Goal: Information Seeking & Learning: Learn about a topic

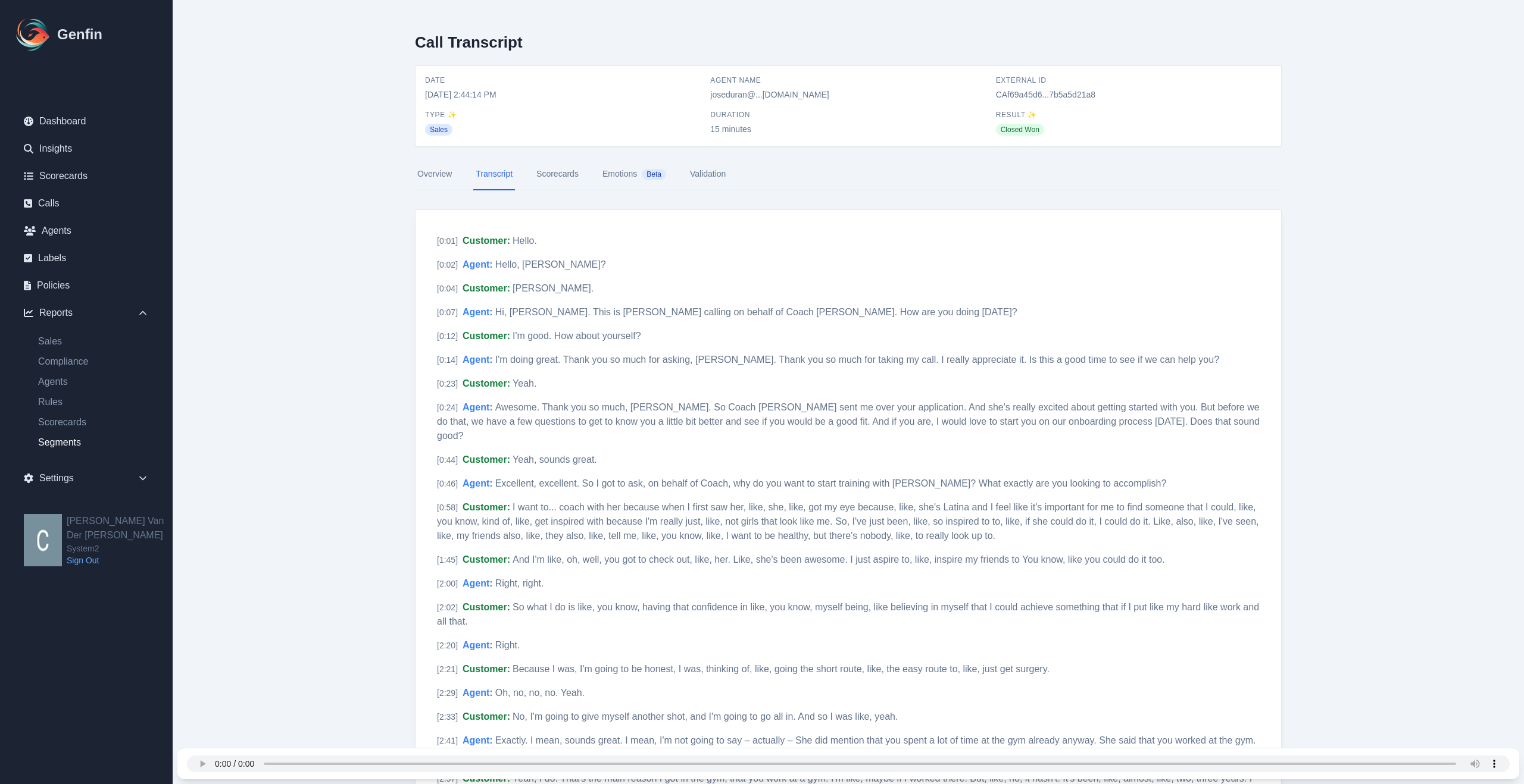
click at [76, 444] on link "Segments" at bounding box center [93, 443] width 130 height 14
select select "14"
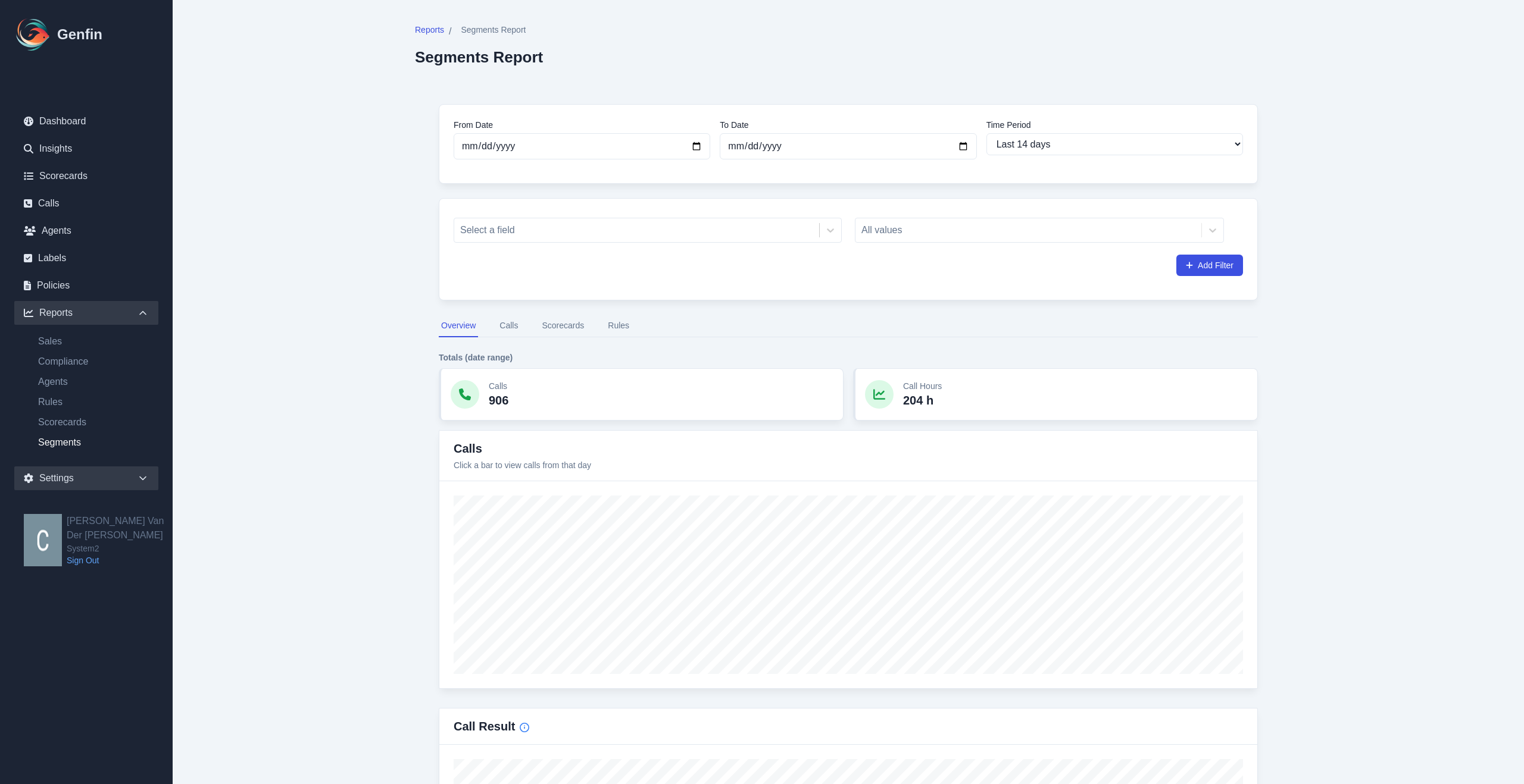
click at [144, 482] on icon at bounding box center [143, 478] width 12 height 12
click at [79, 370] on link "User Settings" at bounding box center [93, 369] width 130 height 14
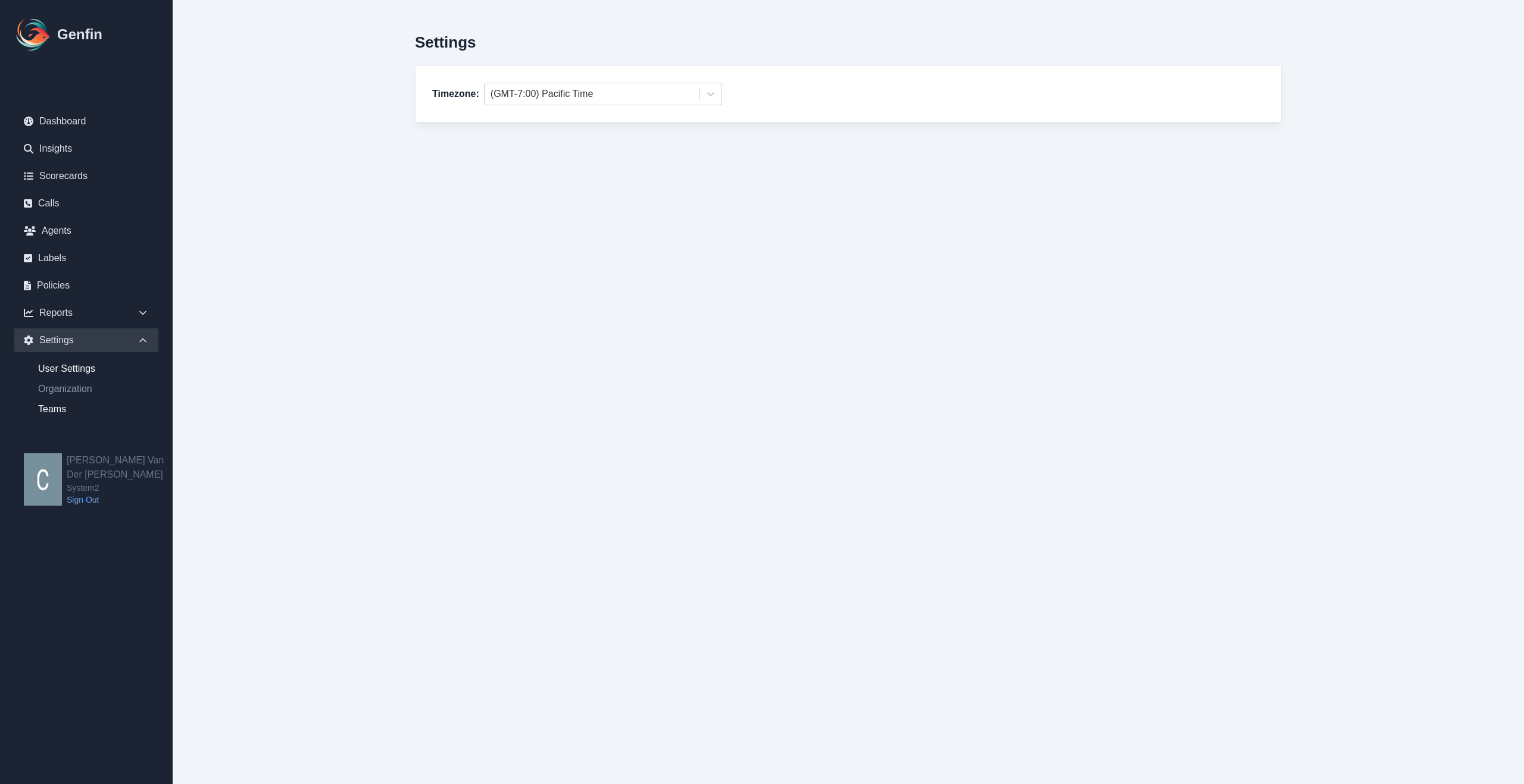
click at [58, 410] on link "Teams" at bounding box center [93, 409] width 130 height 14
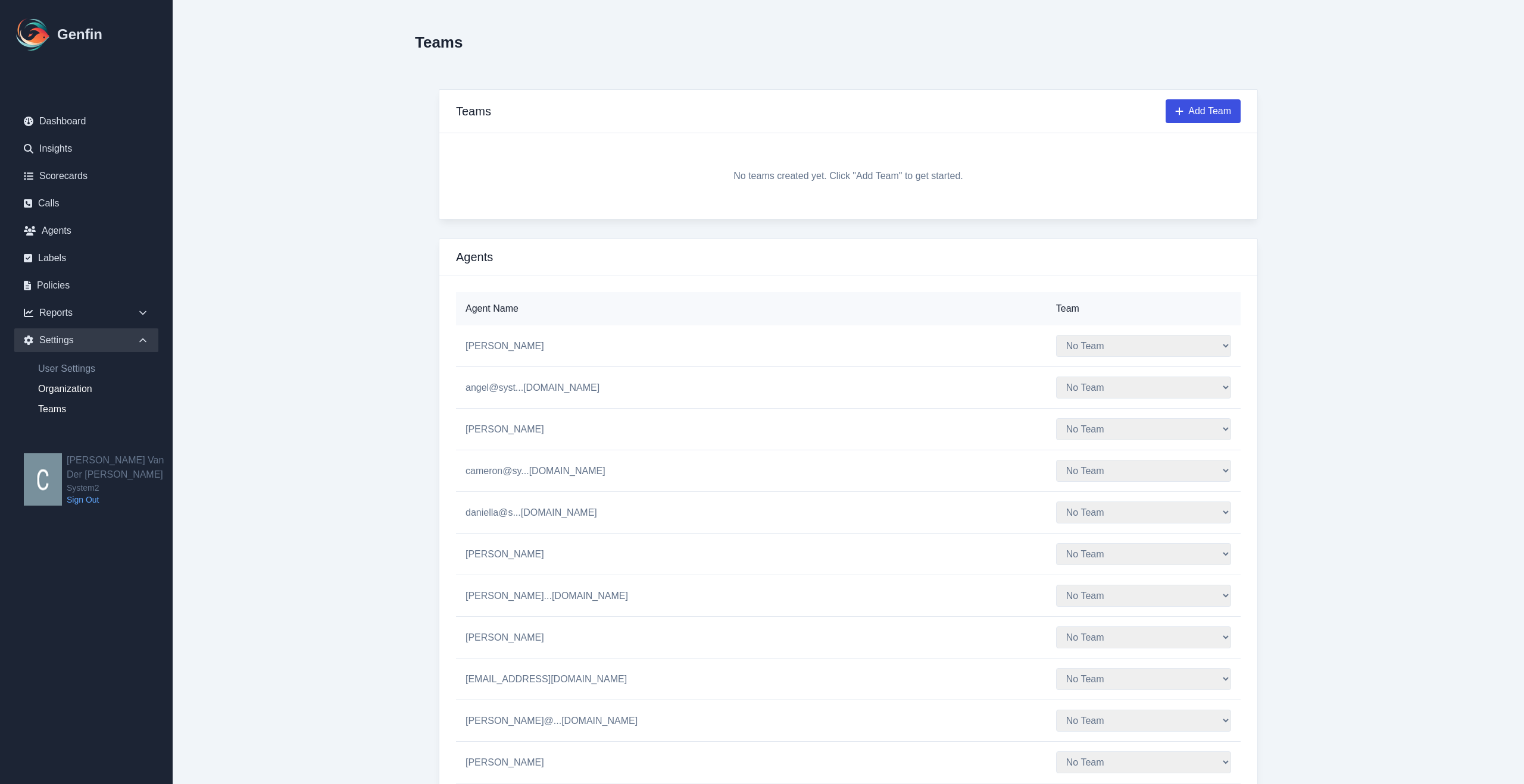
click at [86, 390] on link "Organization" at bounding box center [93, 389] width 130 height 14
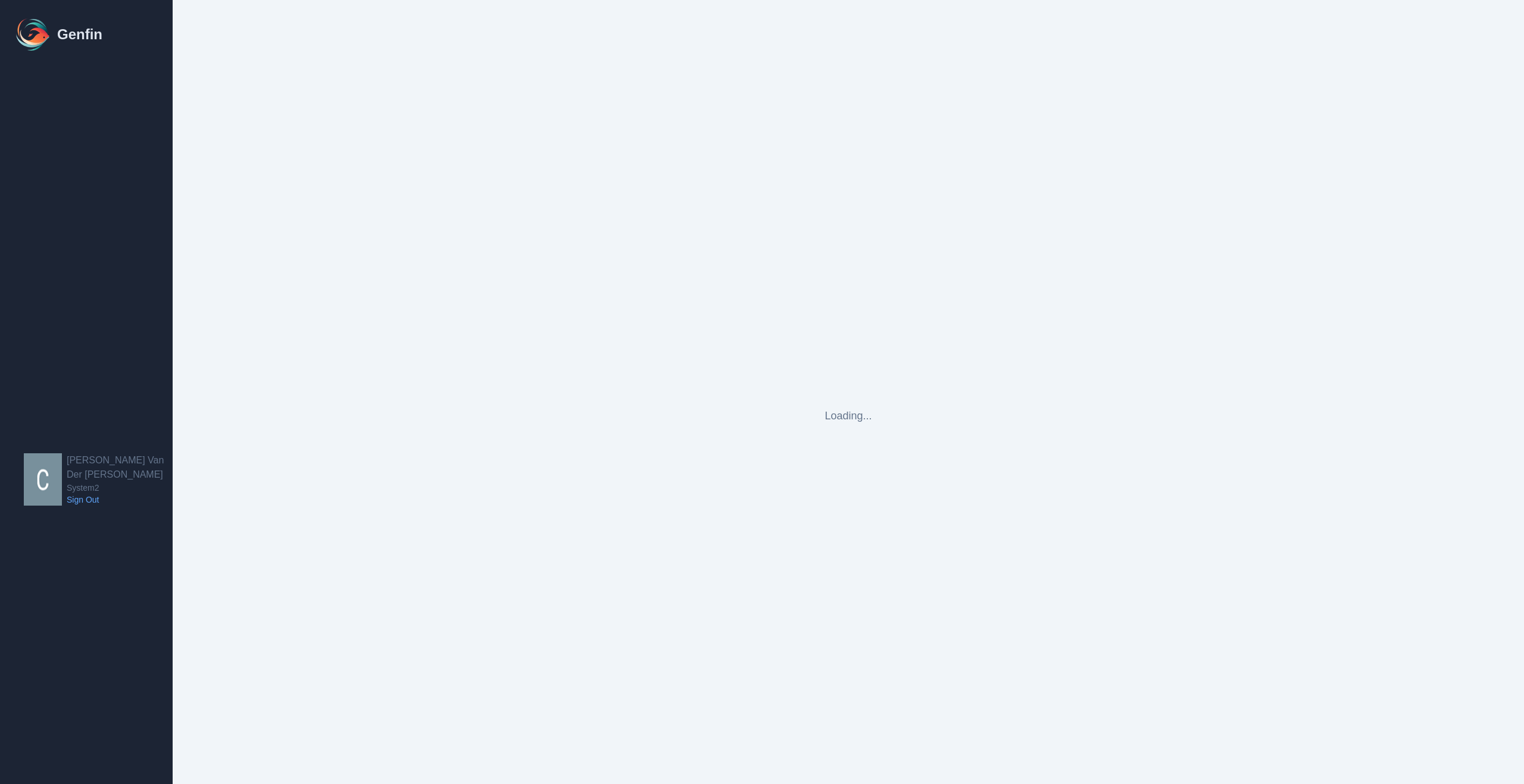
select select "cam_team"
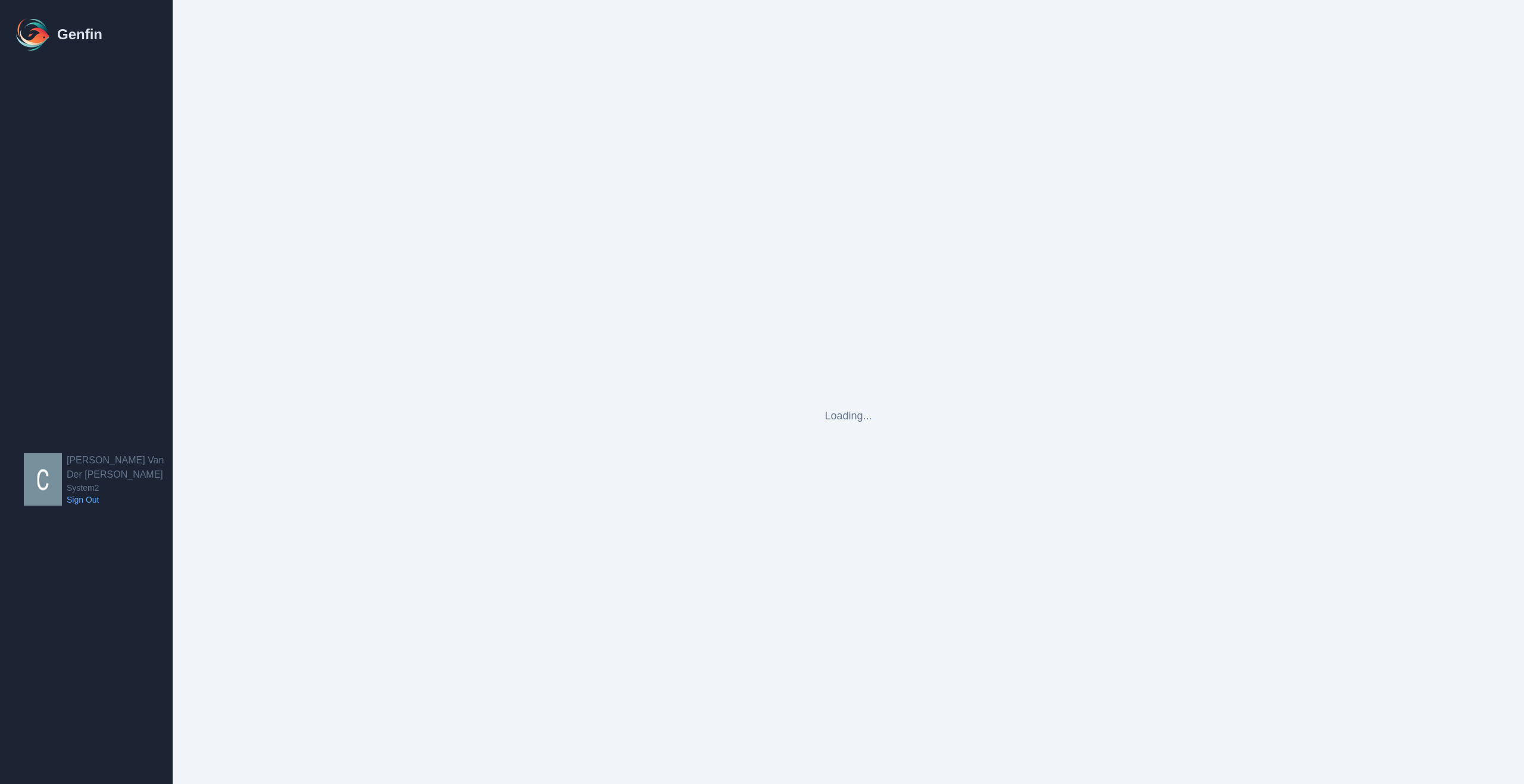
select select "cam_team"
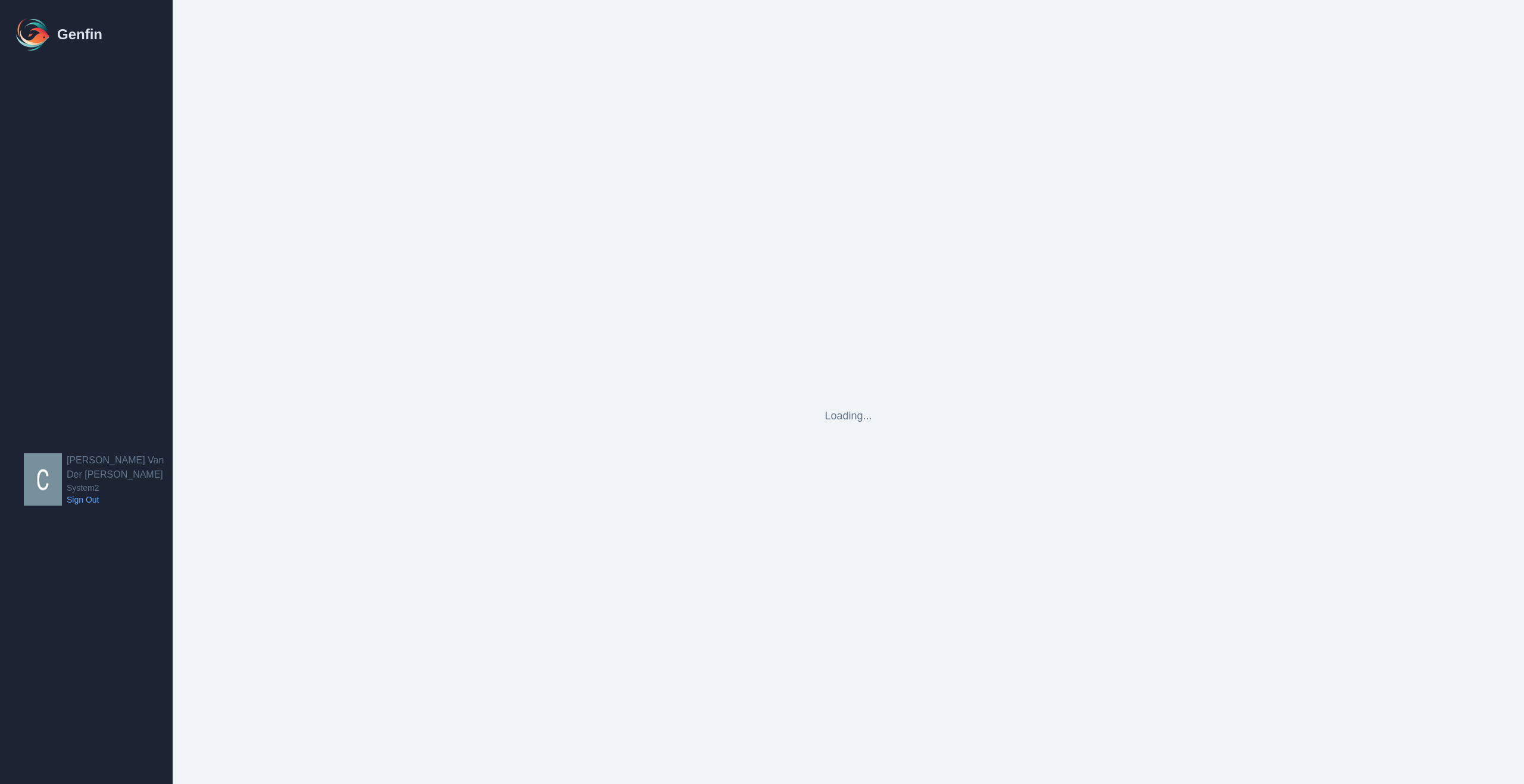
select select "cam_team"
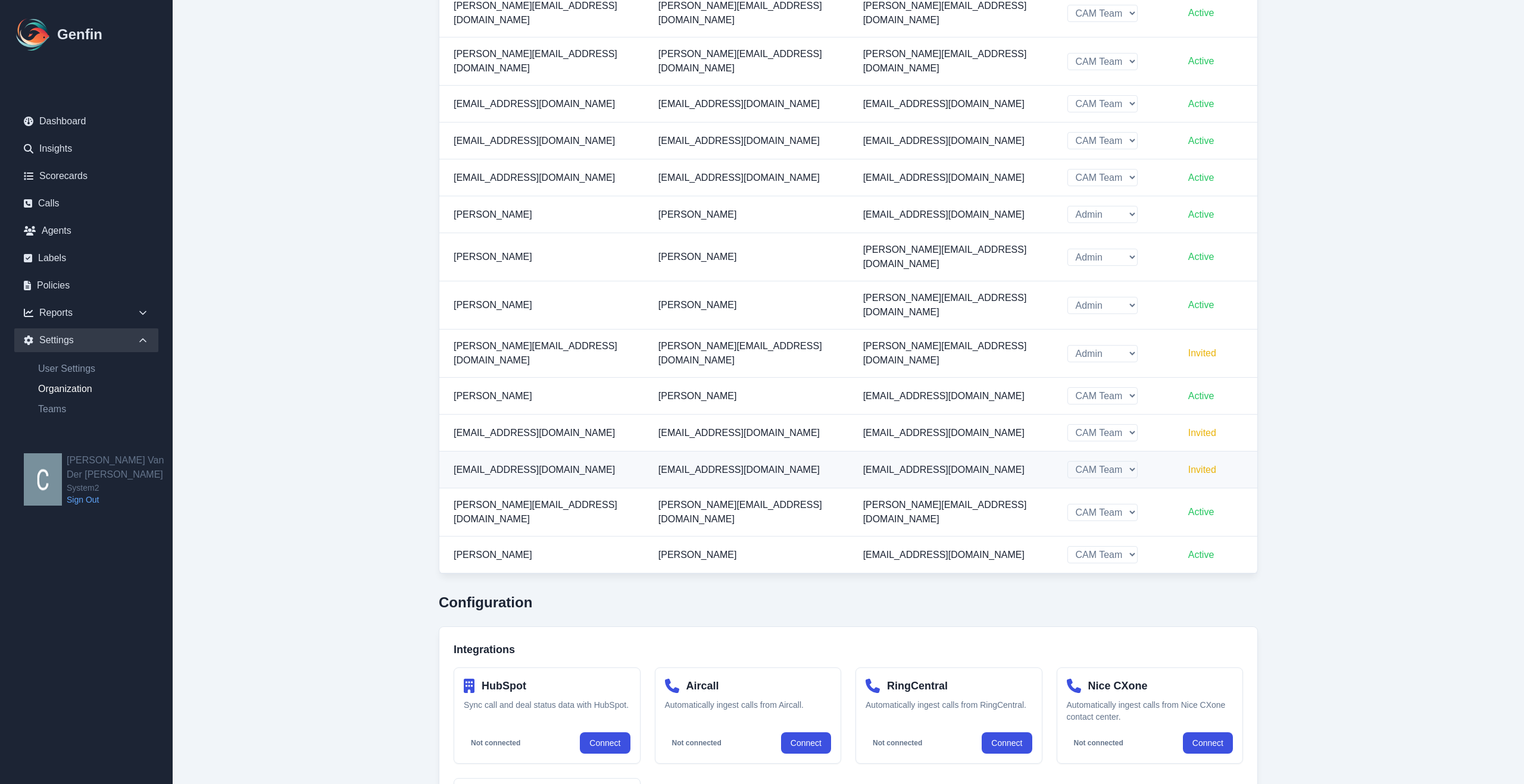
scroll to position [690, 0]
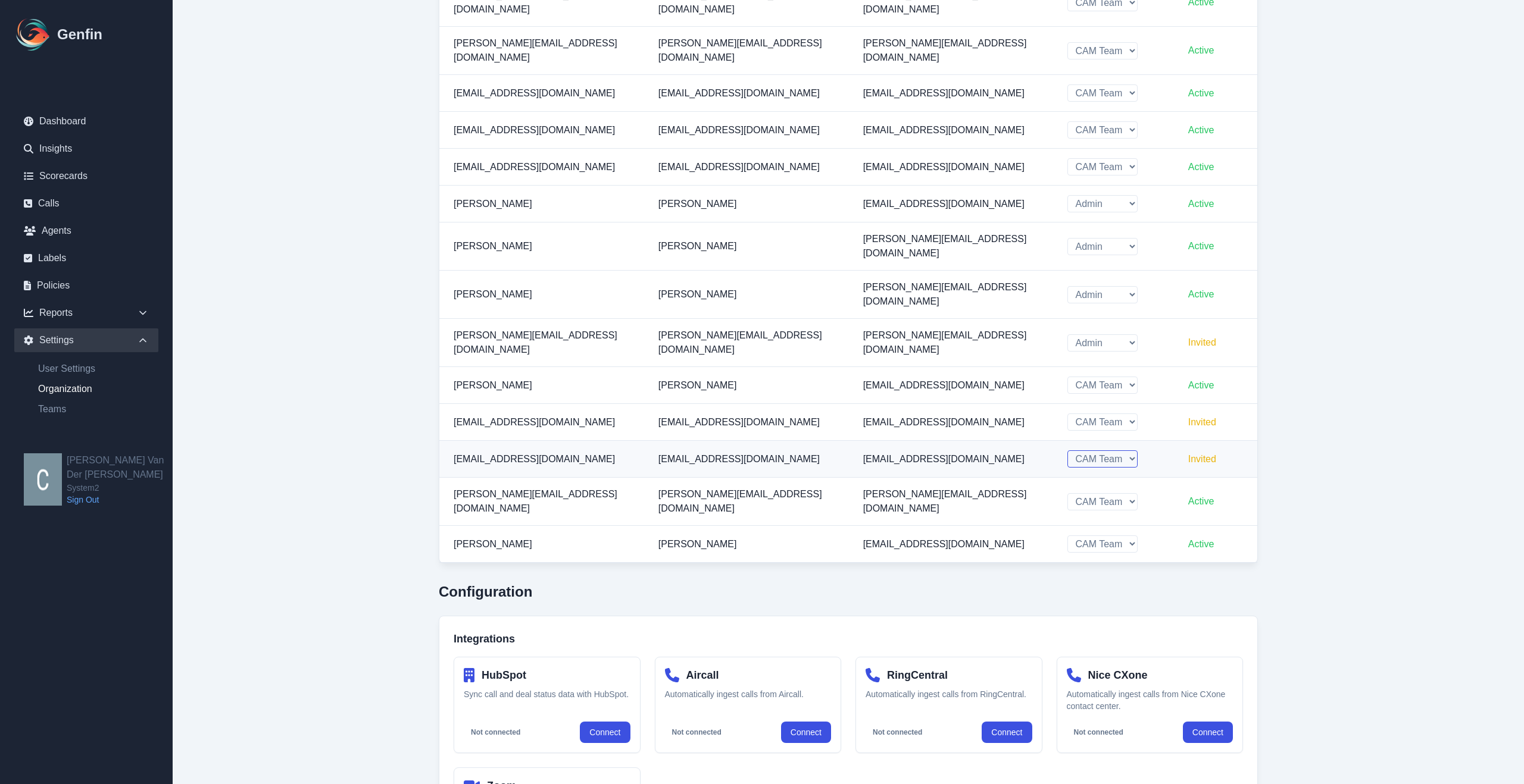
click at [1094, 451] on select "Admin CAM Team" at bounding box center [1102, 459] width 71 height 17
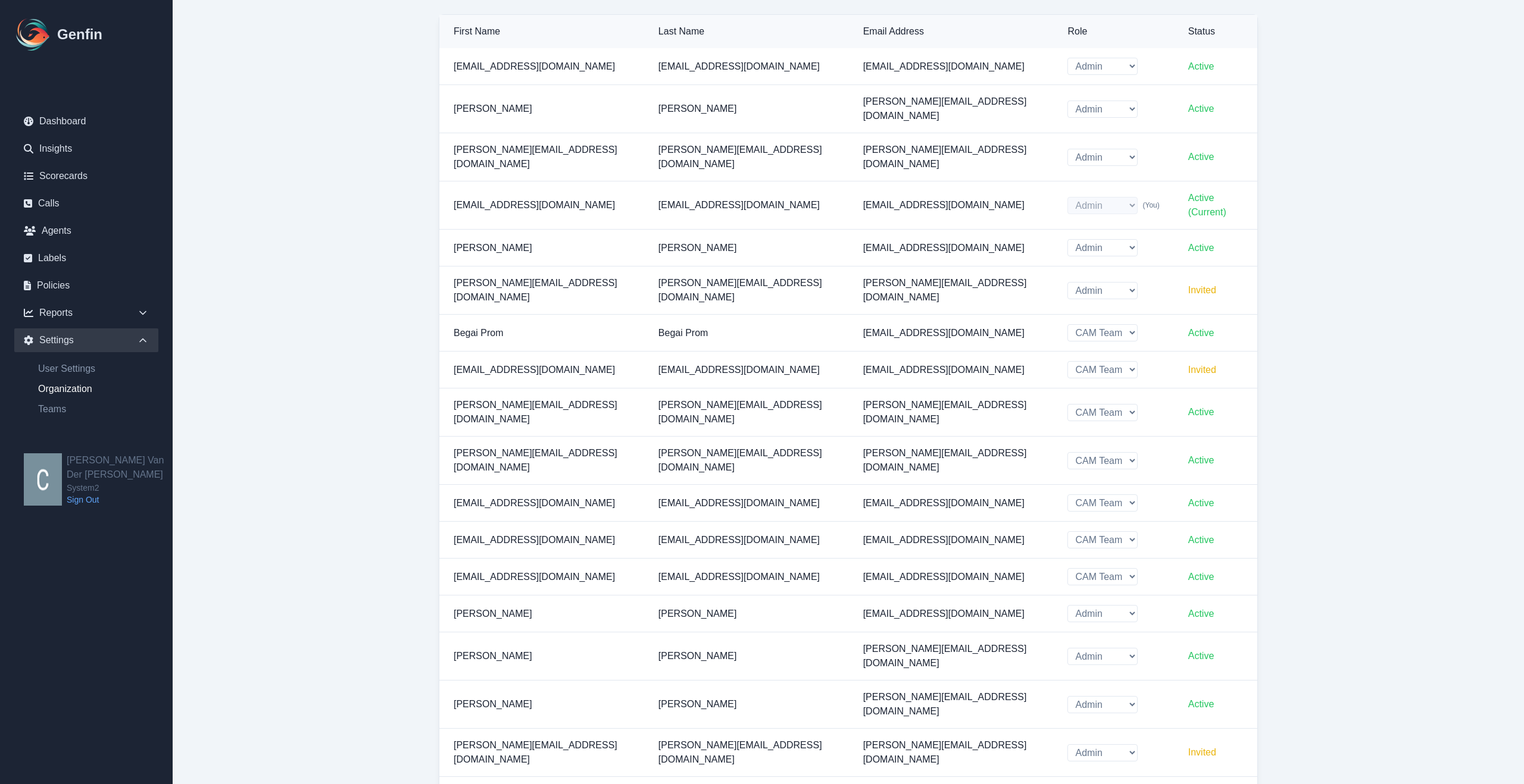
scroll to position [0, 0]
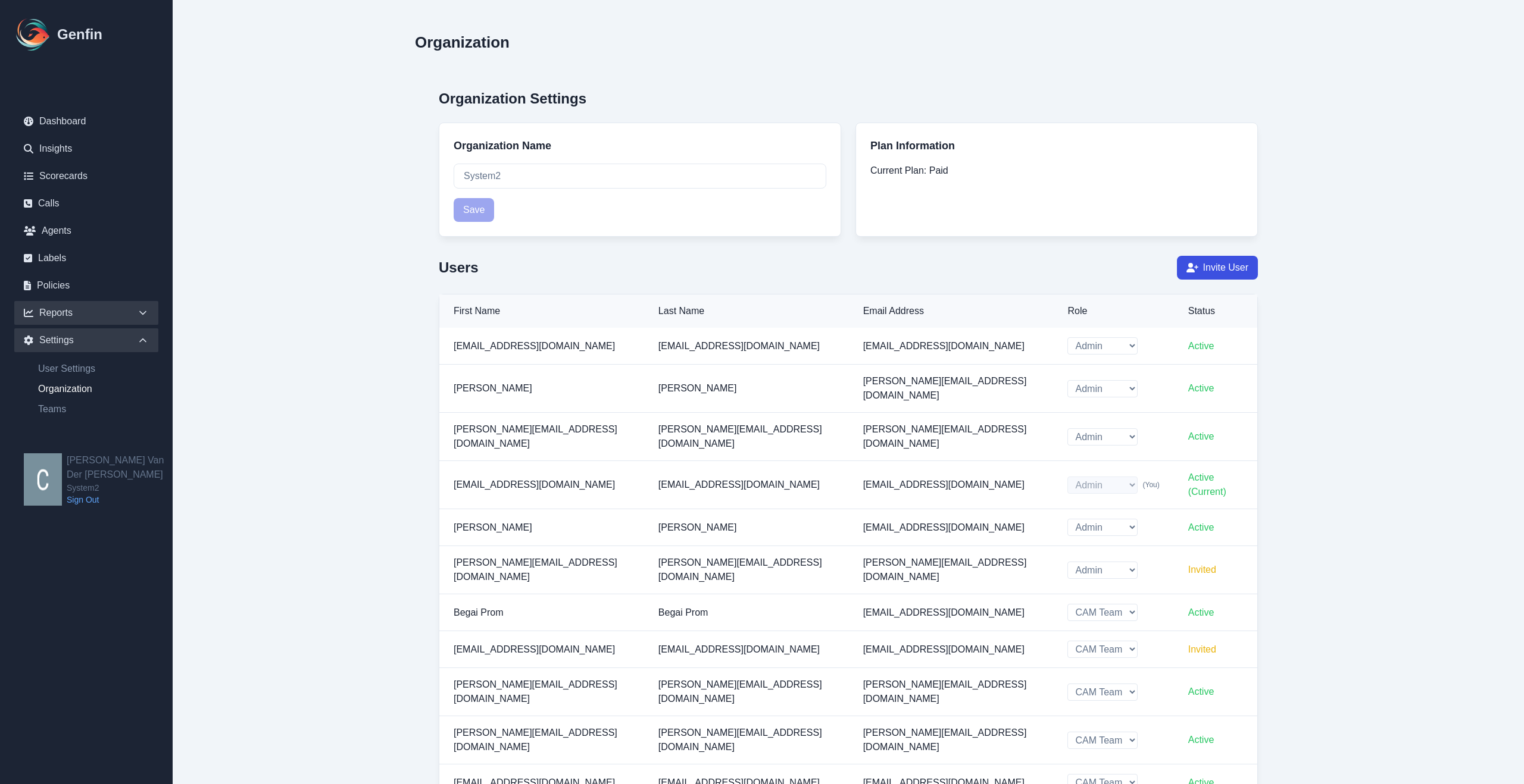
click at [144, 310] on icon at bounding box center [143, 313] width 12 height 12
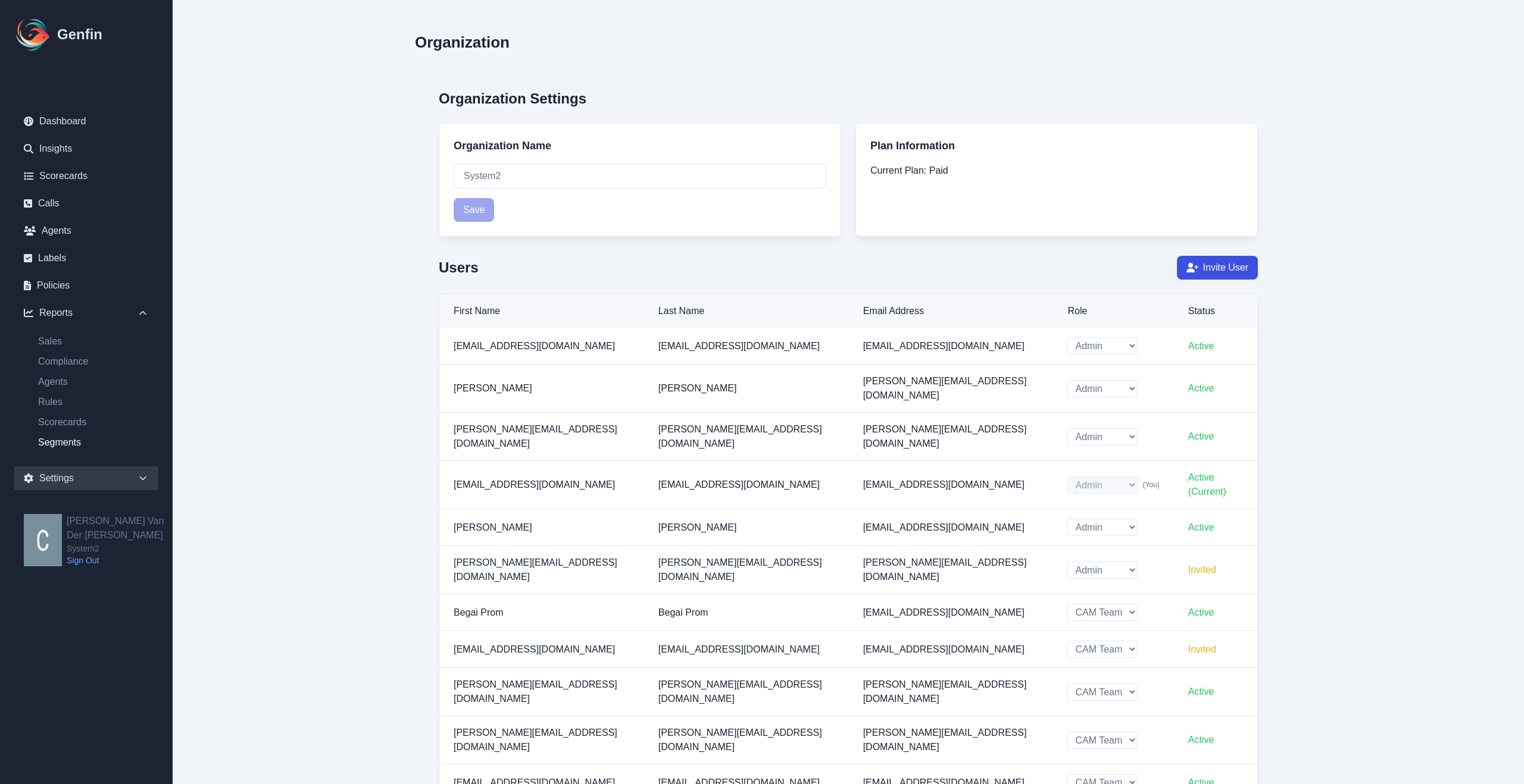
click at [73, 445] on link "Segments" at bounding box center [93, 443] width 130 height 14
select select "14"
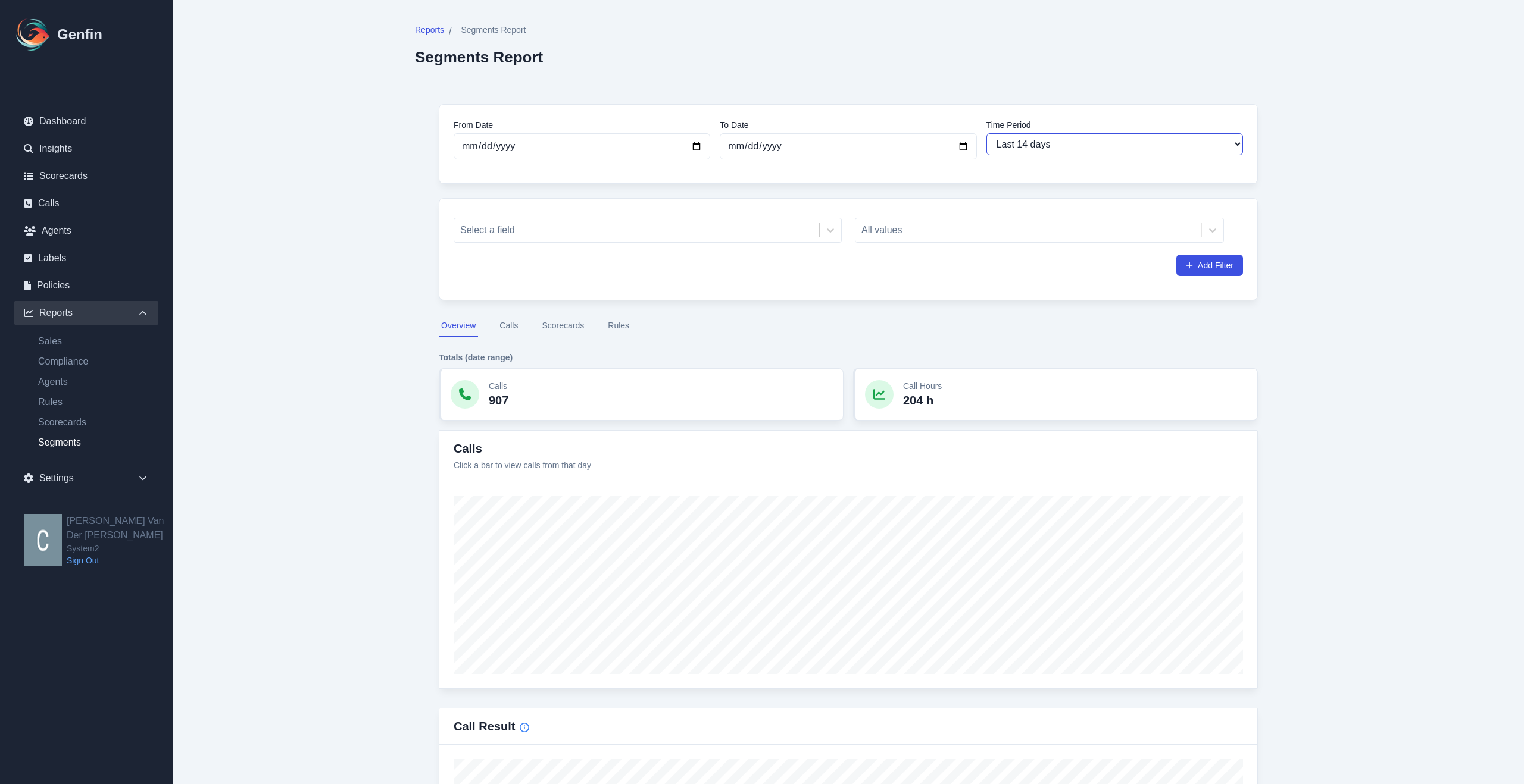
click at [1238, 144] on select "Last 7 days Last 14 days Last 30 days Last 90 days Last 180 days Last 365 days …" at bounding box center [1114, 144] width 256 height 22
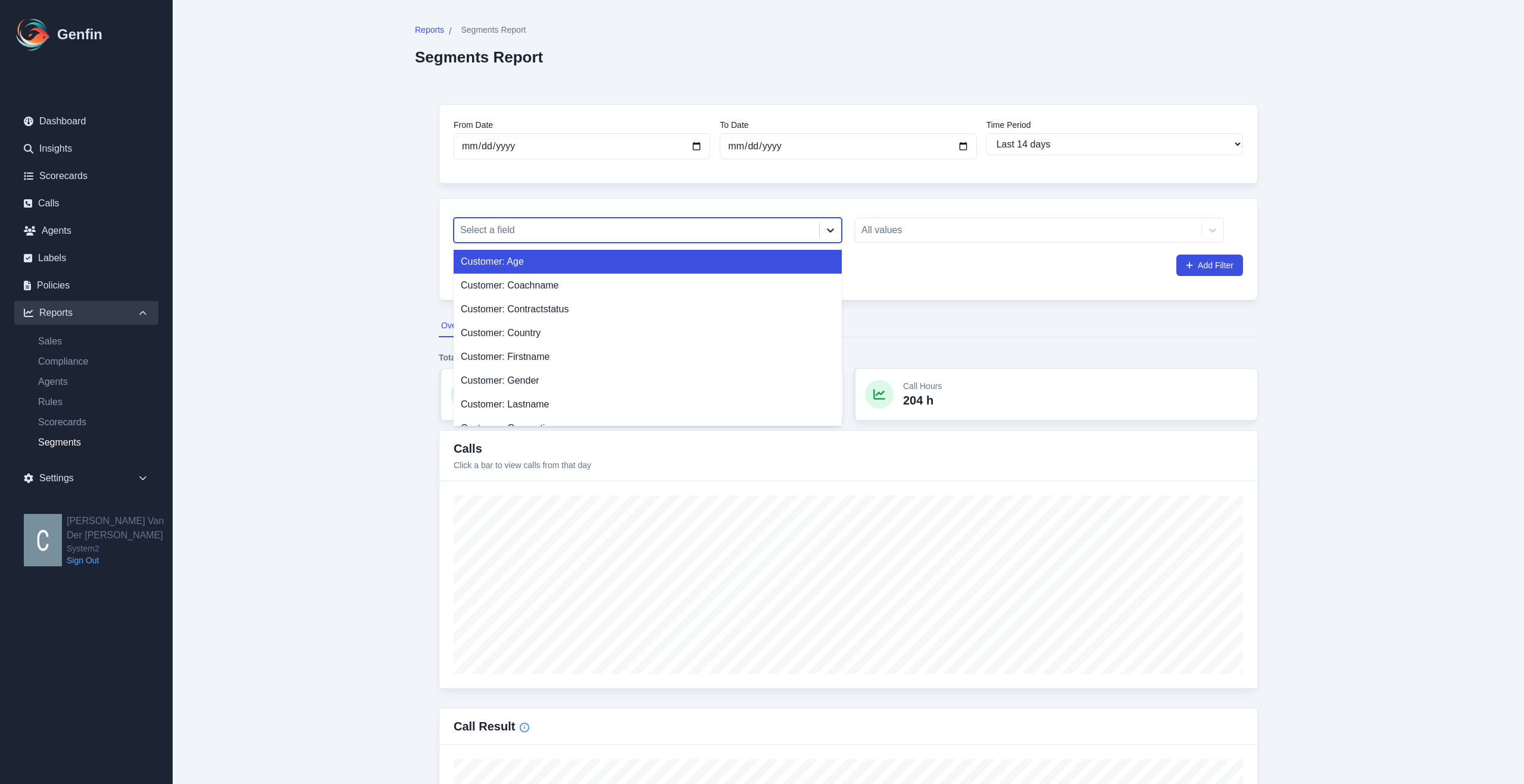
click at [830, 229] on icon at bounding box center [831, 230] width 12 height 12
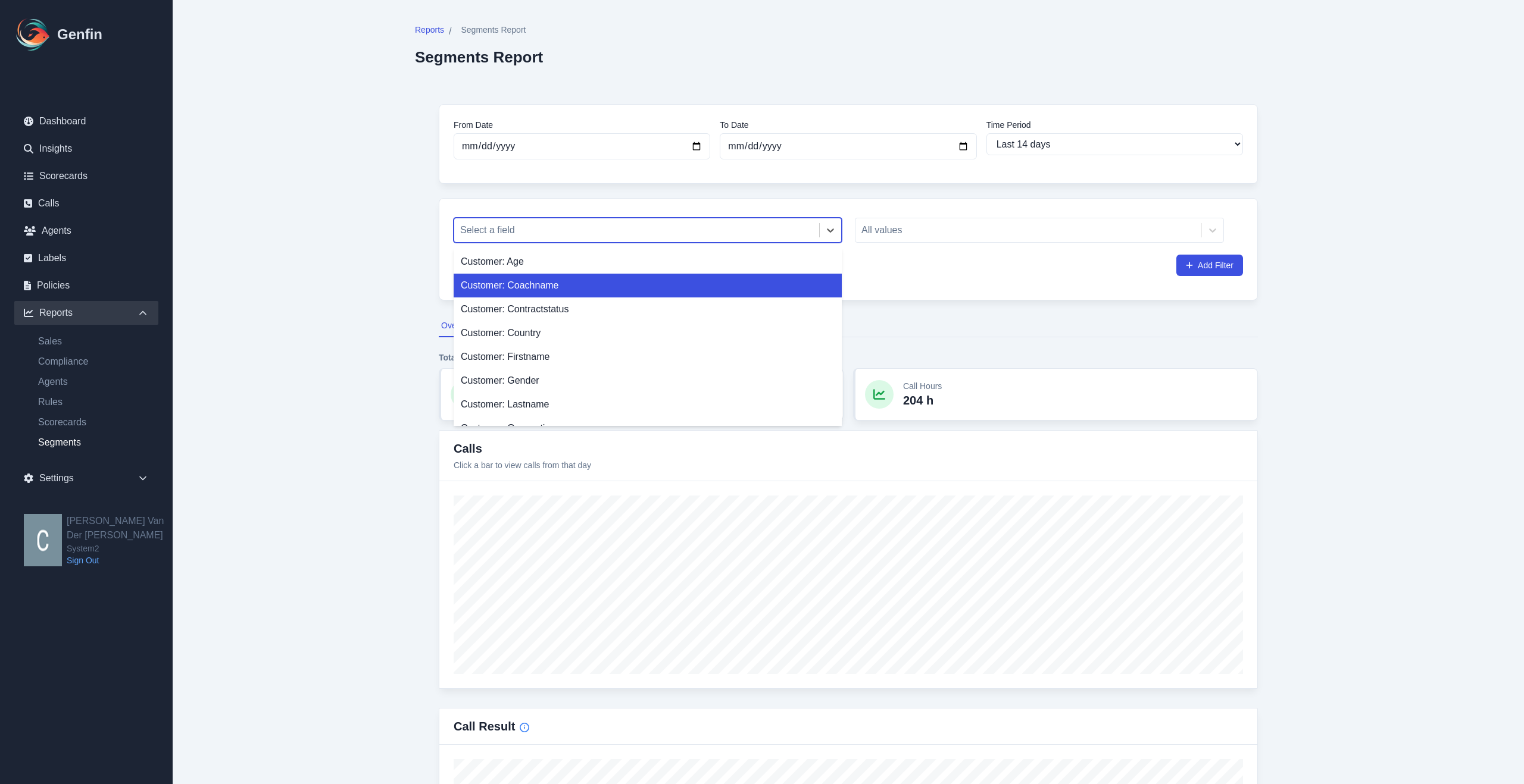
click at [540, 292] on div "Customer: Coachname" at bounding box center [647, 285] width 388 height 24
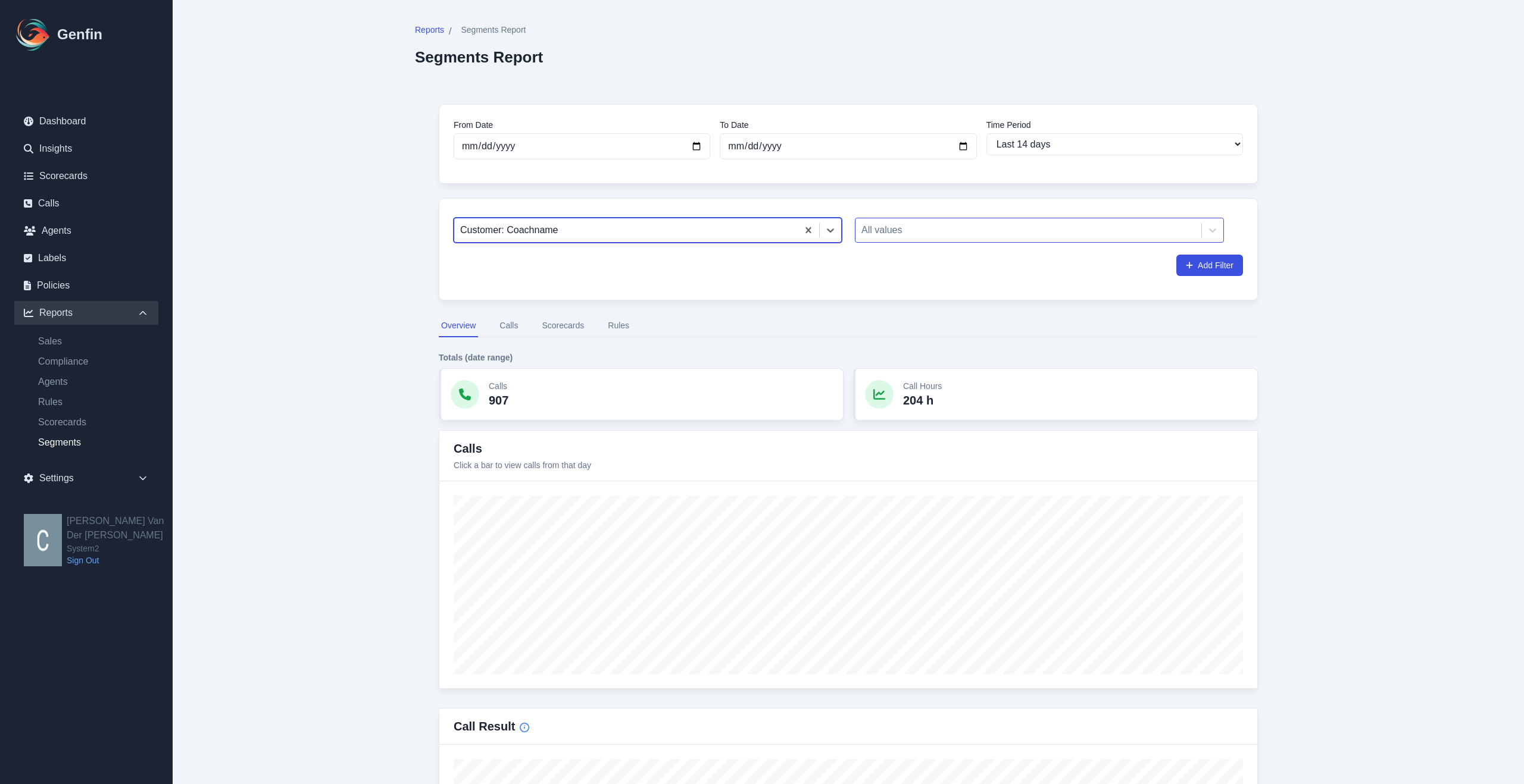
click at [963, 230] on div at bounding box center [1028, 230] width 334 height 16
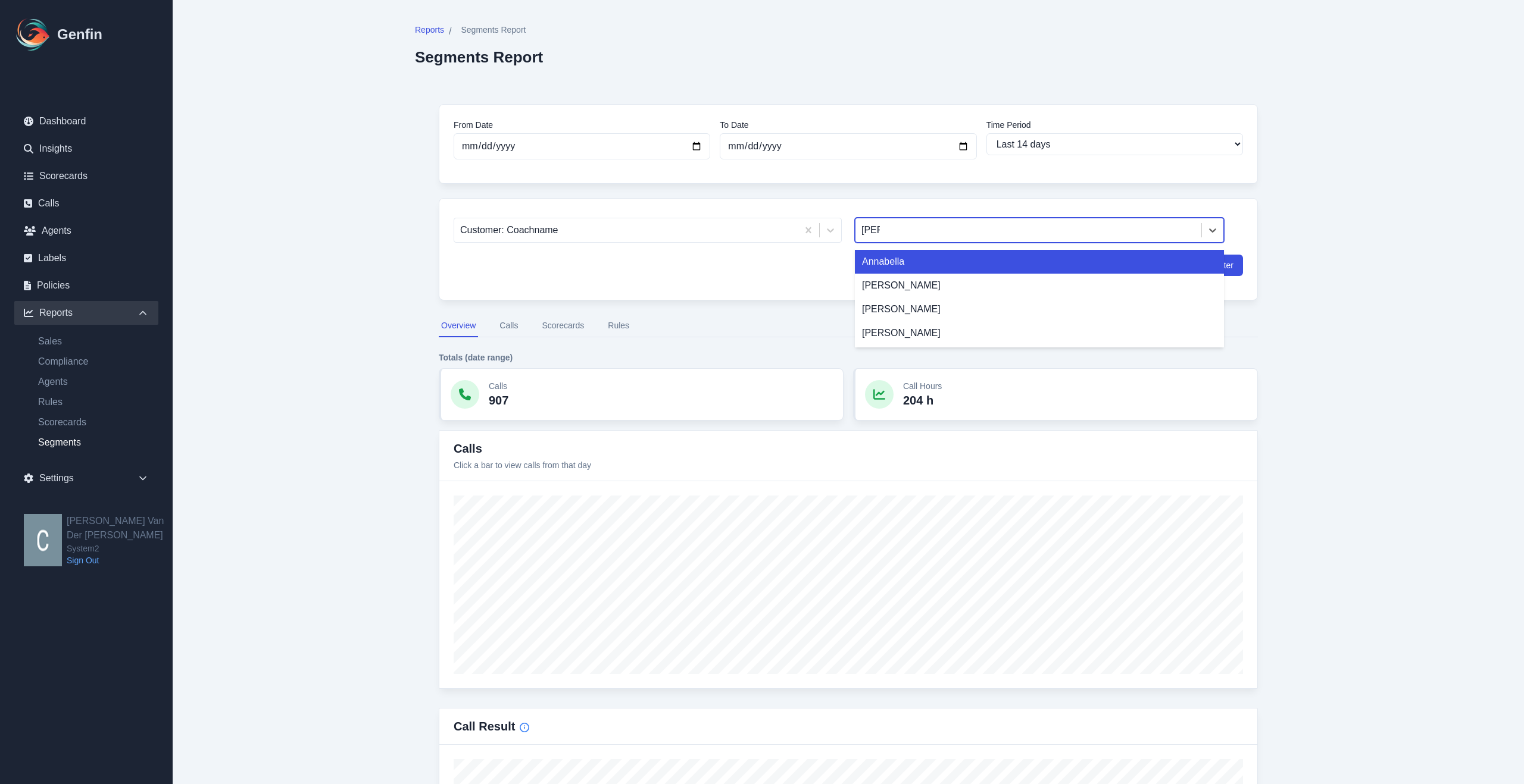
type input "anna"
click at [931, 267] on div "Annabella" at bounding box center [1040, 262] width 369 height 24
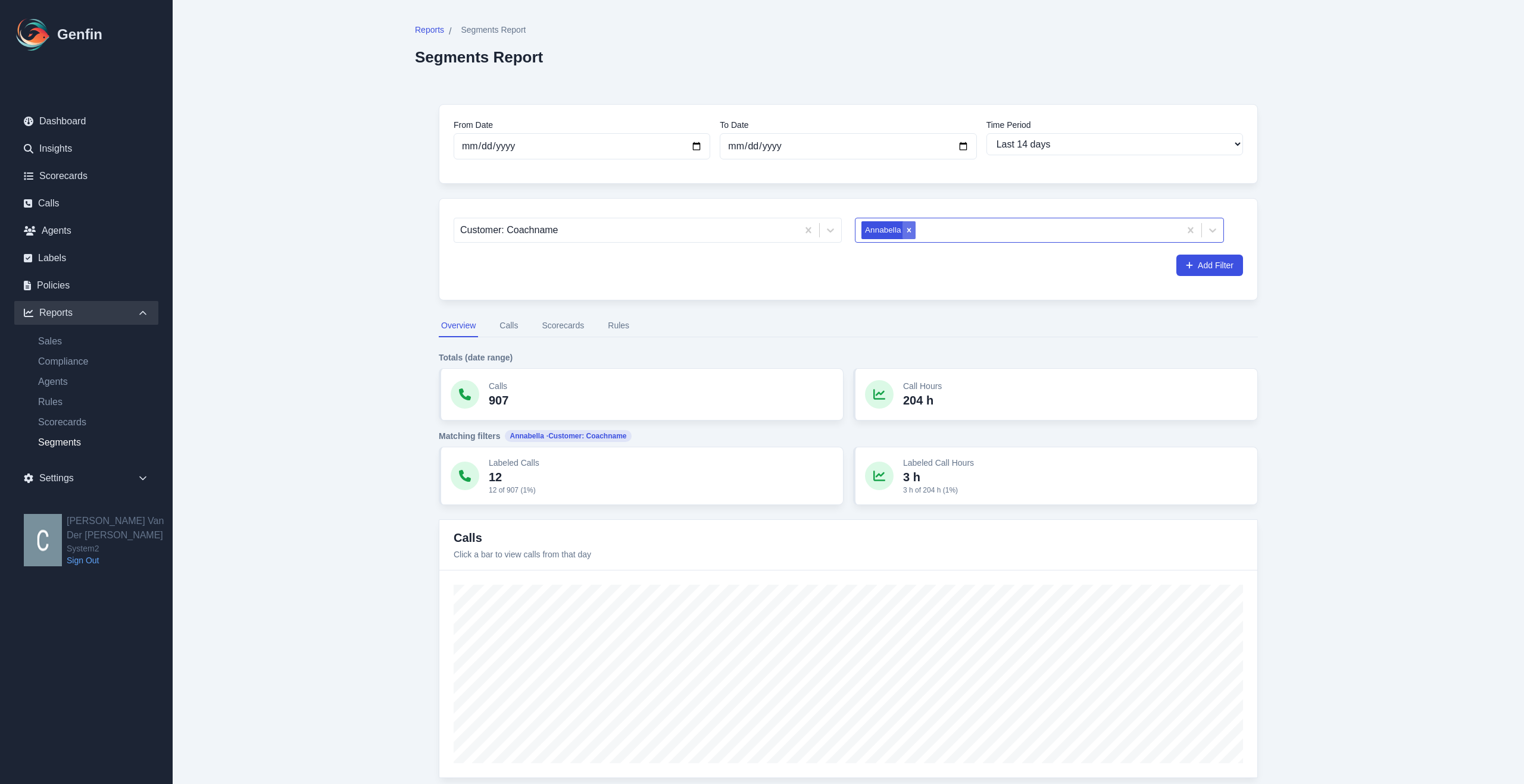
click at [909, 229] on icon "Remove Annabella" at bounding box center [909, 230] width 9 height 9
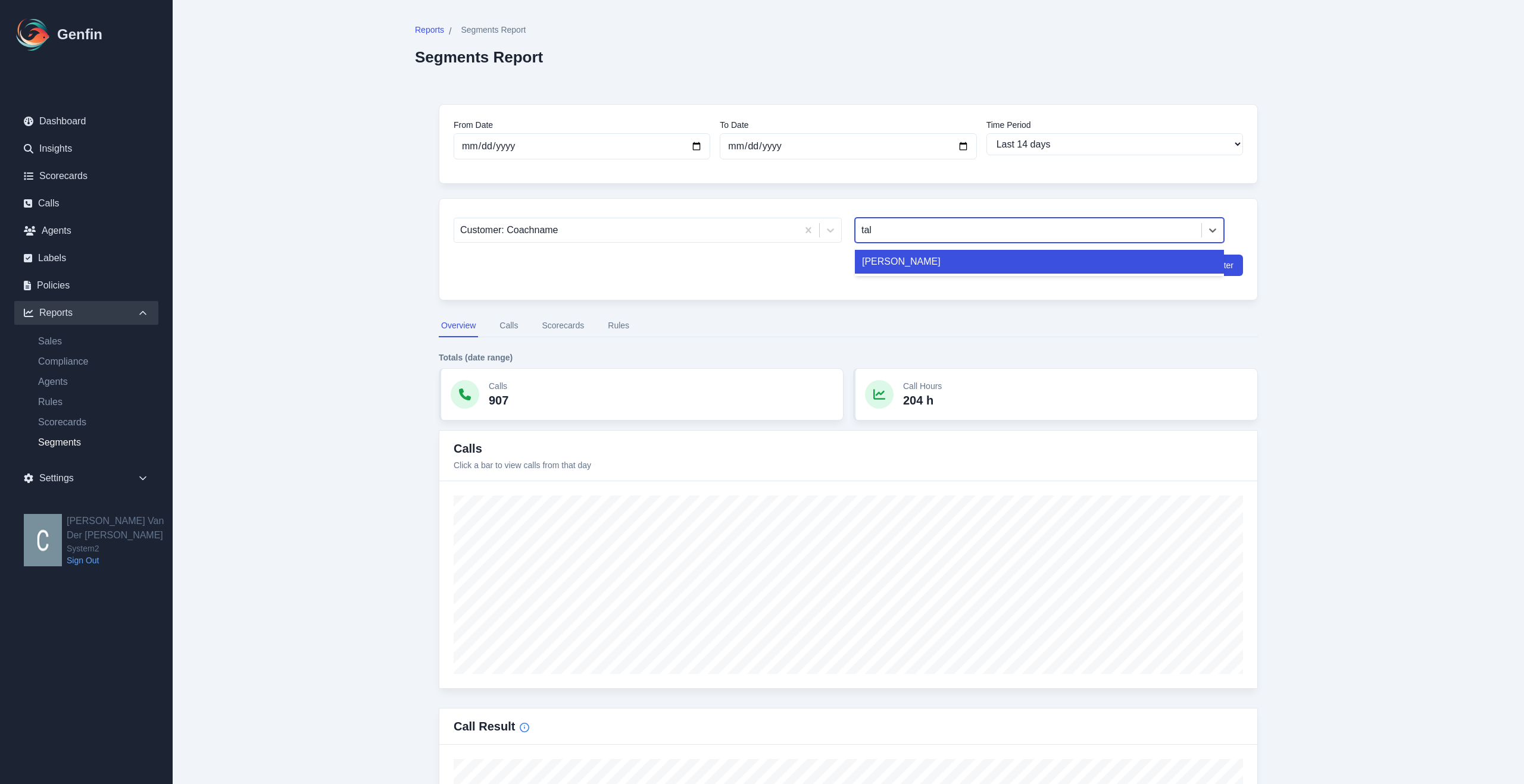
type input "tali"
click at [911, 256] on div "Taliyah Dozier" at bounding box center [1040, 262] width 369 height 24
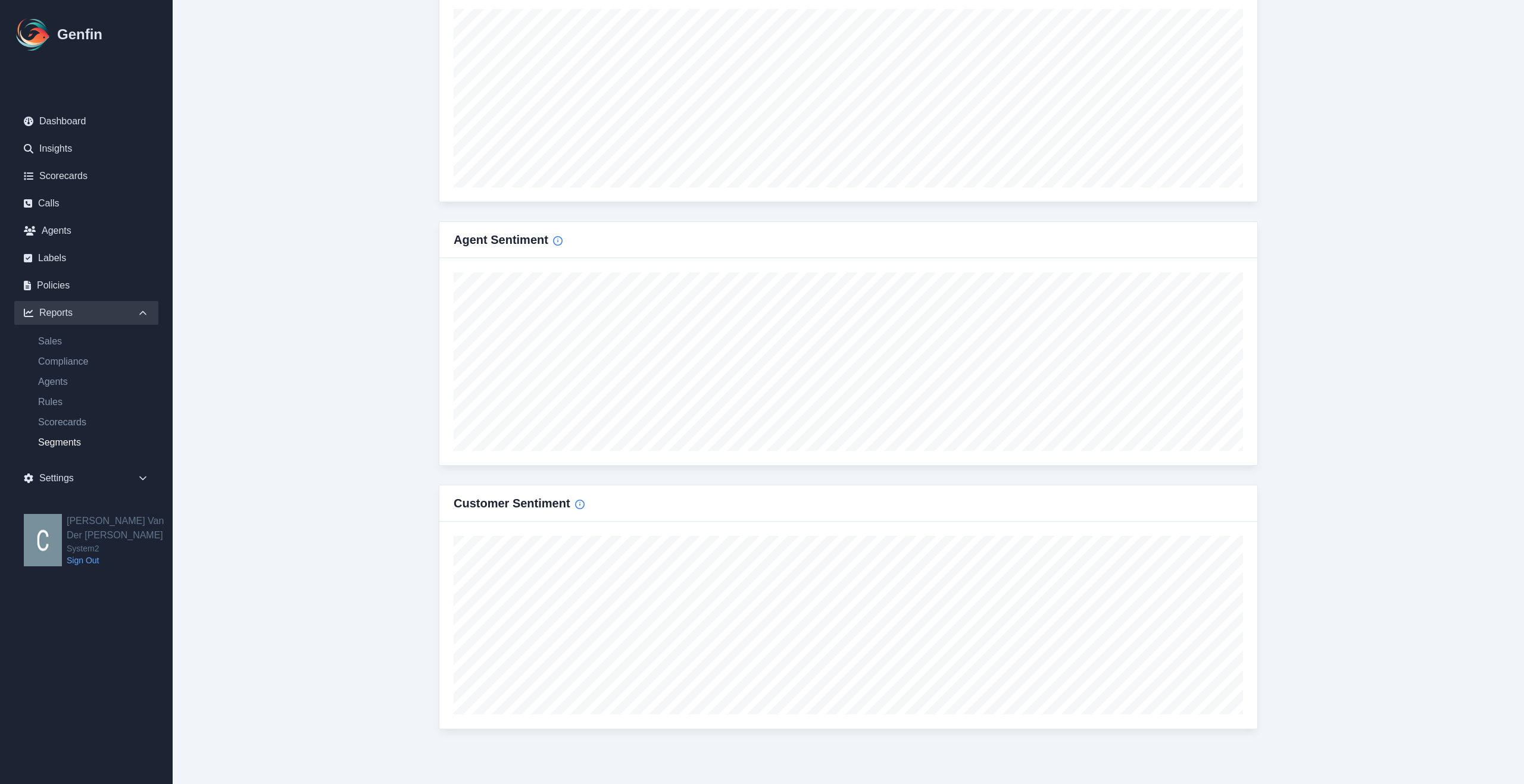
scroll to position [1115, 0]
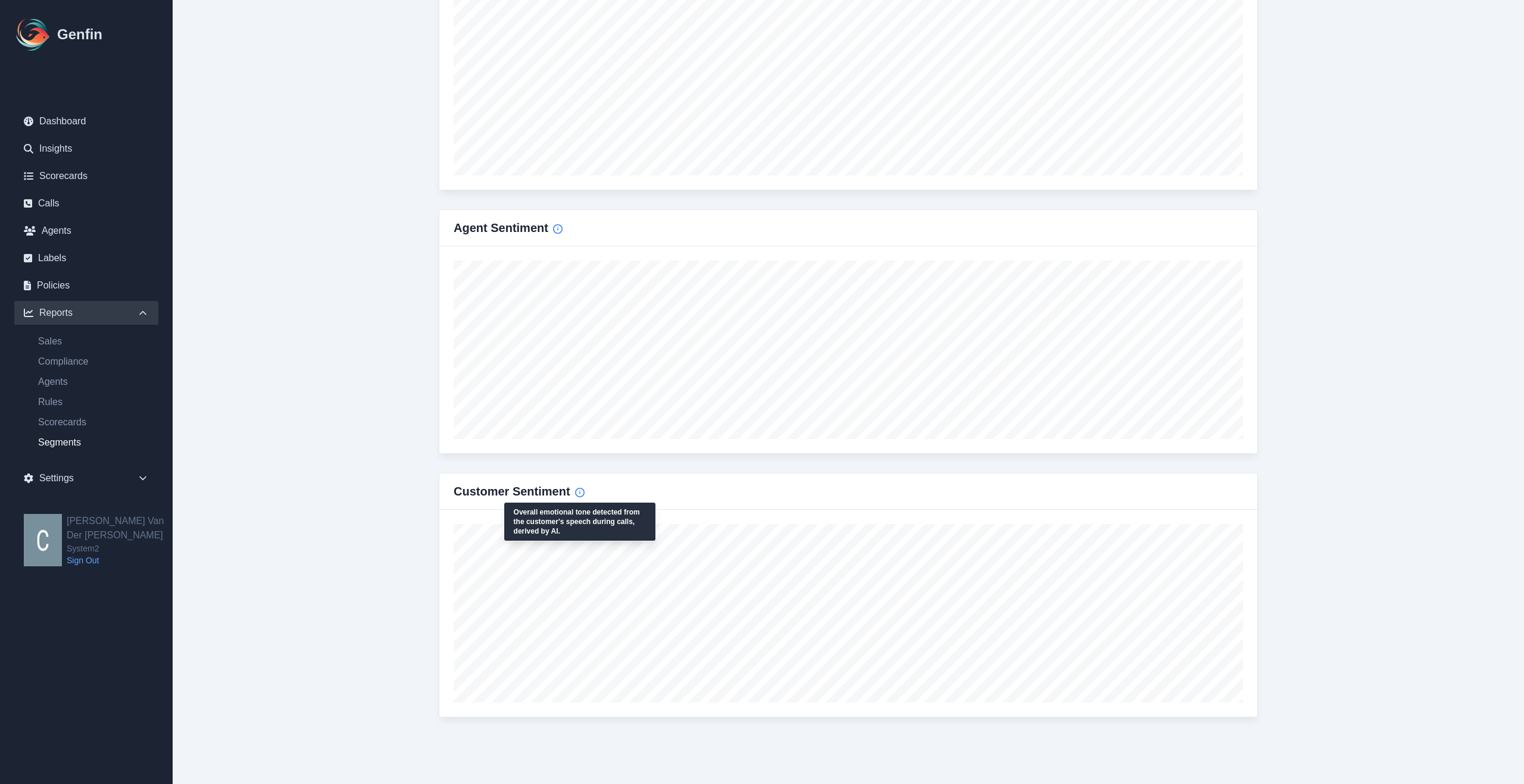
click at [581, 492] on icon "Info" at bounding box center [579, 493] width 9 height 9
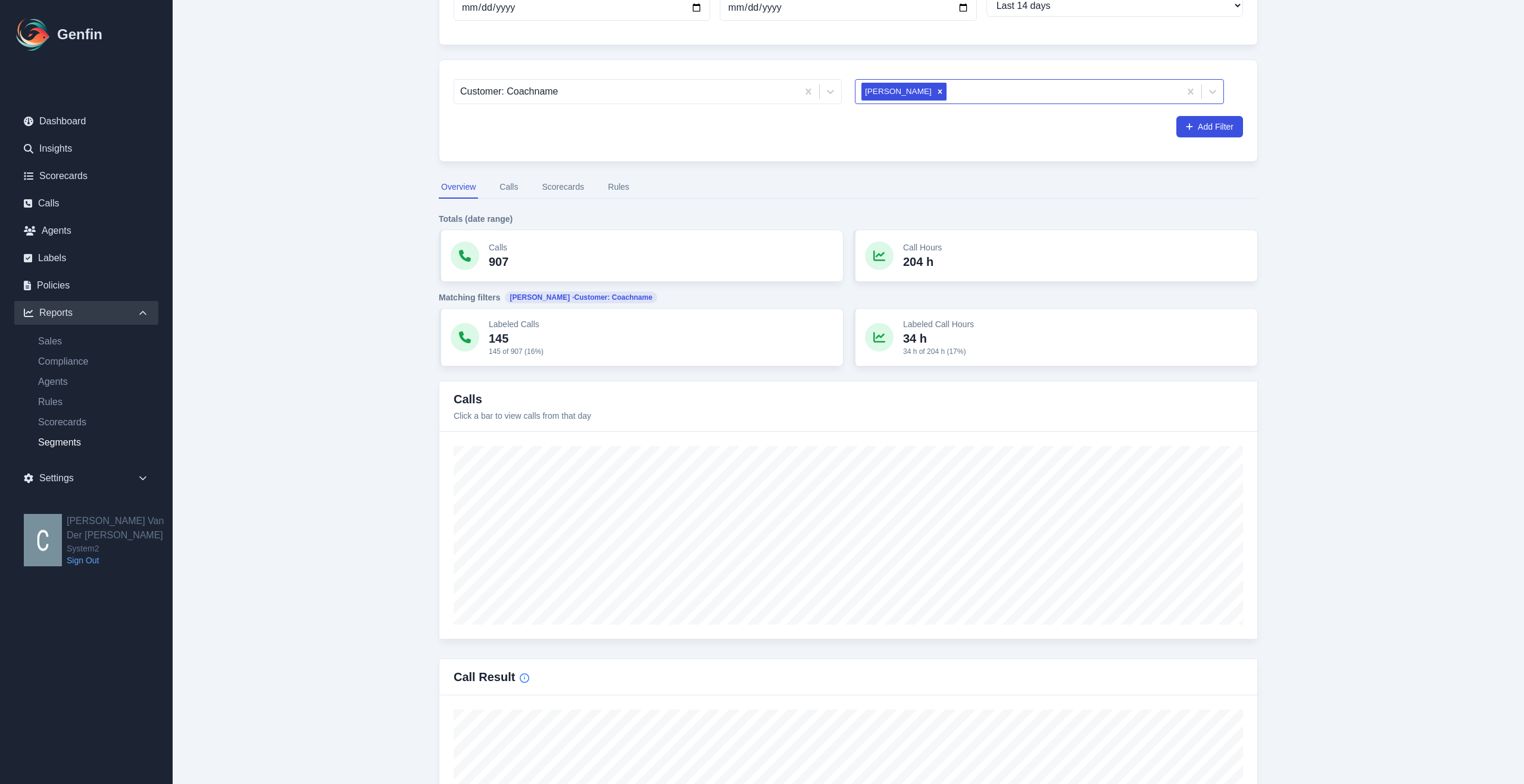
scroll to position [0, 0]
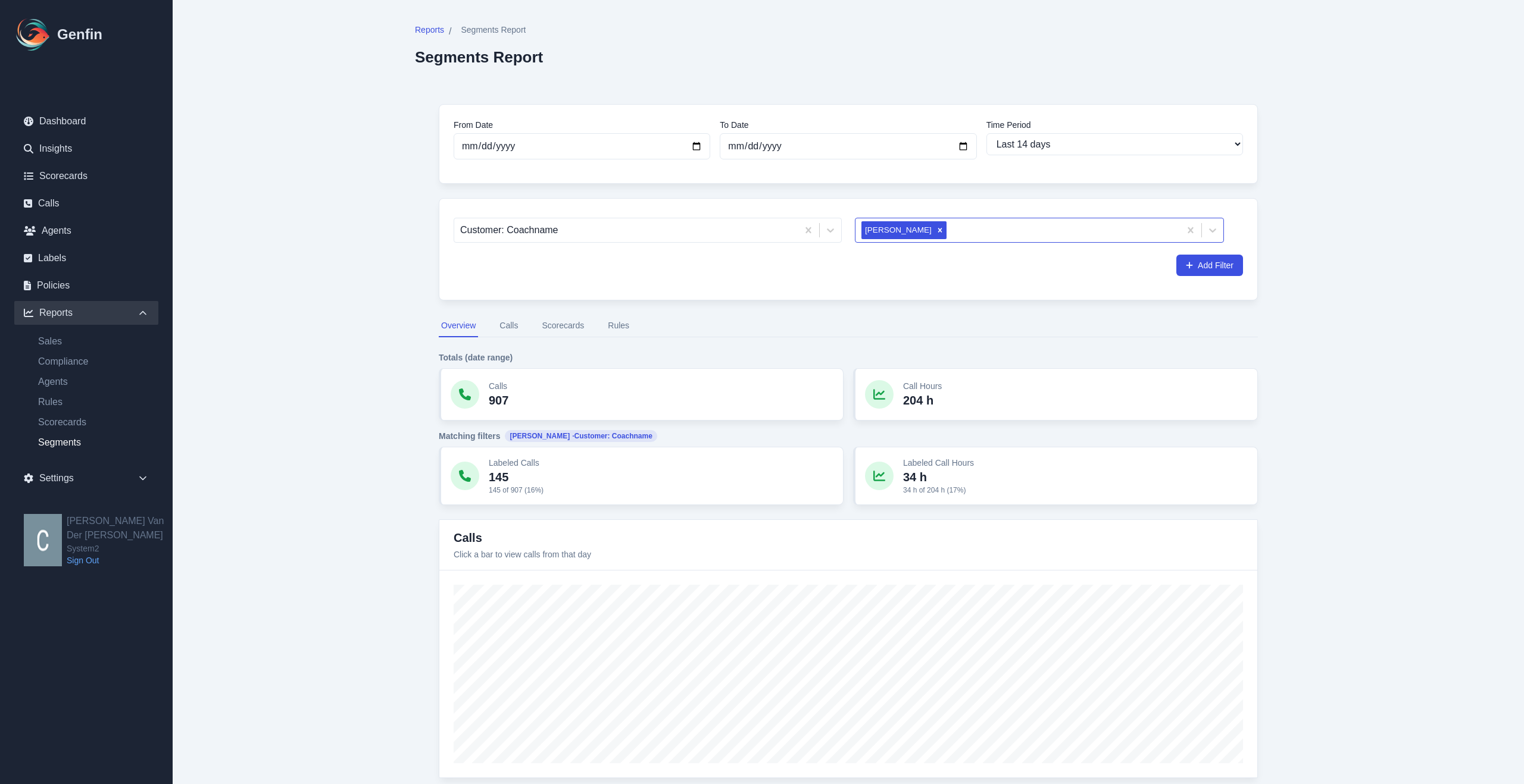
click at [567, 327] on button "Scorecards" at bounding box center [562, 326] width 47 height 22
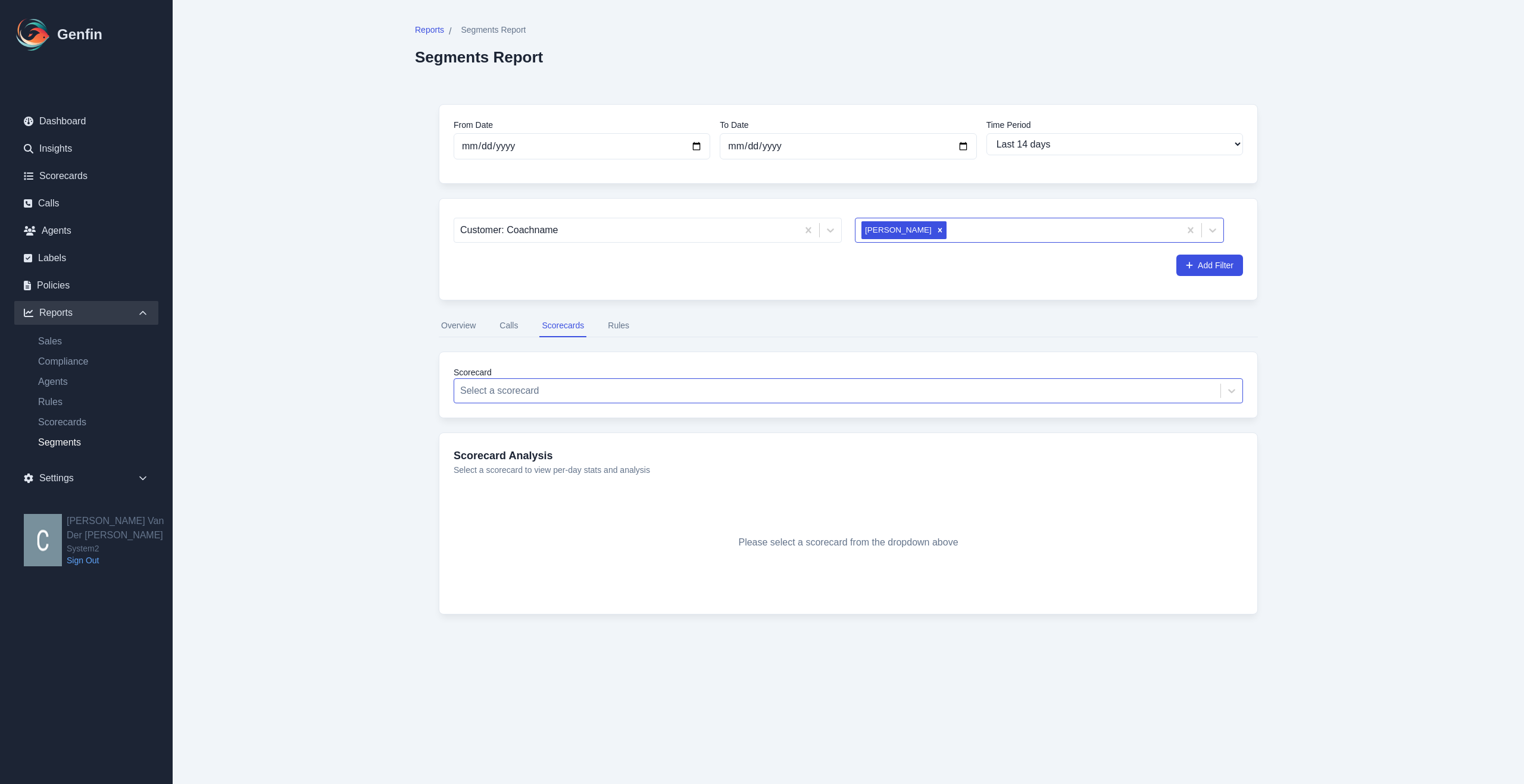
click at [560, 389] on div at bounding box center [837, 391] width 754 height 16
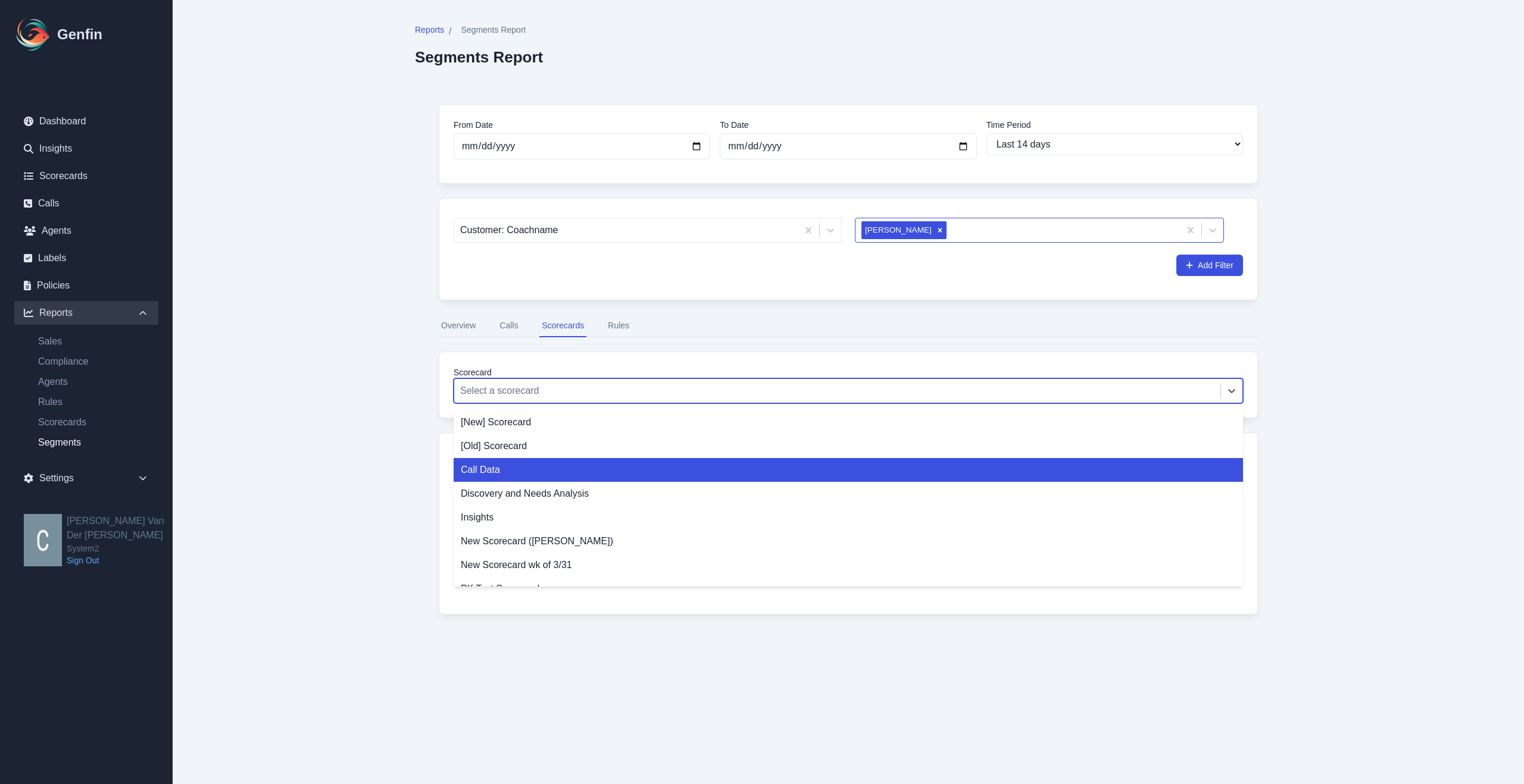
click at [509, 474] on div "Call Data" at bounding box center [848, 470] width 790 height 24
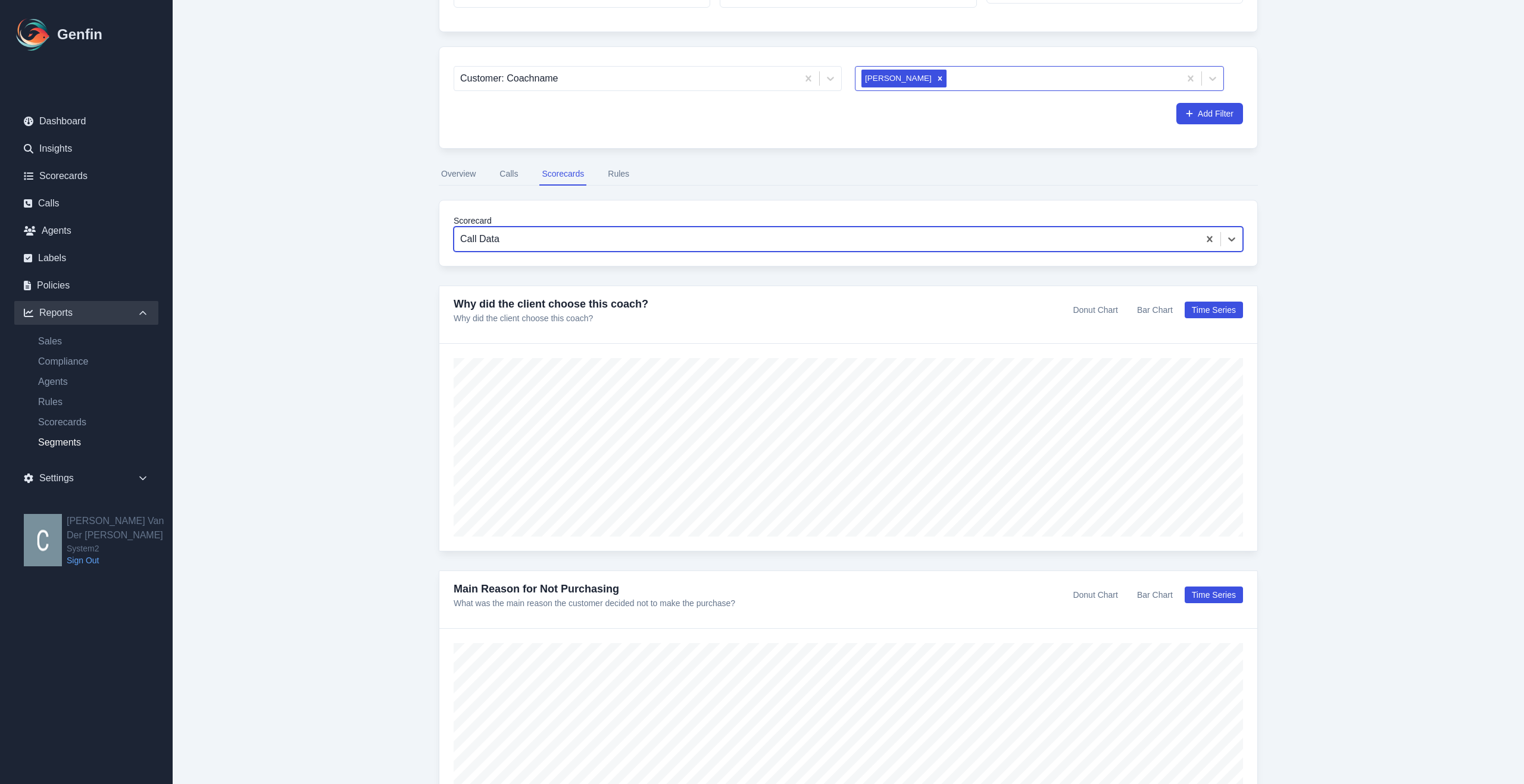
scroll to position [154, 0]
click at [1102, 304] on button "Donut Chart" at bounding box center [1095, 307] width 59 height 16
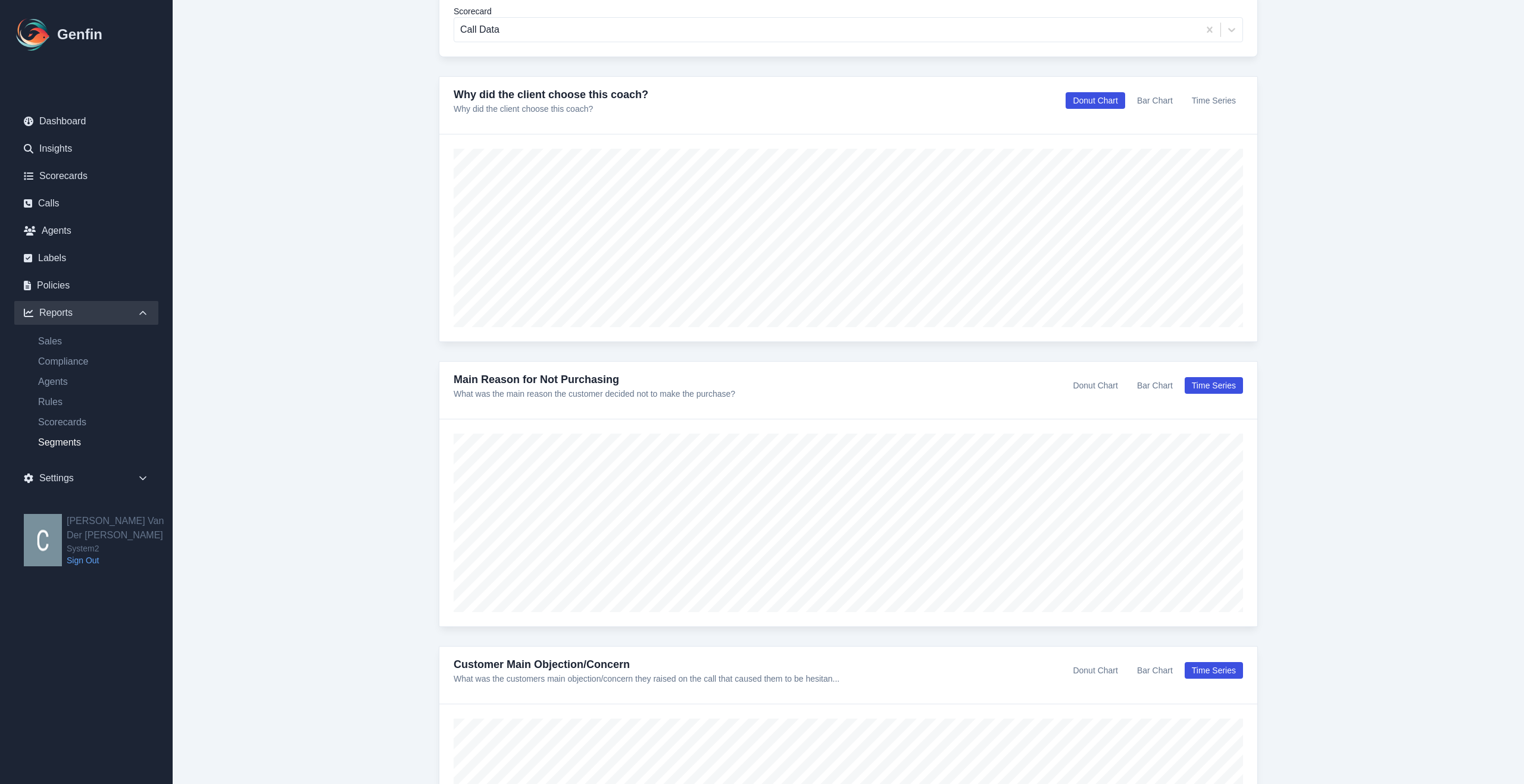
scroll to position [362, 0]
click at [1101, 383] on button "Donut Chart" at bounding box center [1095, 385] width 59 height 16
click at [1164, 387] on button "Bar Chart" at bounding box center [1155, 385] width 50 height 16
click at [1225, 379] on button "Time Series" at bounding box center [1214, 385] width 59 height 16
click at [1156, 389] on button "Bar Chart" at bounding box center [1155, 385] width 50 height 16
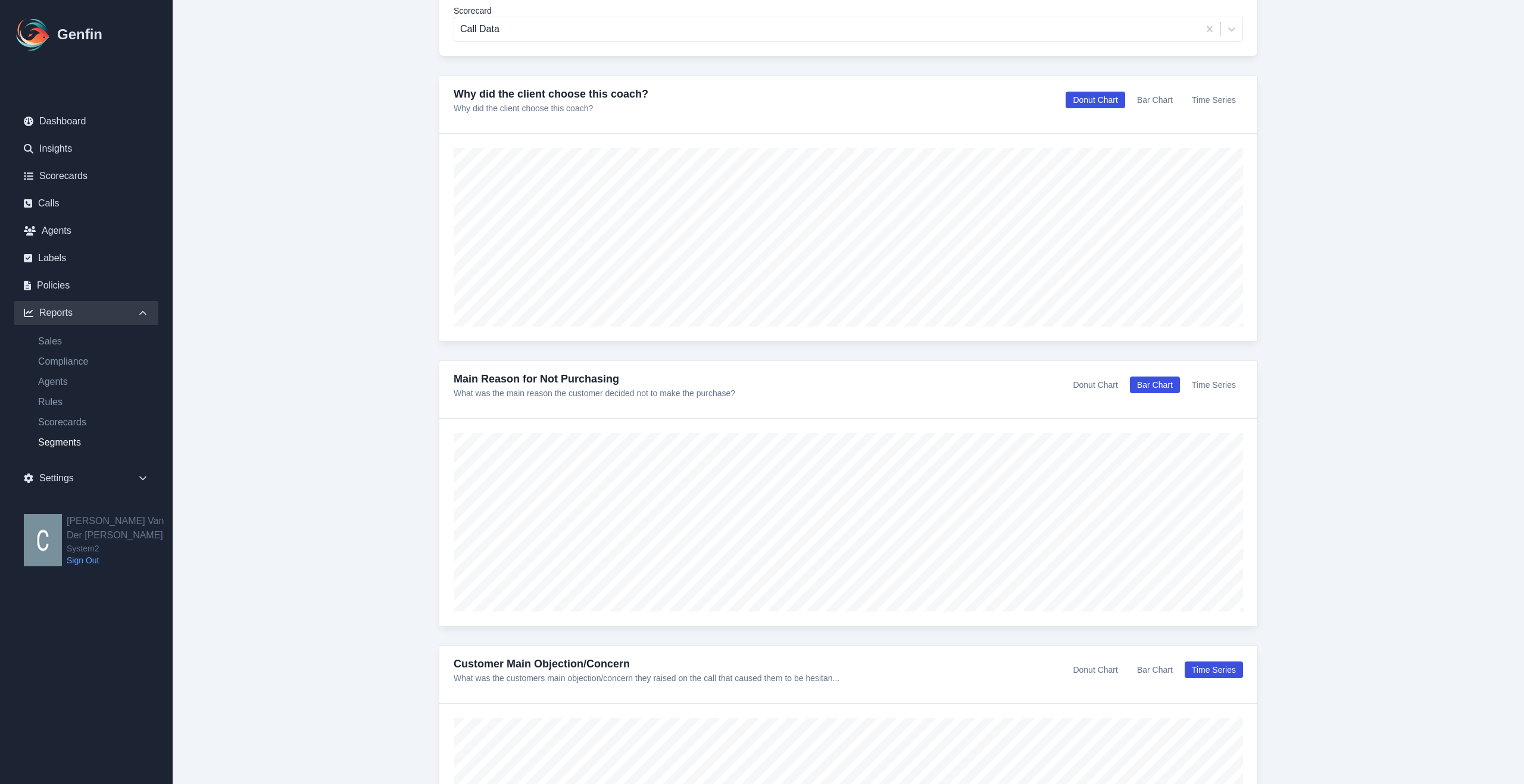
click at [1098, 384] on button "Donut Chart" at bounding box center [1095, 385] width 59 height 16
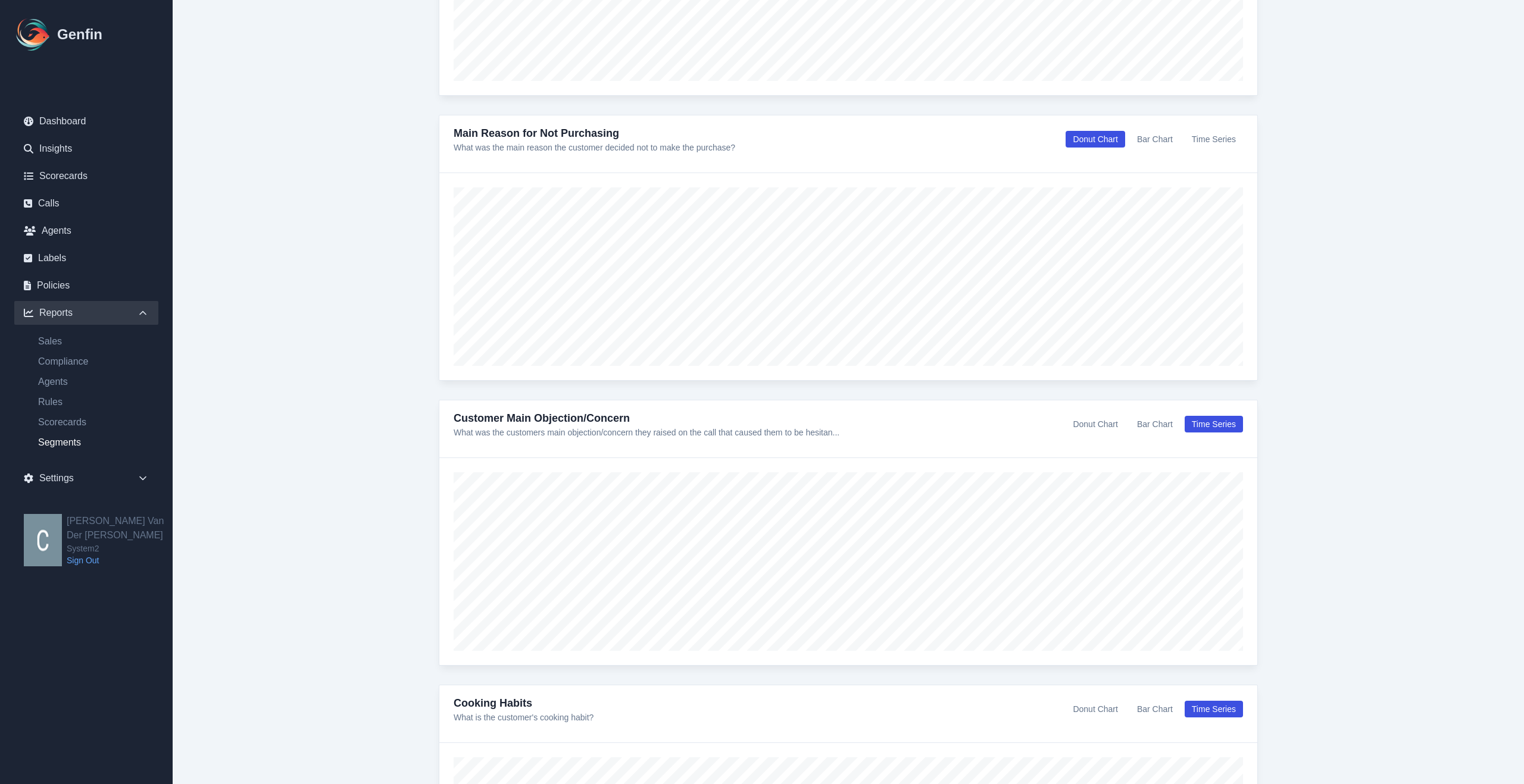
scroll to position [610, 0]
click at [1092, 421] on button "Donut Chart" at bounding box center [1095, 422] width 59 height 16
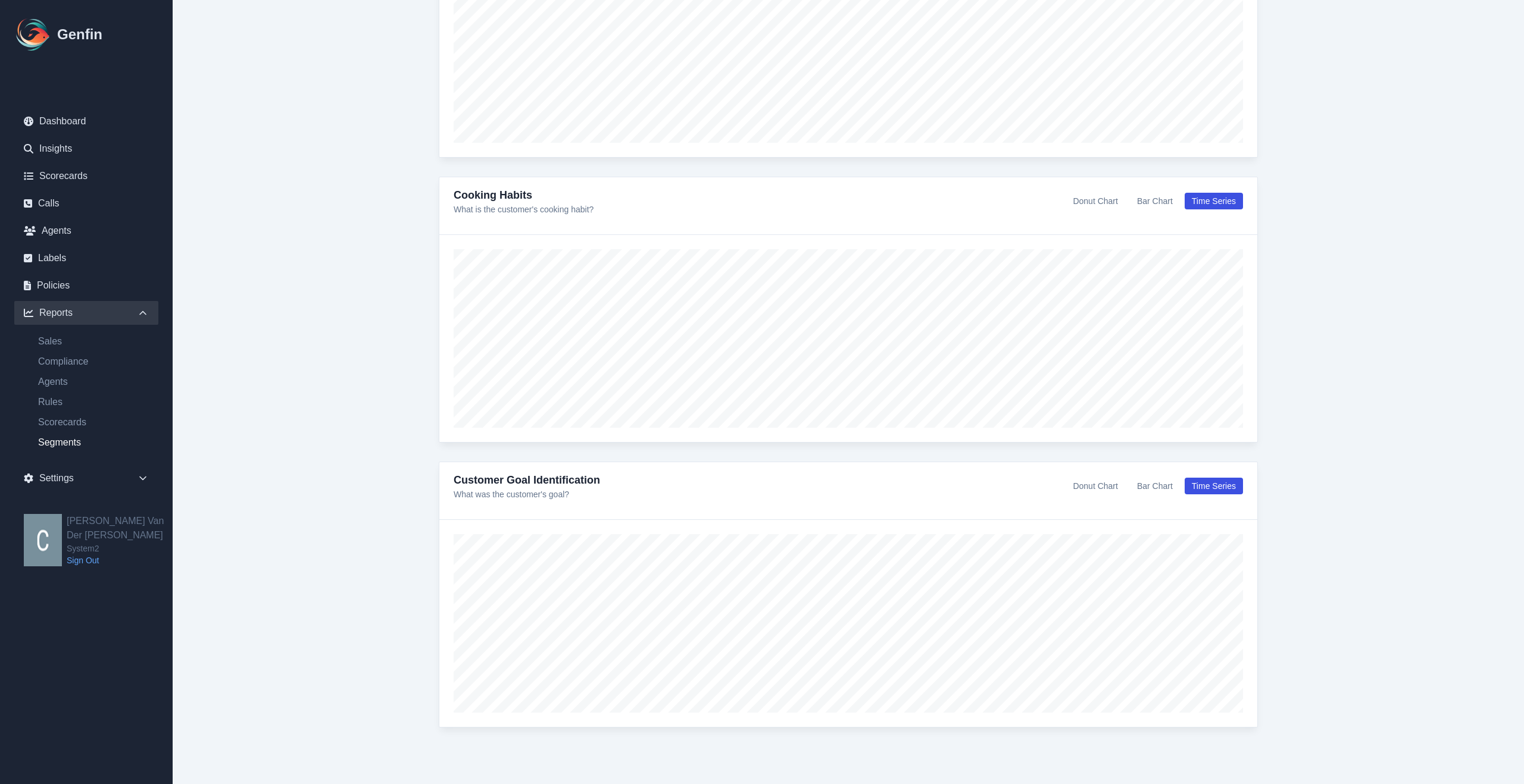
scroll to position [1126, 0]
click at [1086, 476] on button "Donut Chart" at bounding box center [1095, 476] width 59 height 16
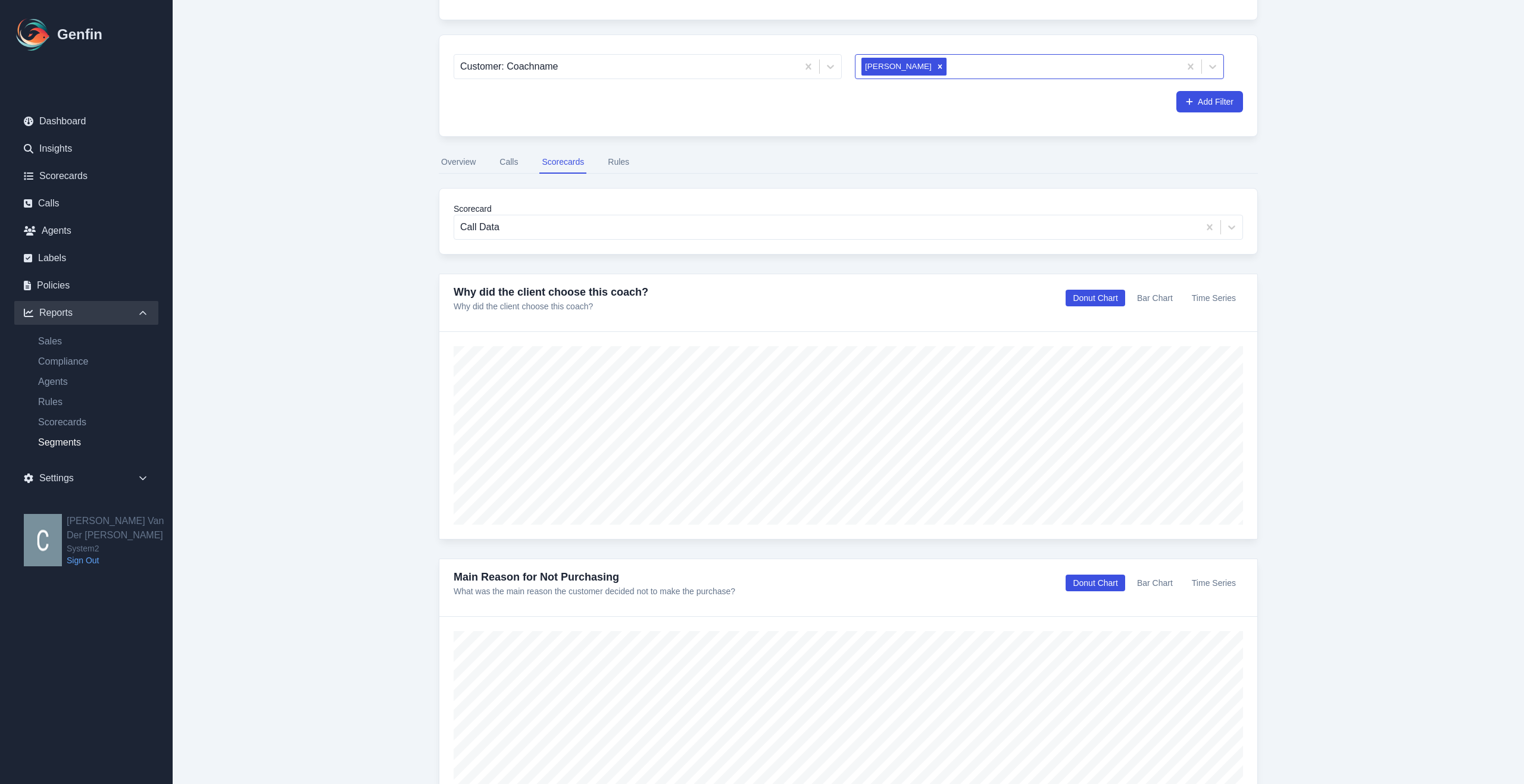
scroll to position [157, 0]
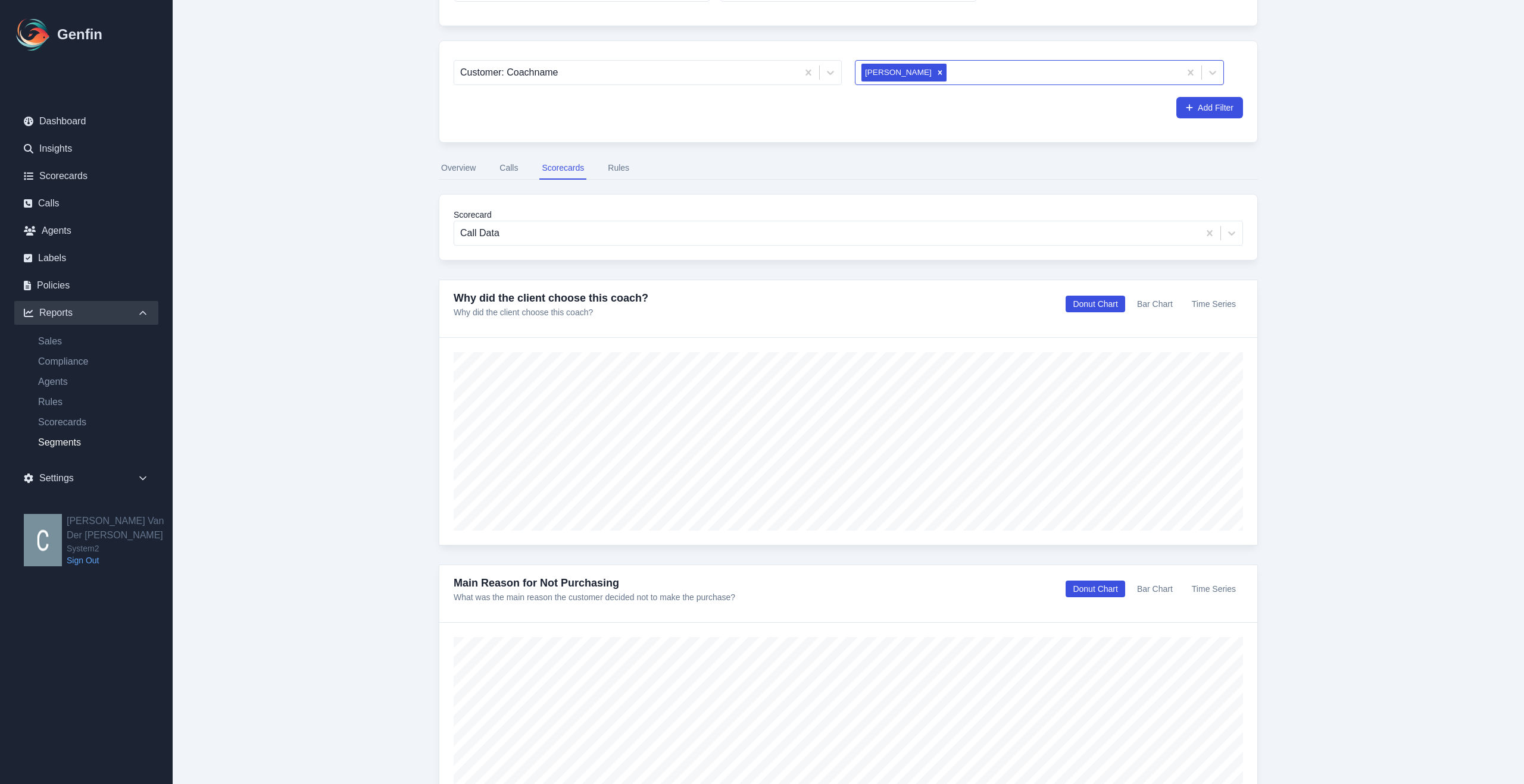
click at [620, 171] on button "Rules" at bounding box center [618, 168] width 26 height 22
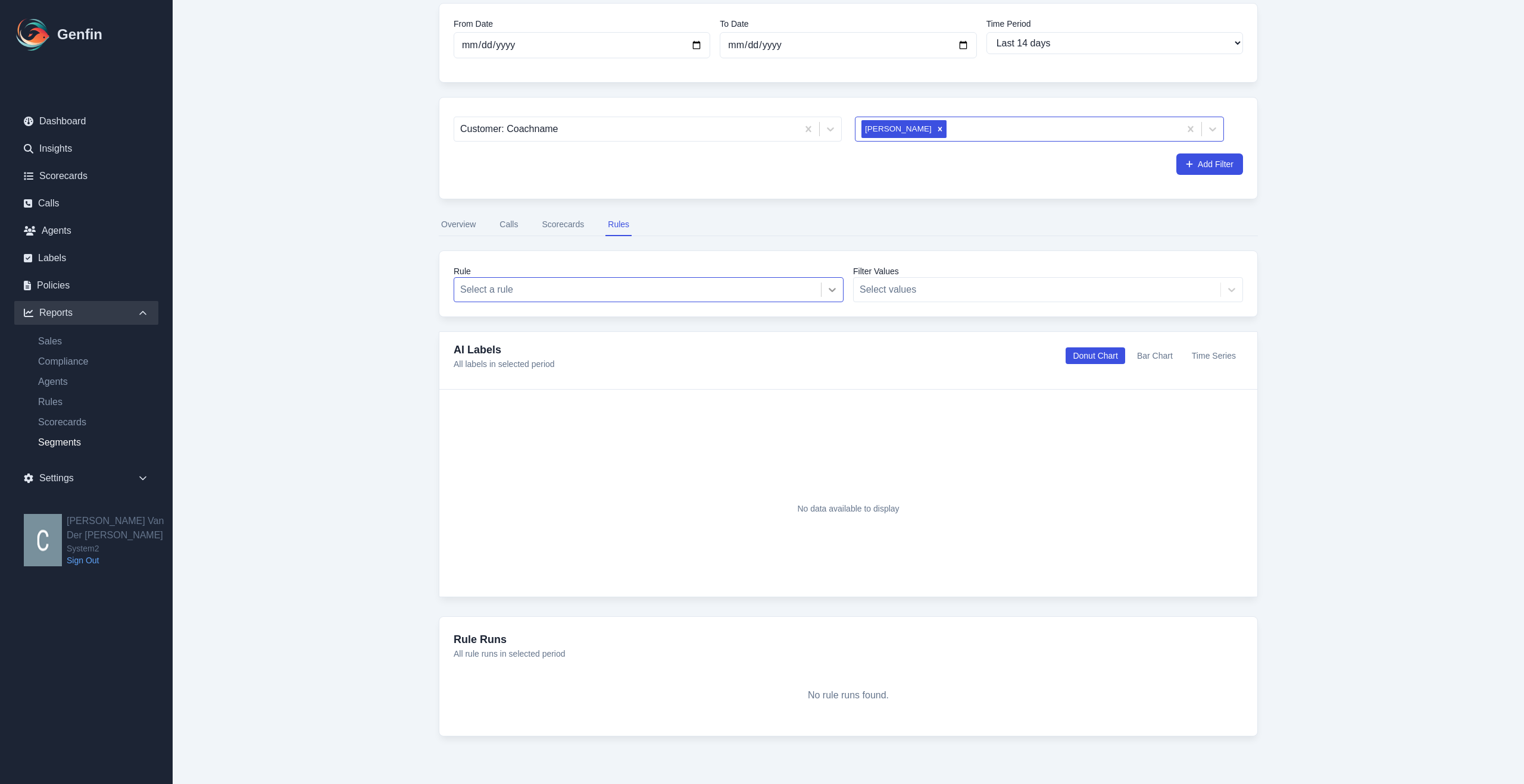
click at [833, 292] on icon at bounding box center [832, 290] width 7 height 4
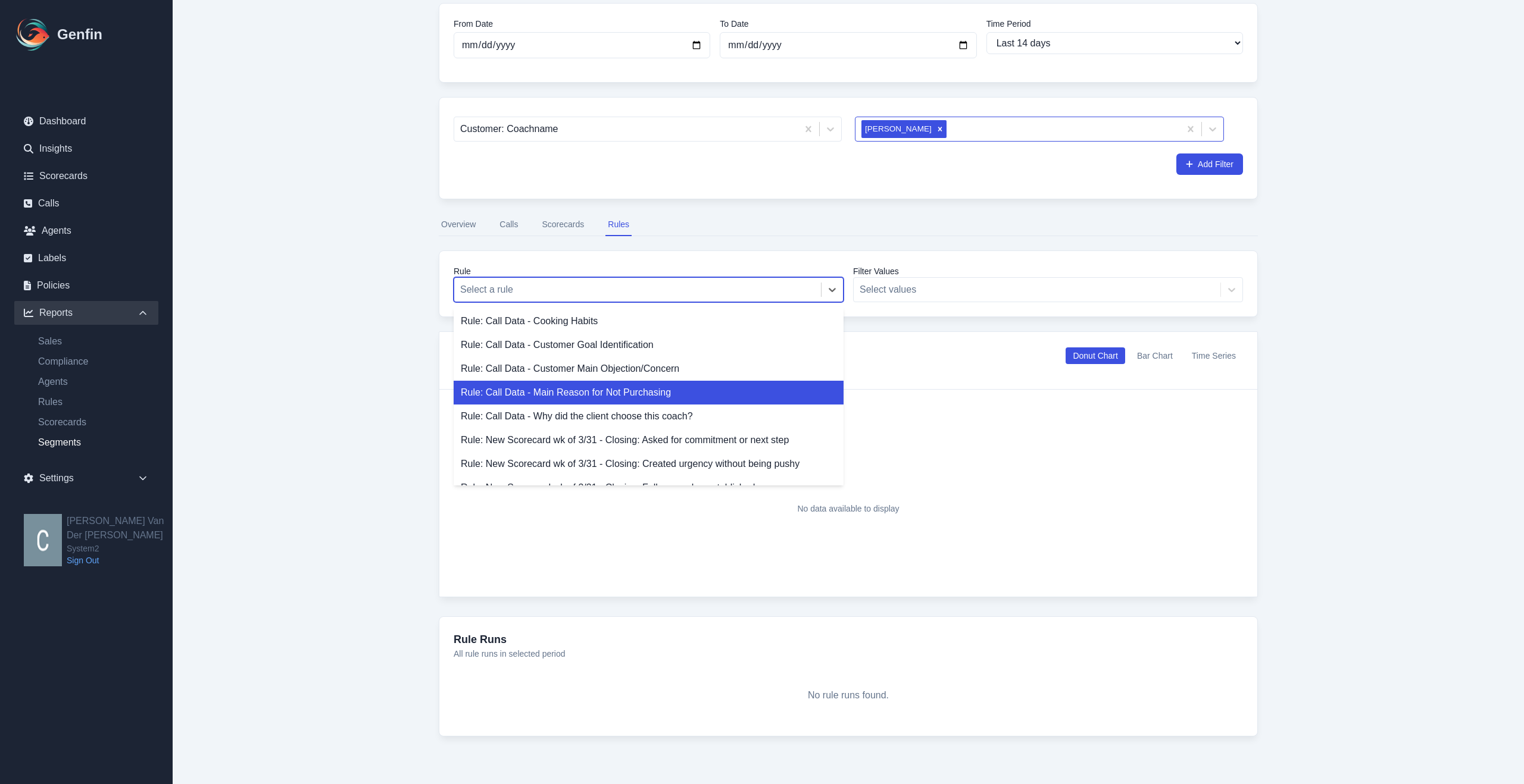
click at [661, 397] on div "Rule: Call Data - Main Reason for Not Purchasing" at bounding box center [649, 393] width 390 height 24
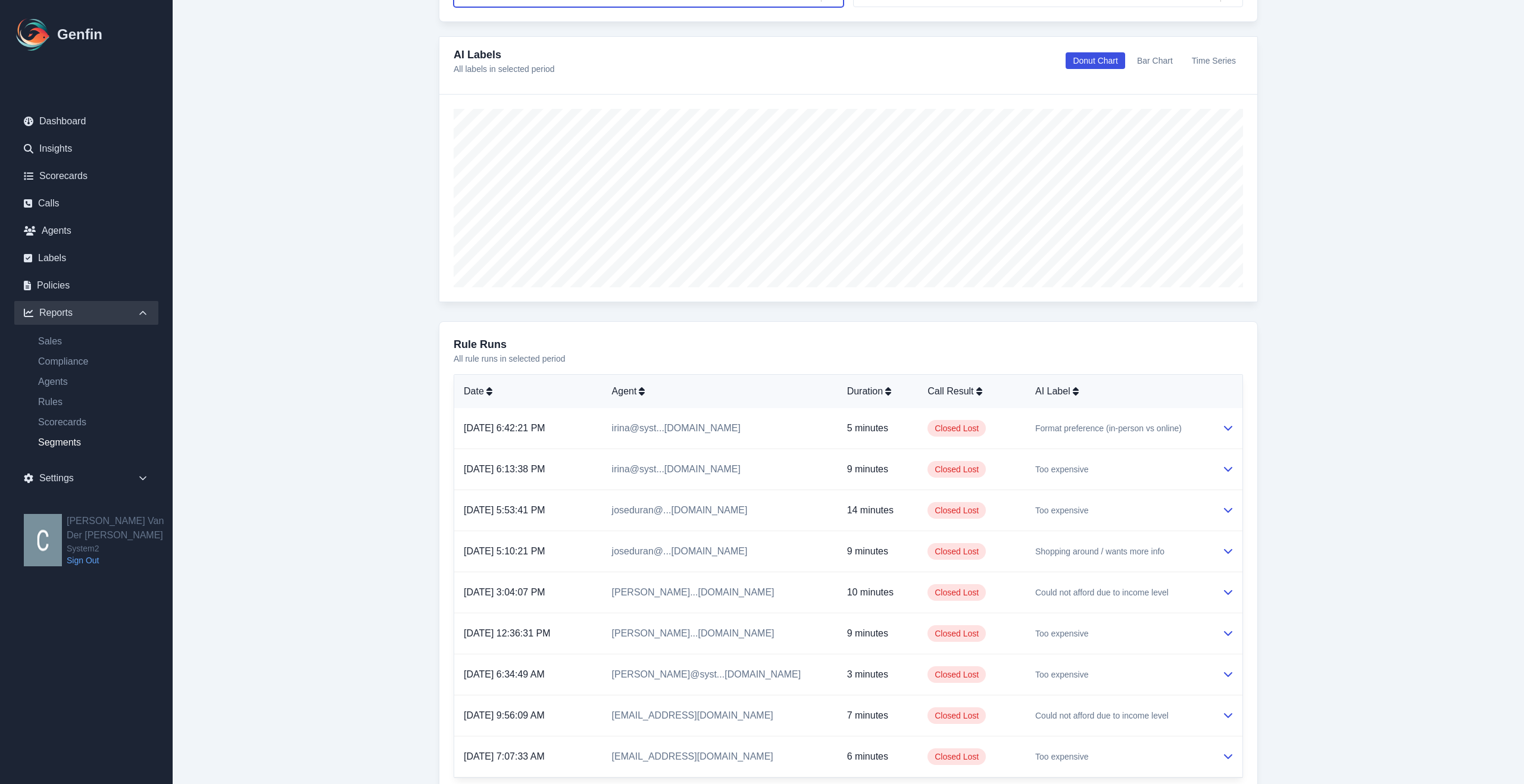
scroll to position [401, 0]
click at [1227, 422] on icon at bounding box center [1228, 424] width 9 height 9
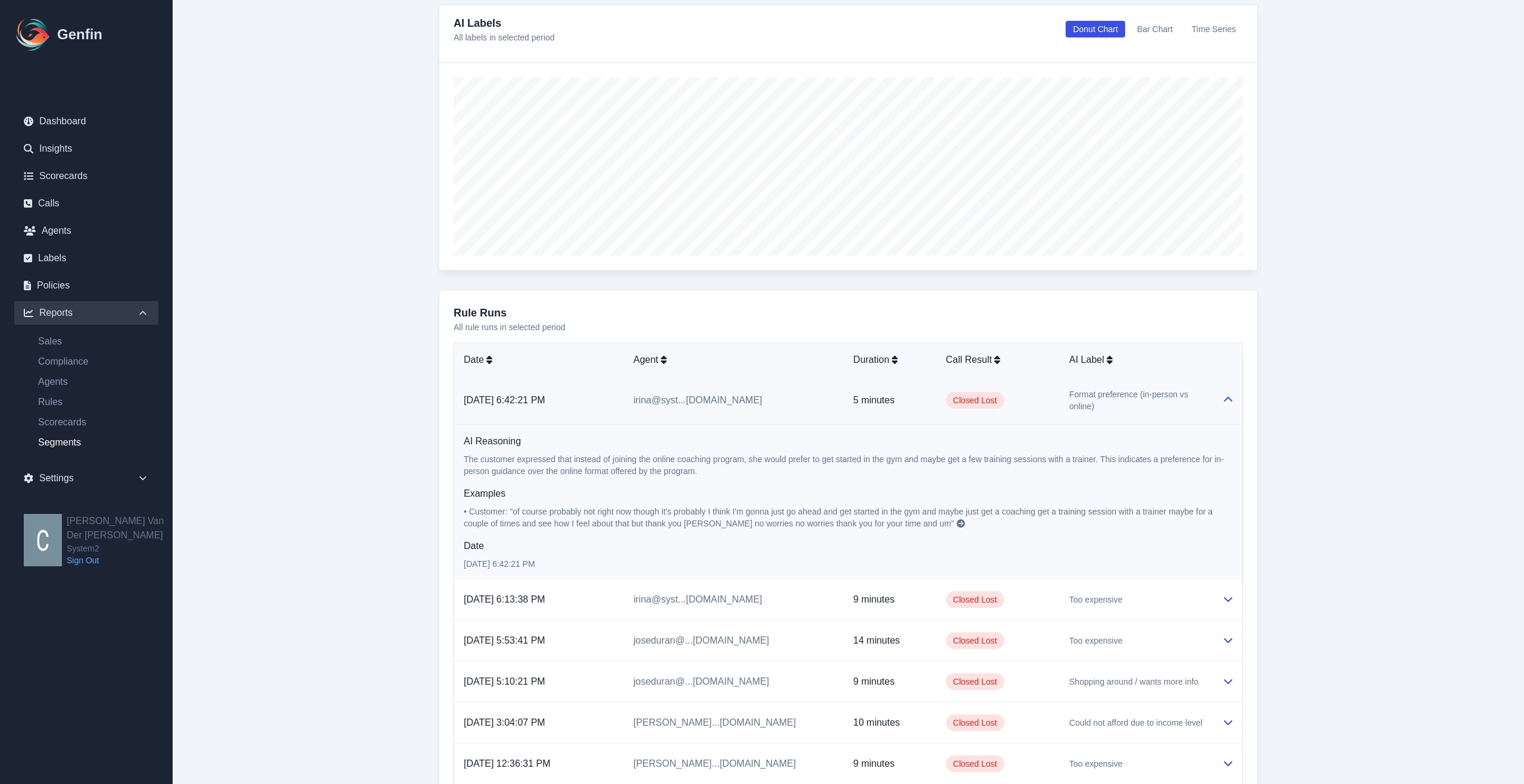
scroll to position [447, 0]
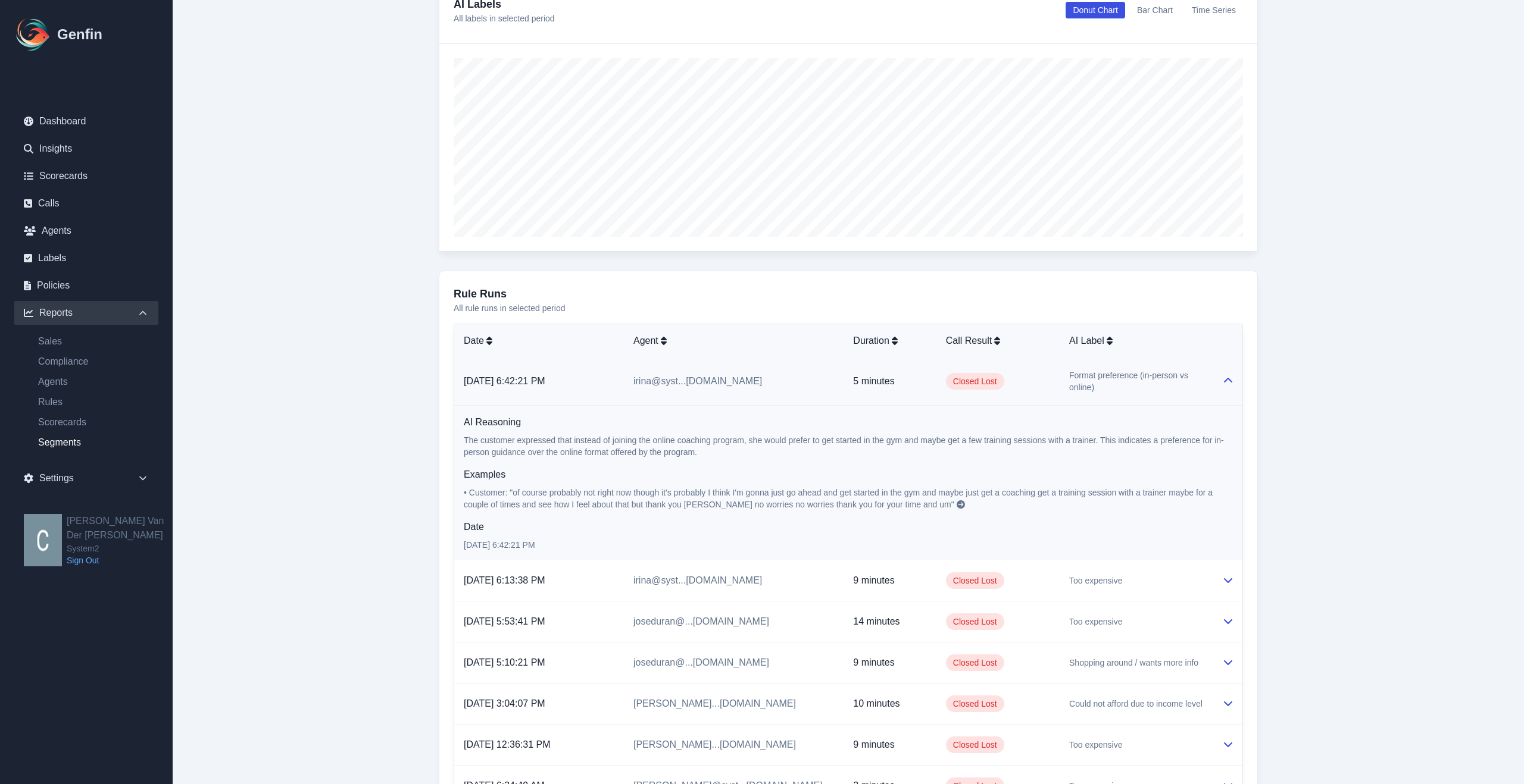
click at [1227, 376] on icon at bounding box center [1228, 381] width 9 height 9
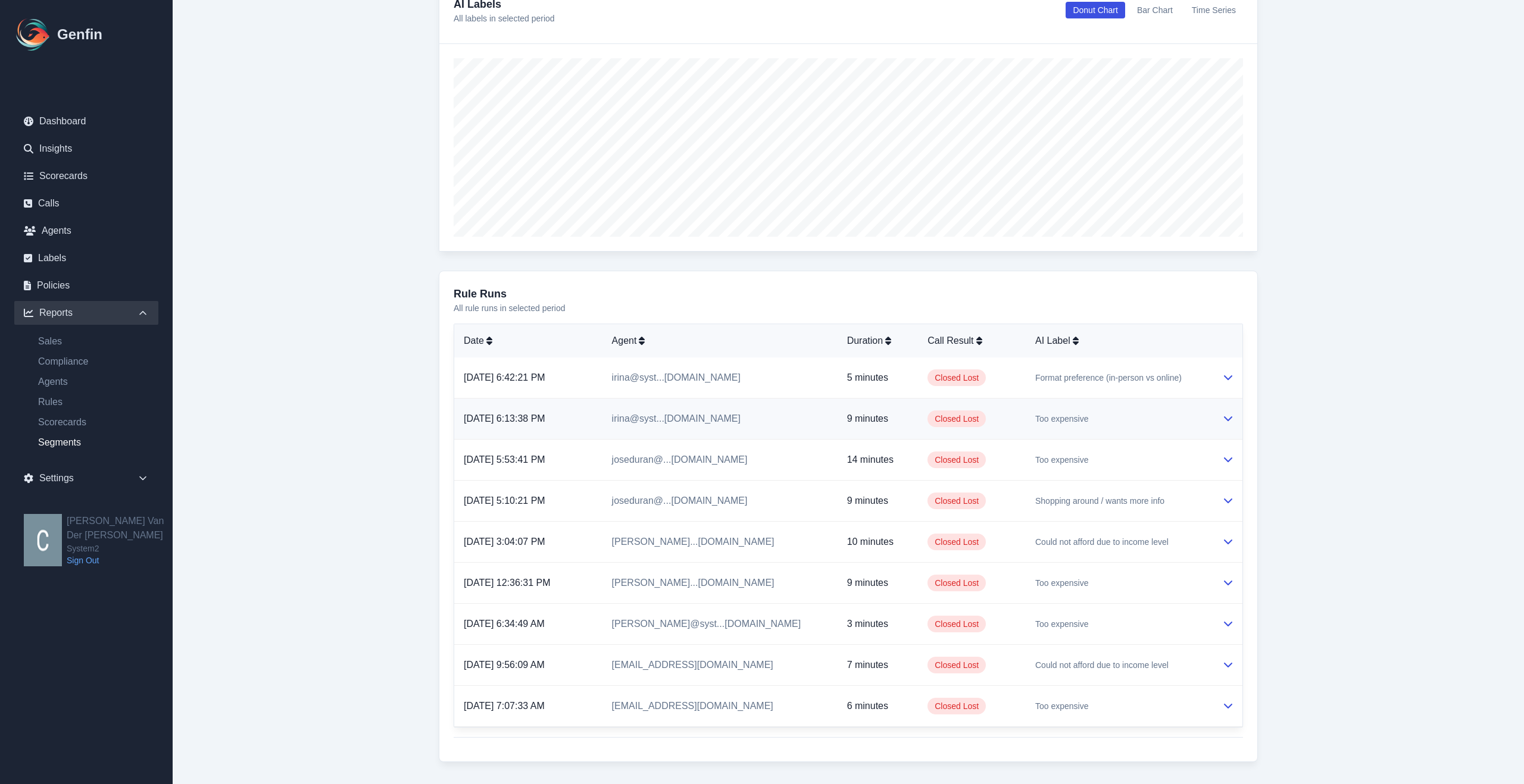
click at [1228, 419] on icon at bounding box center [1228, 418] width 9 height 9
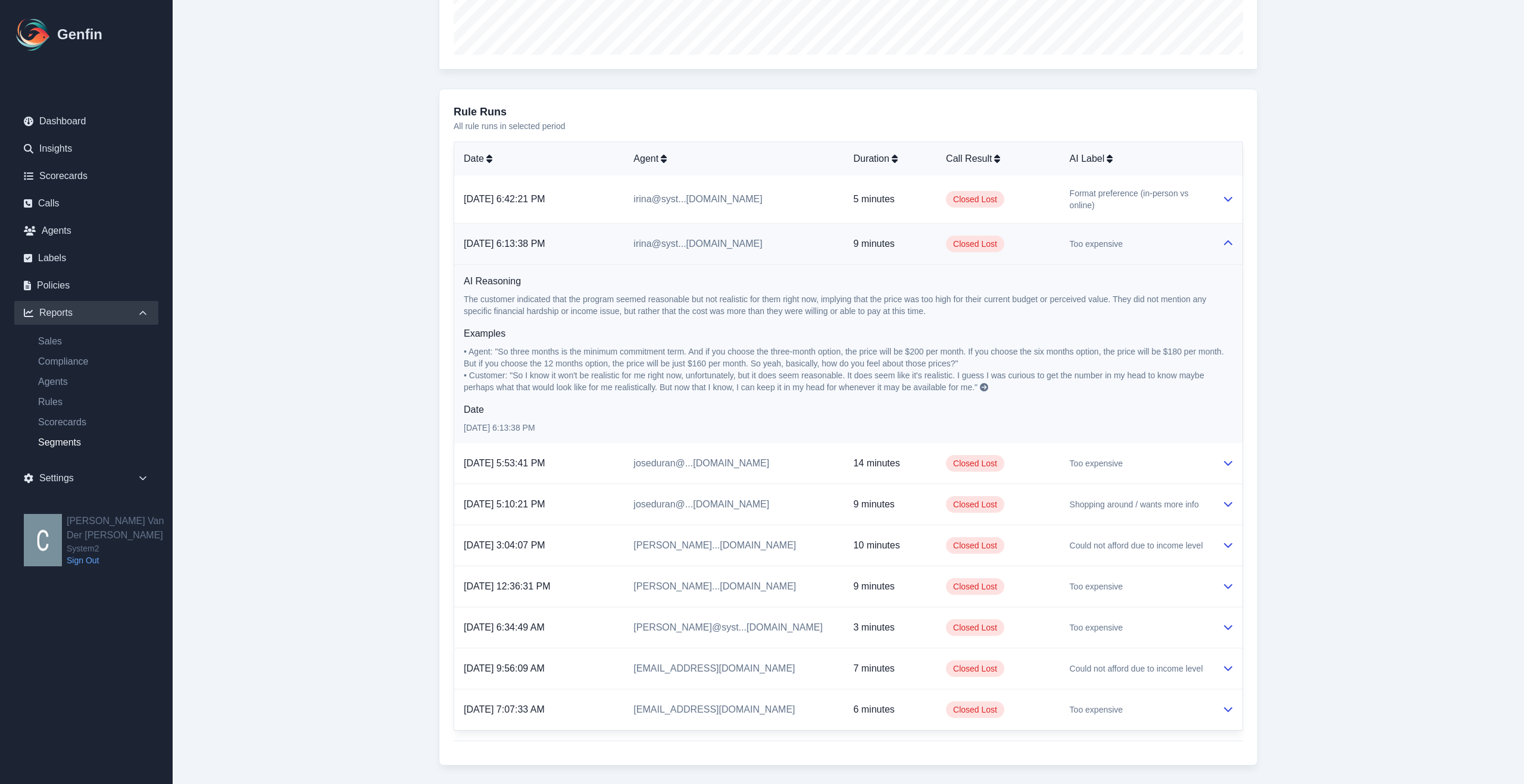
scroll to position [651, 0]
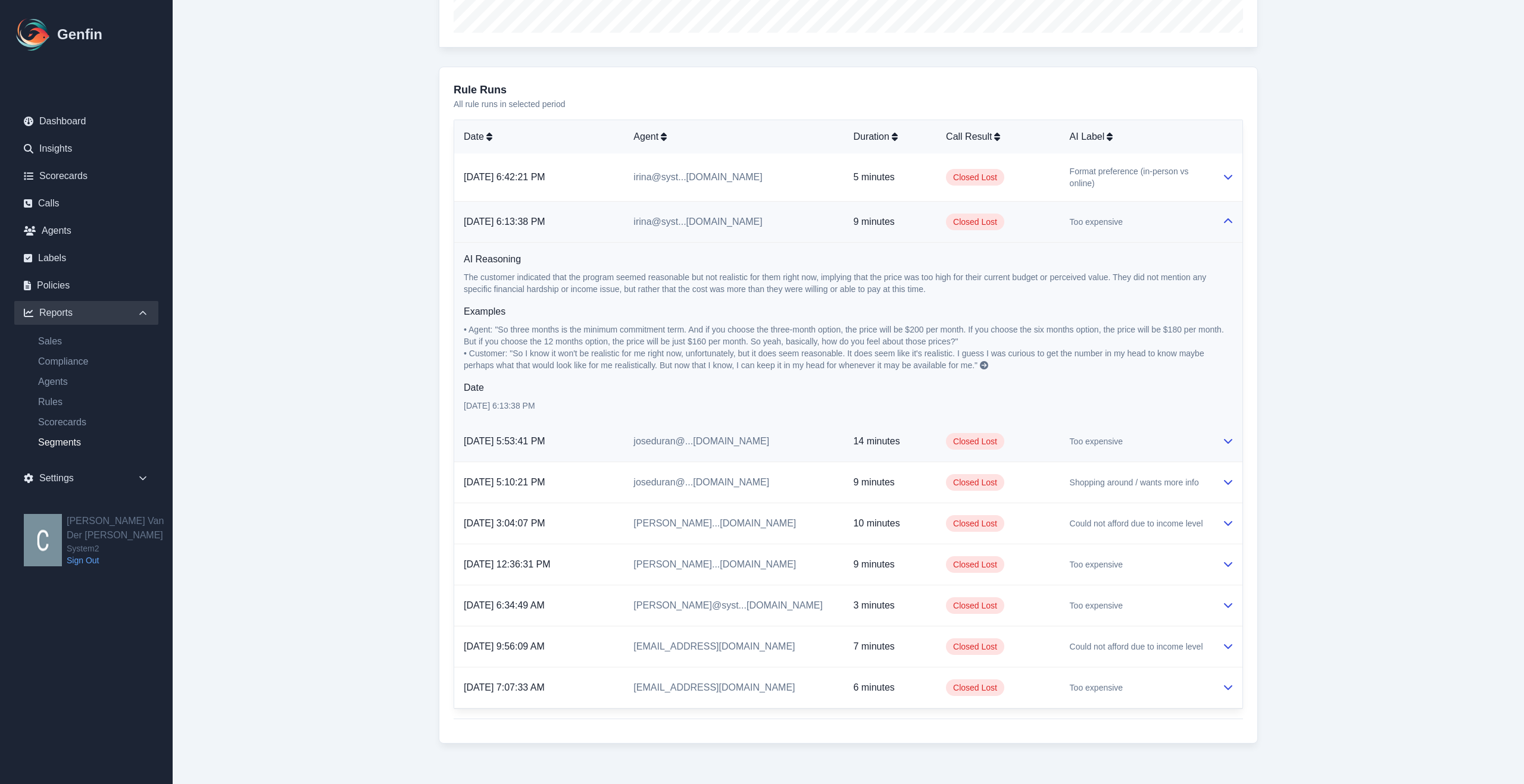
click at [1228, 437] on icon at bounding box center [1228, 441] width 9 height 9
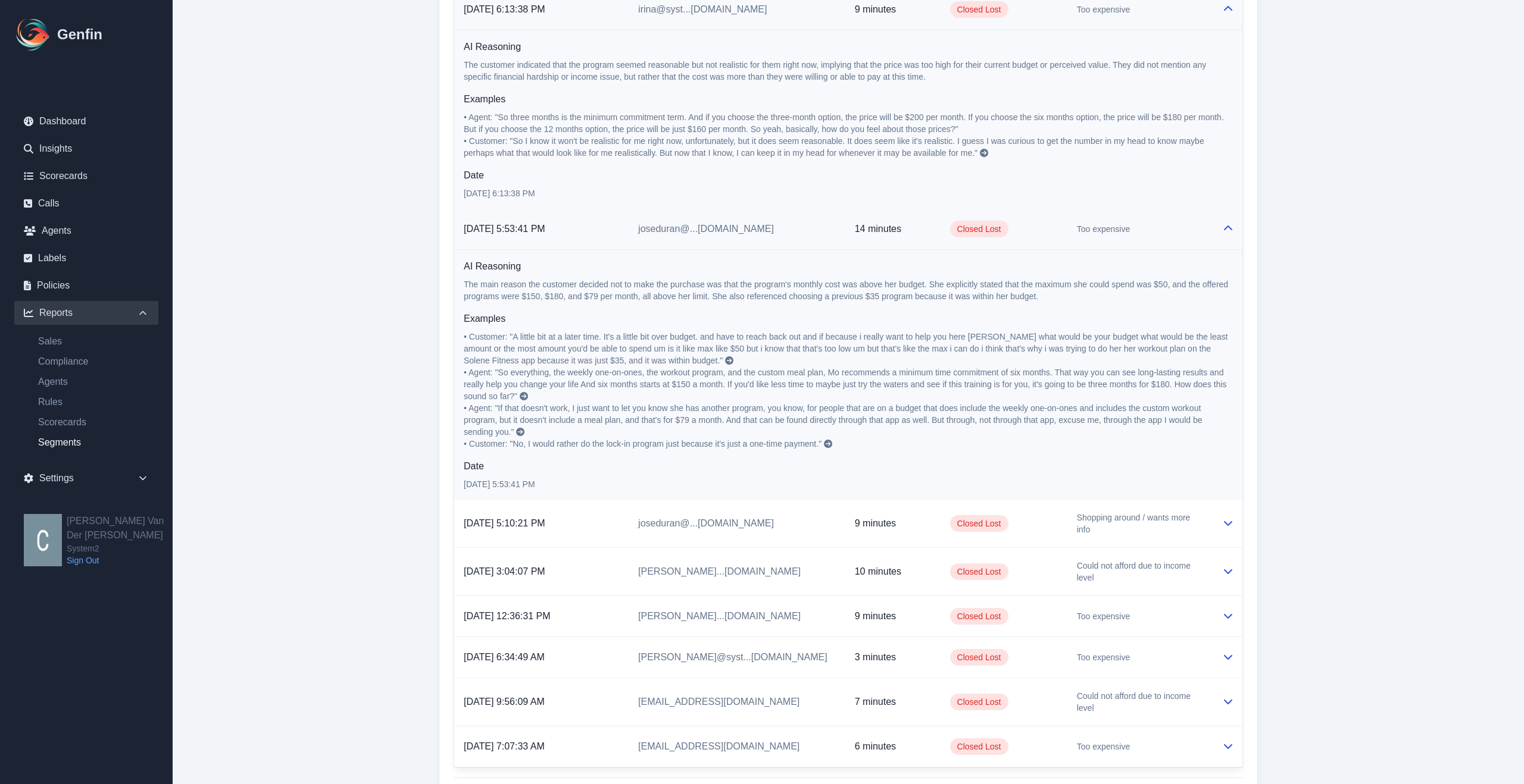
scroll to position [908, 0]
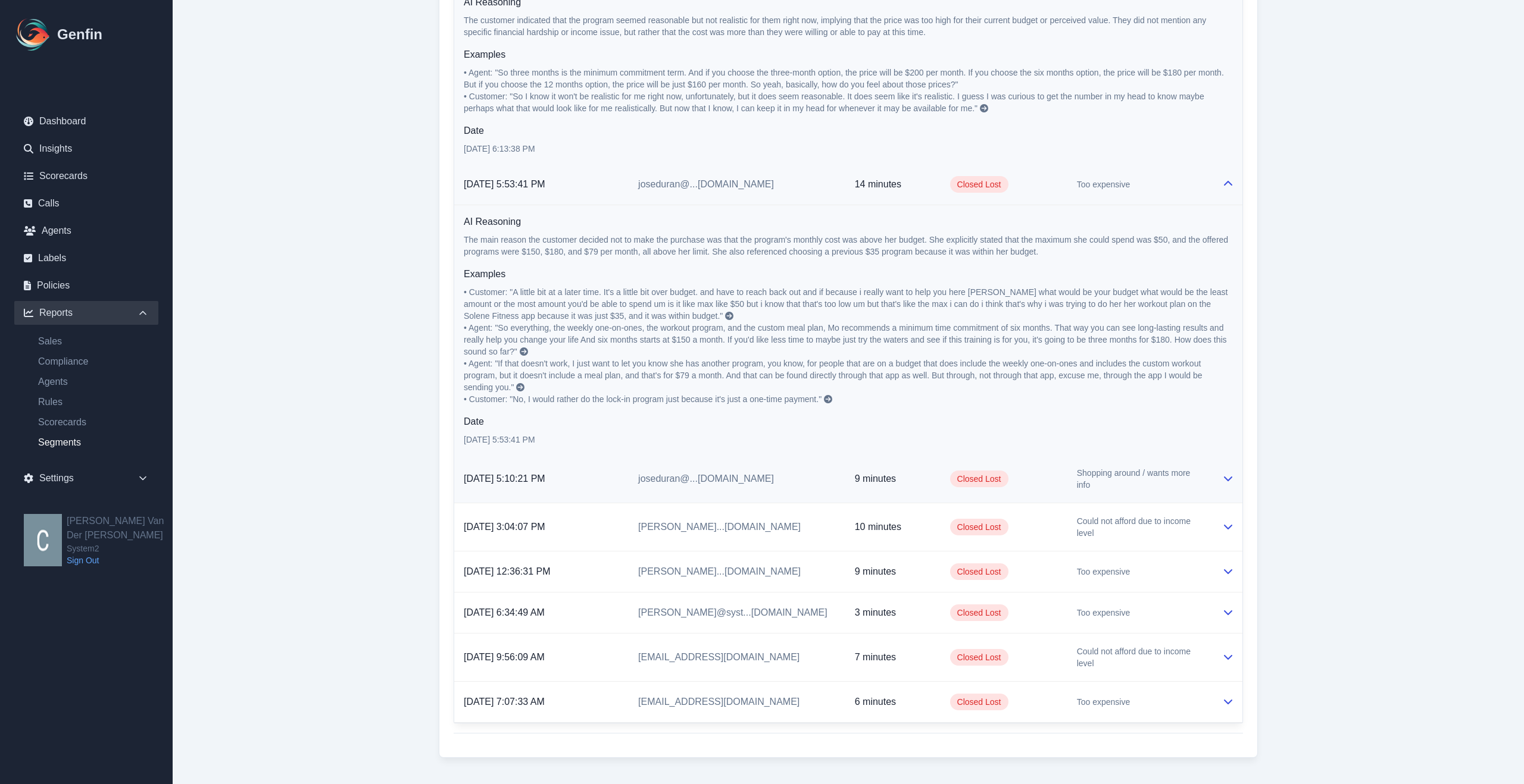
click at [1230, 476] on icon at bounding box center [1228, 478] width 9 height 5
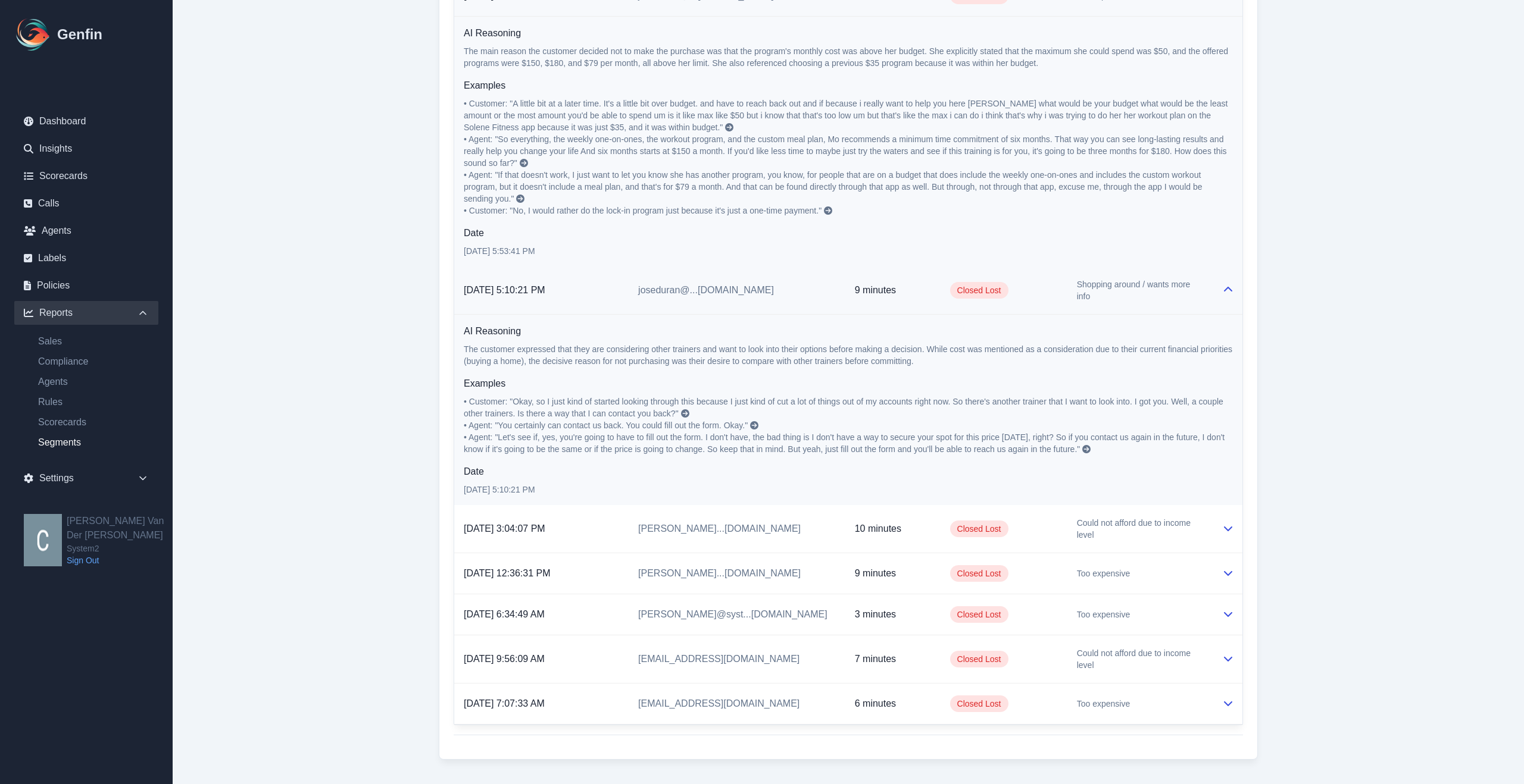
scroll to position [1098, 0]
click at [1229, 522] on icon at bounding box center [1228, 526] width 9 height 9
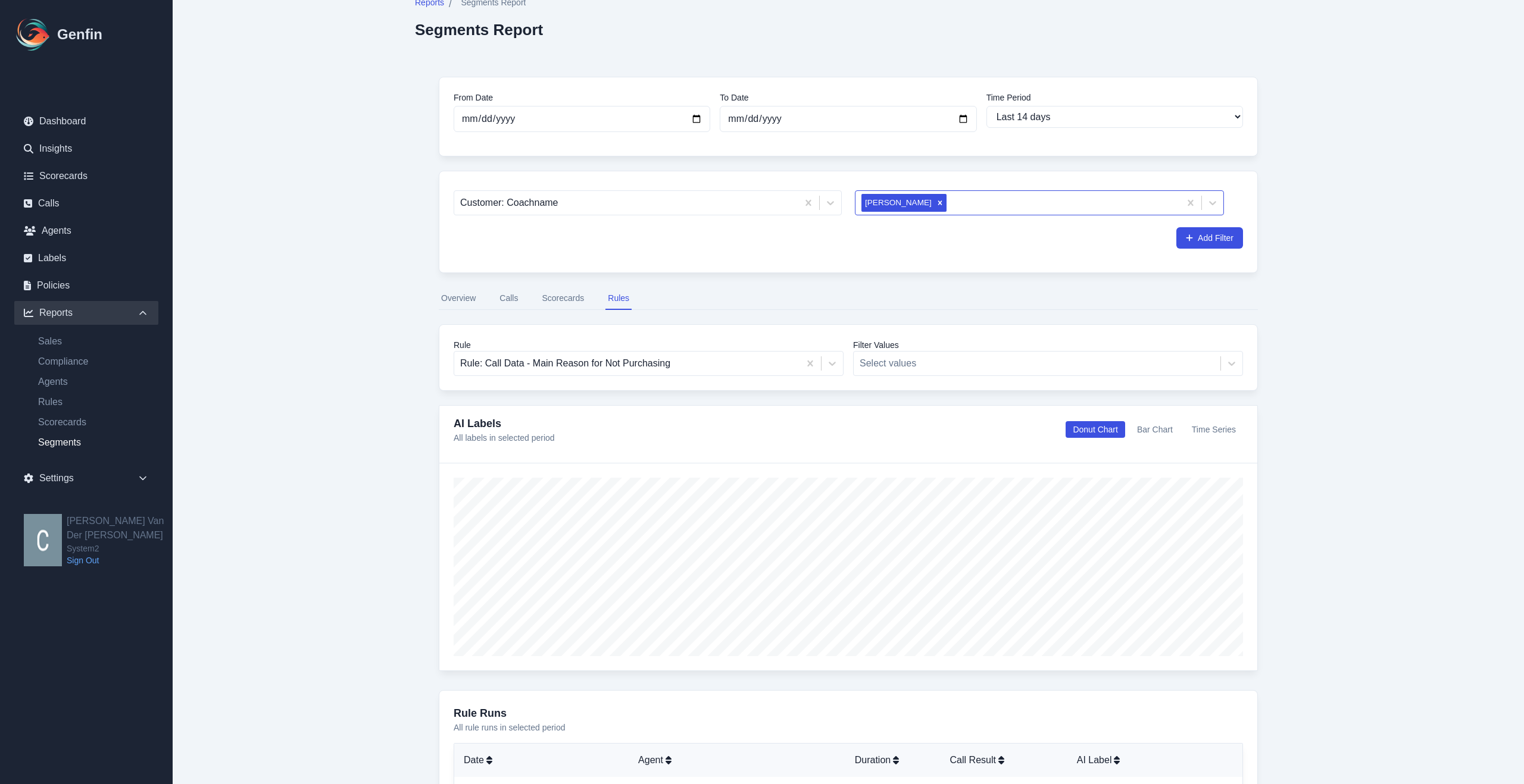
scroll to position [0, 0]
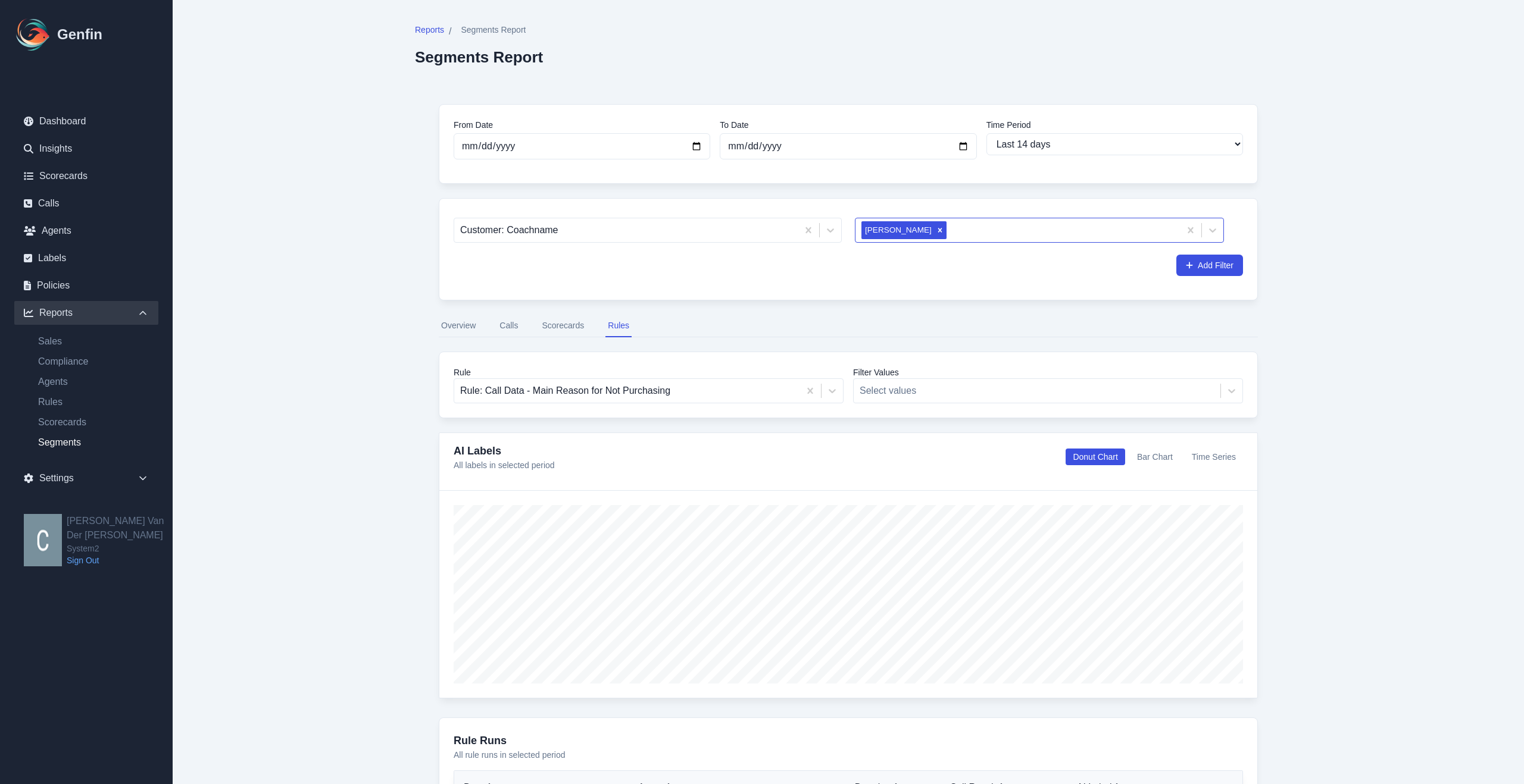
click at [507, 323] on button "Calls" at bounding box center [508, 326] width 23 height 22
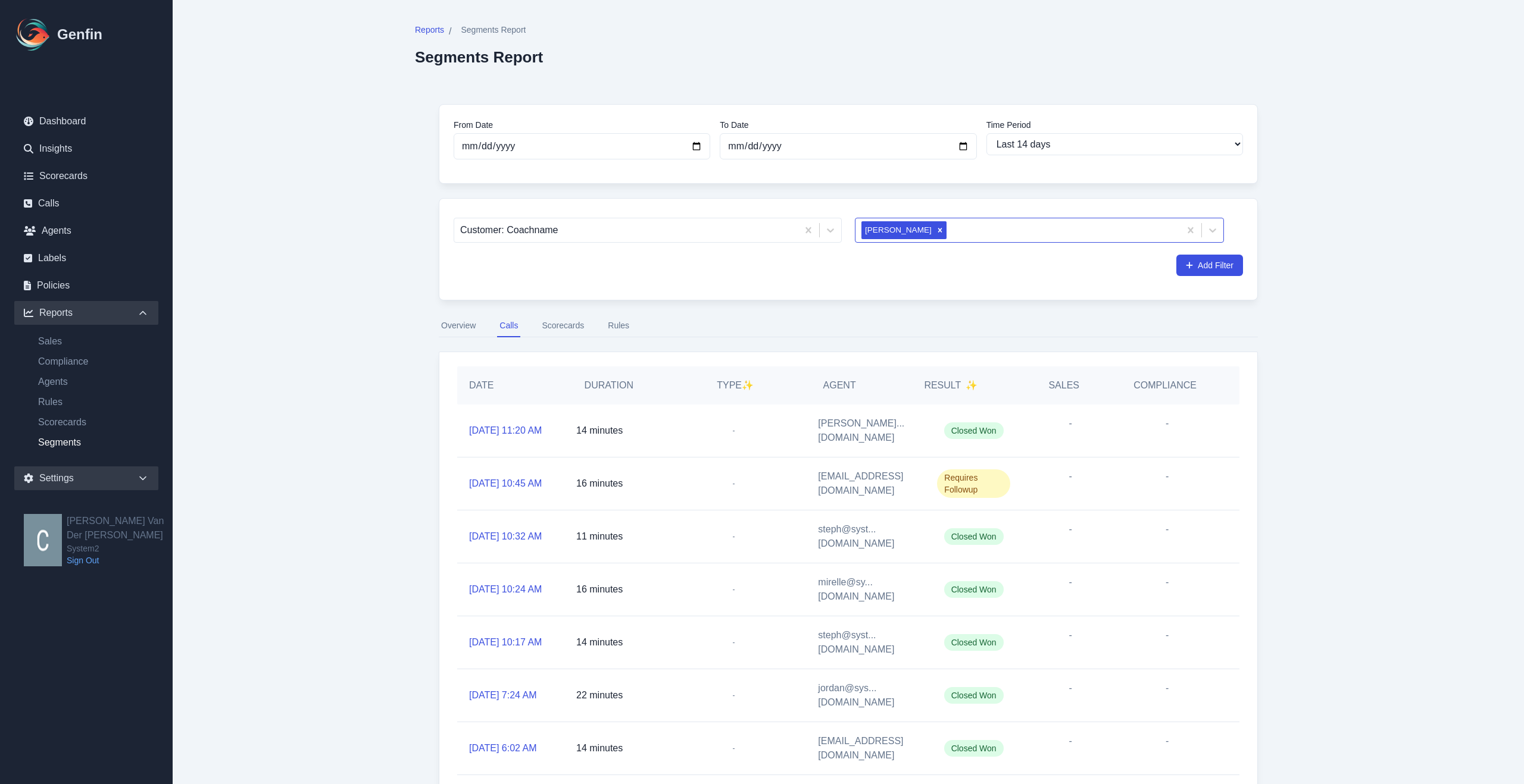
click at [84, 484] on div "Settings" at bounding box center [86, 478] width 144 height 24
click at [79, 387] on link "Organization" at bounding box center [93, 389] width 130 height 14
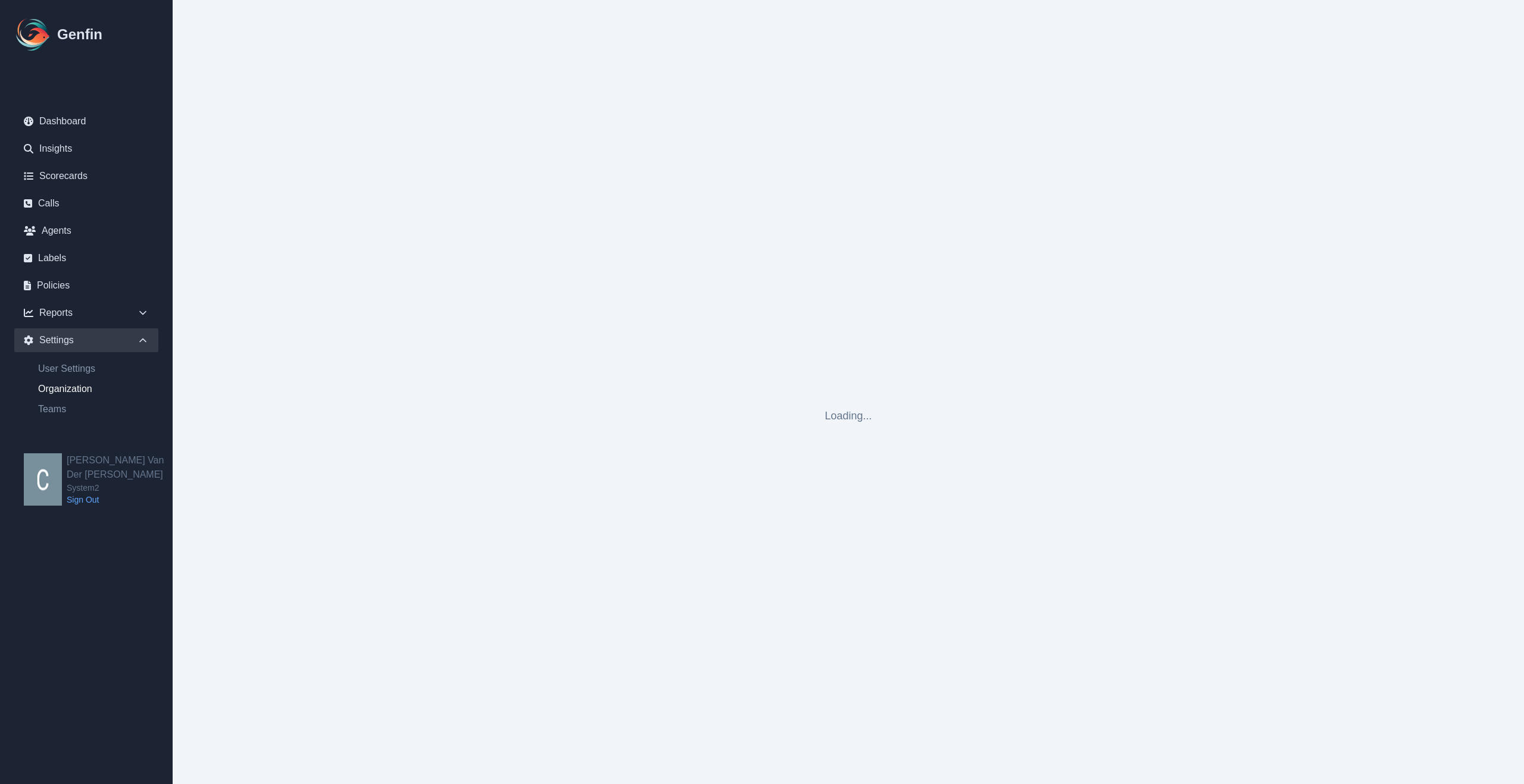
select select "cam_team"
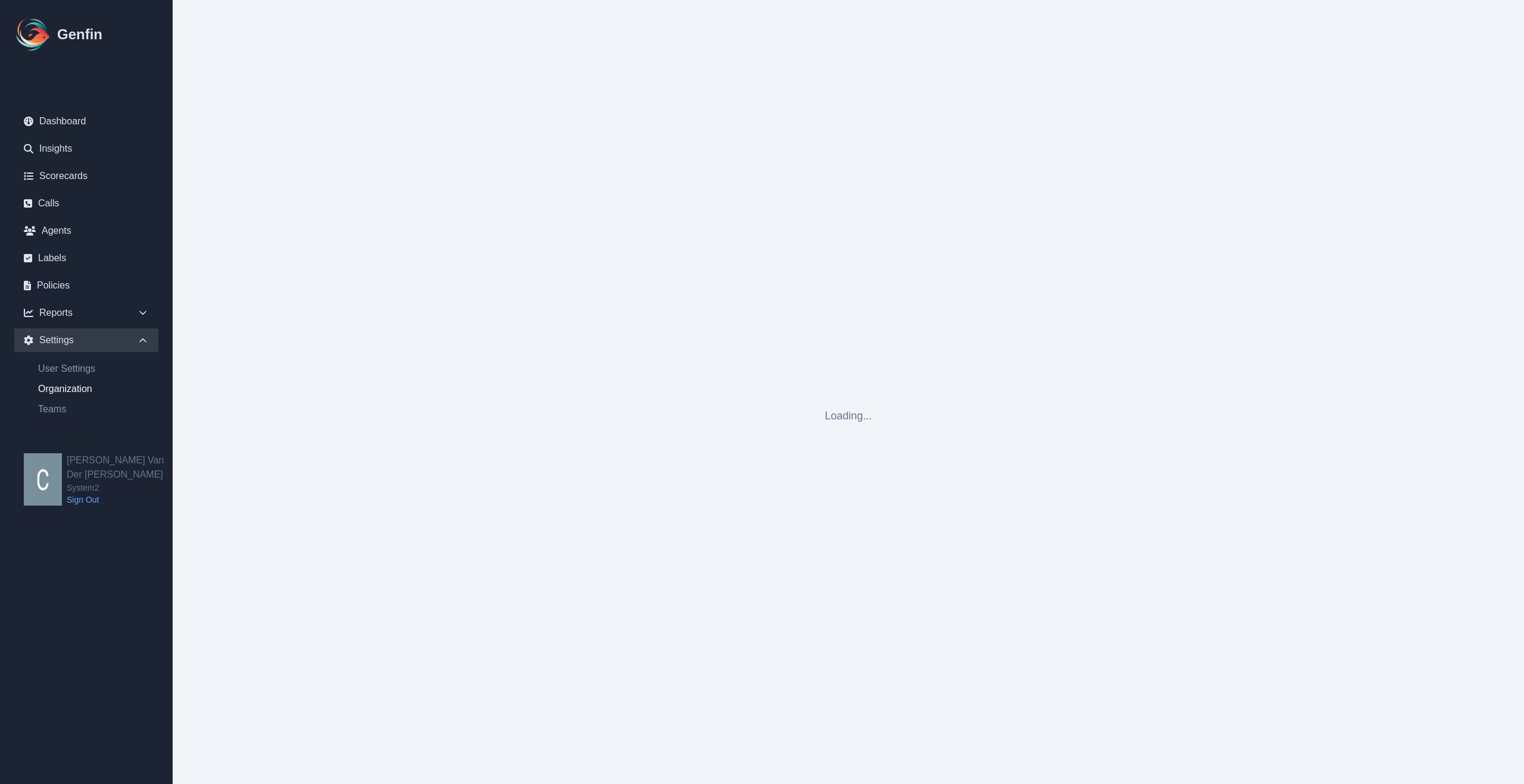
select select "cam_team"
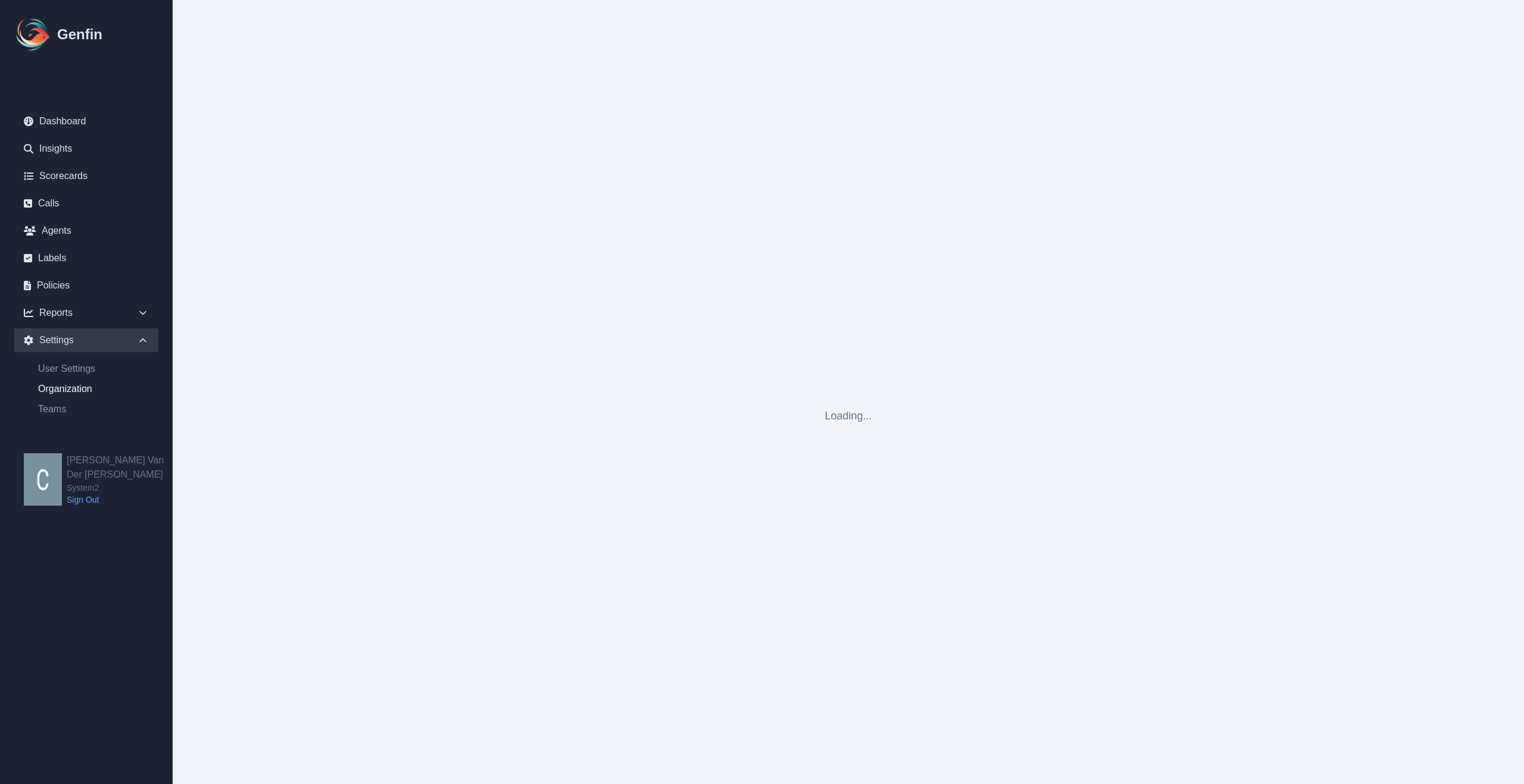
select select "cam_team"
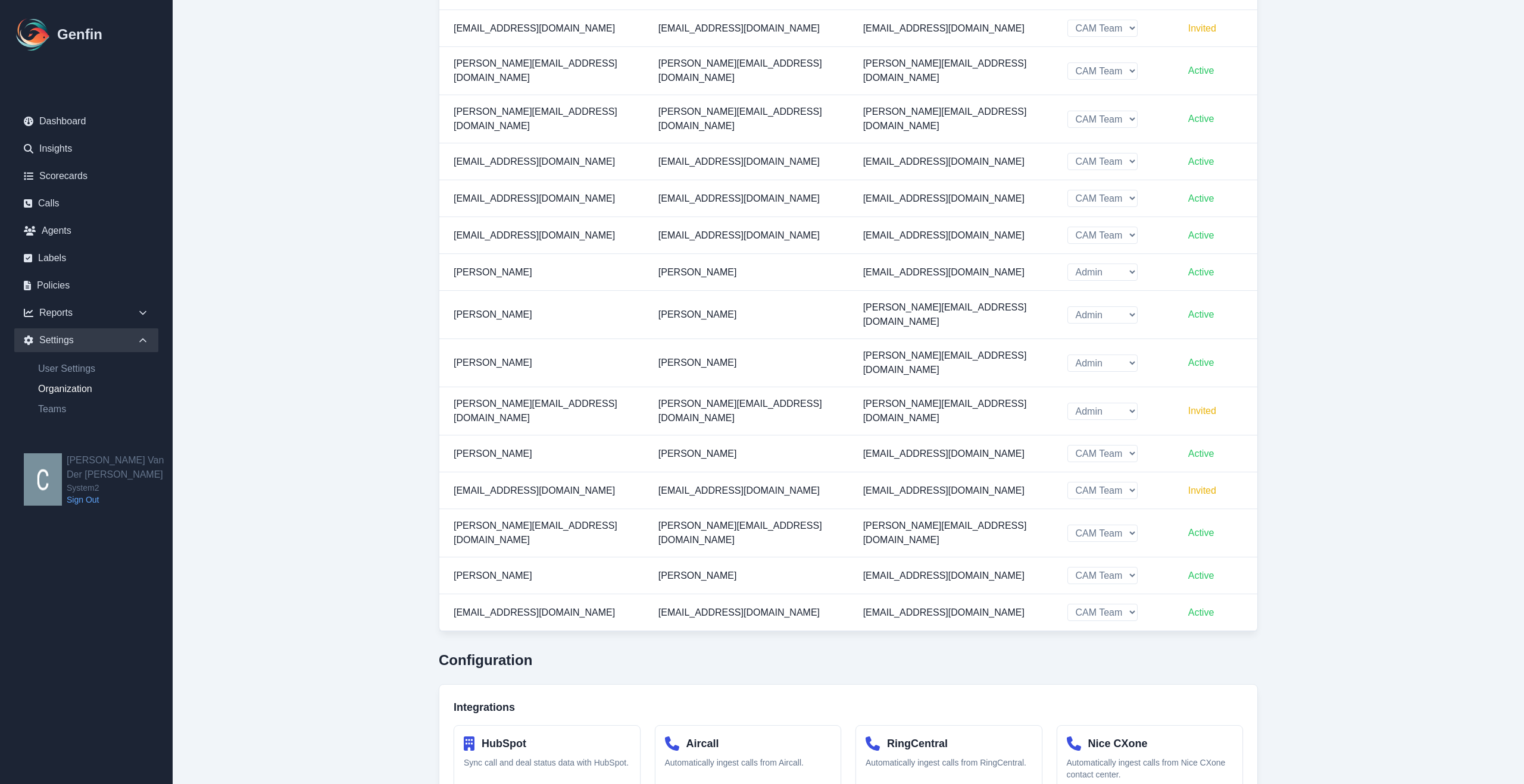
scroll to position [630, 0]
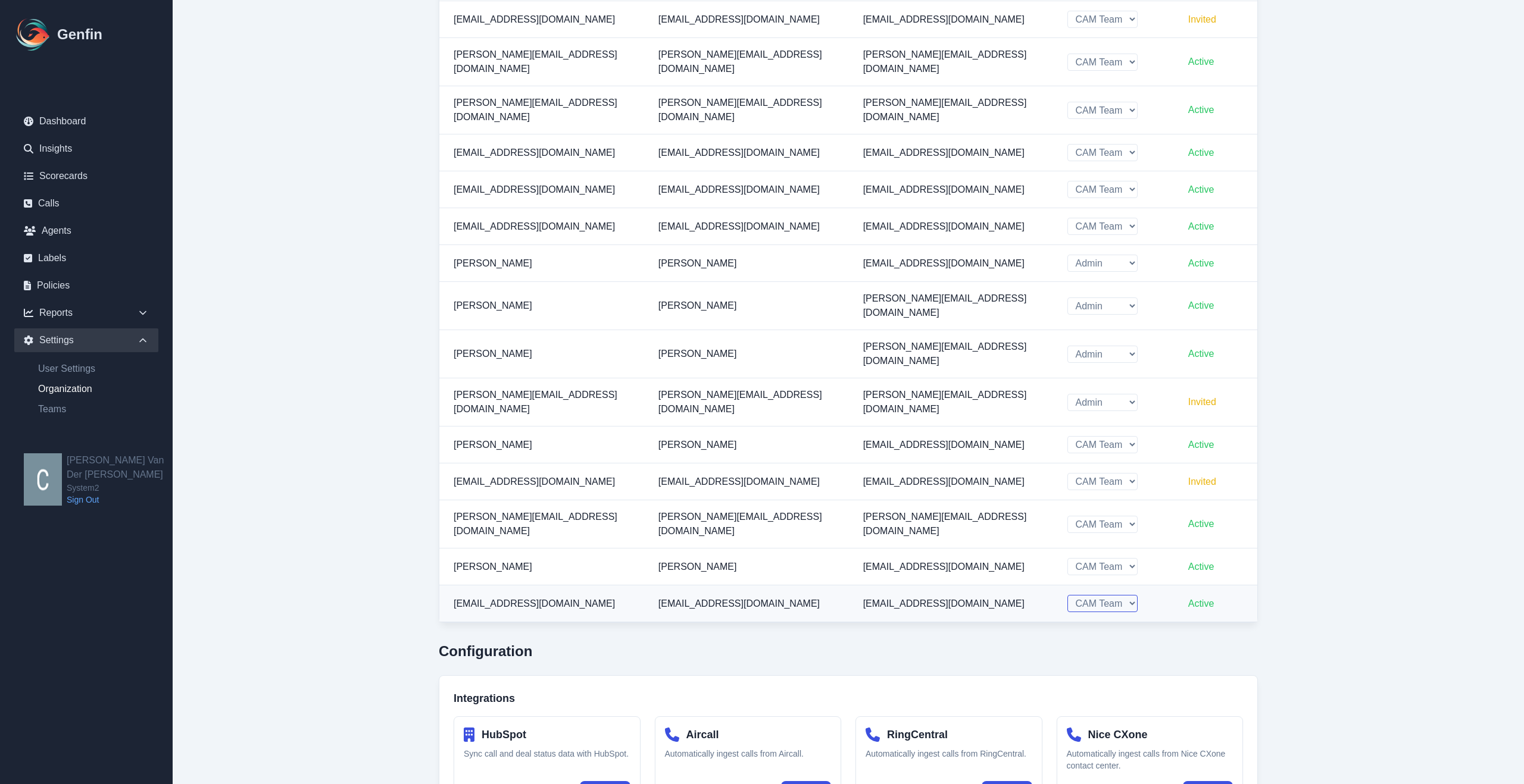
click at [1096, 595] on select "Admin CAM Team" at bounding box center [1102, 603] width 71 height 17
select select "admin"
click at [1067, 595] on select "Admin CAM Team" at bounding box center [1102, 603] width 71 height 17
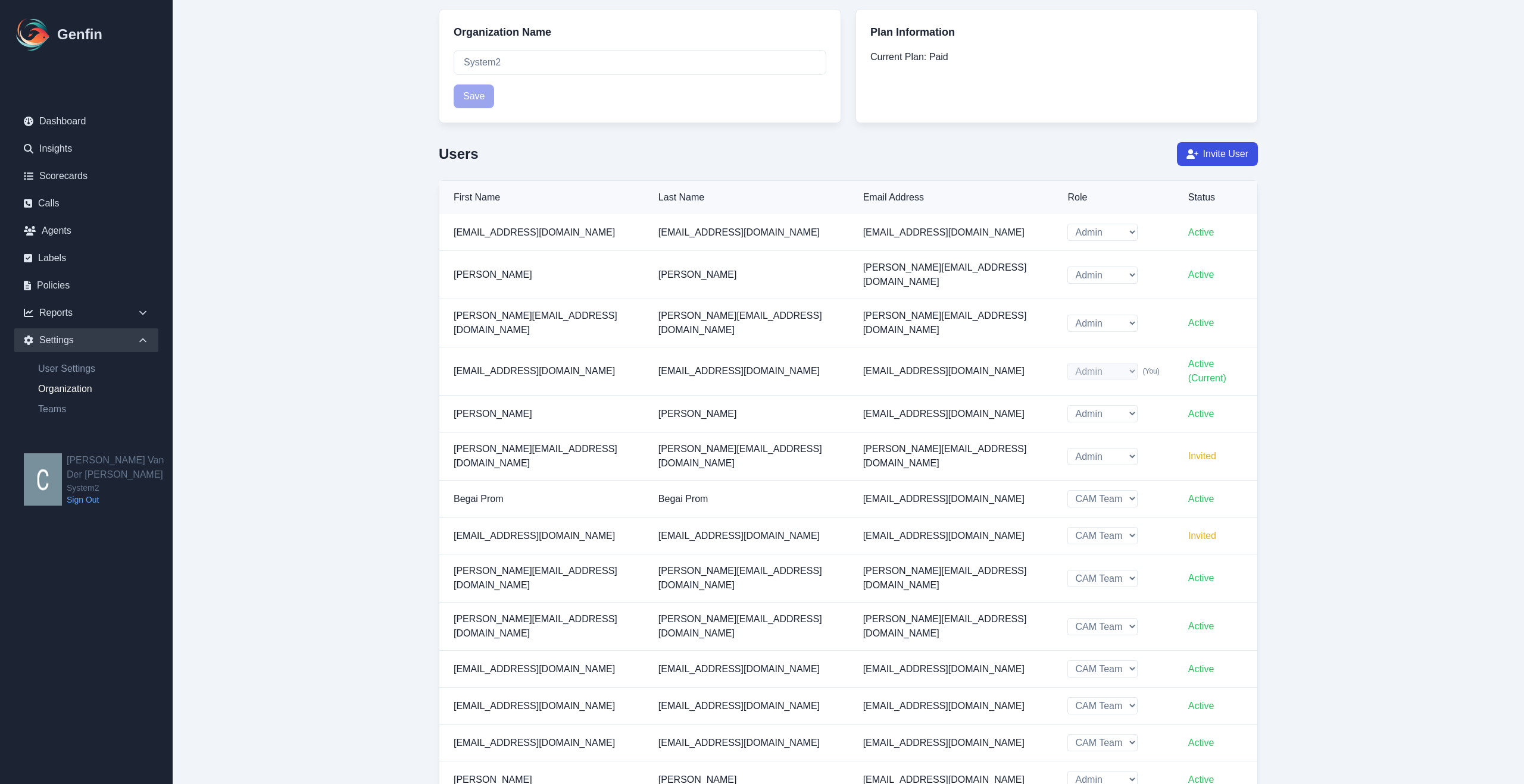
scroll to position [83, 0]
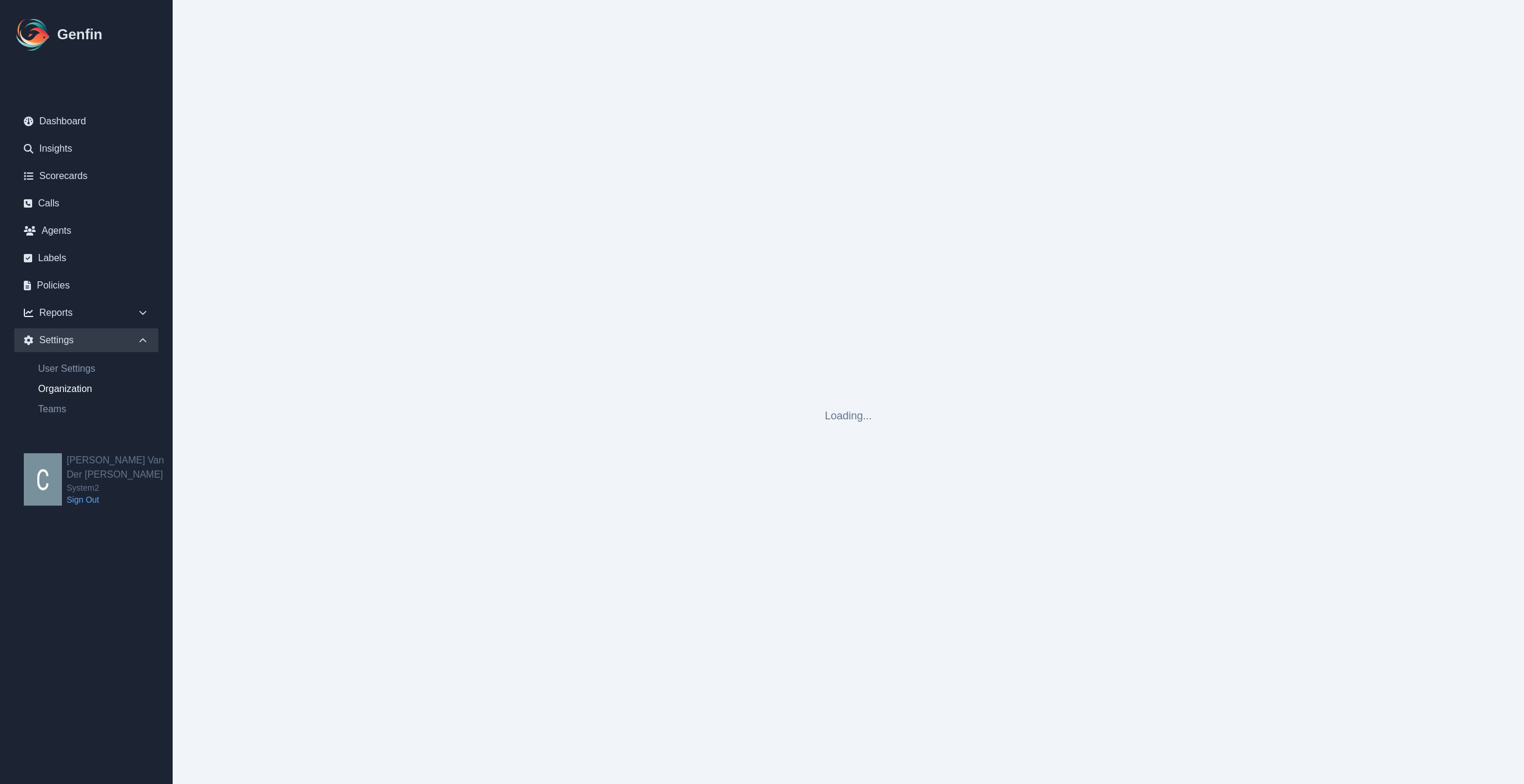
select select "cam_team"
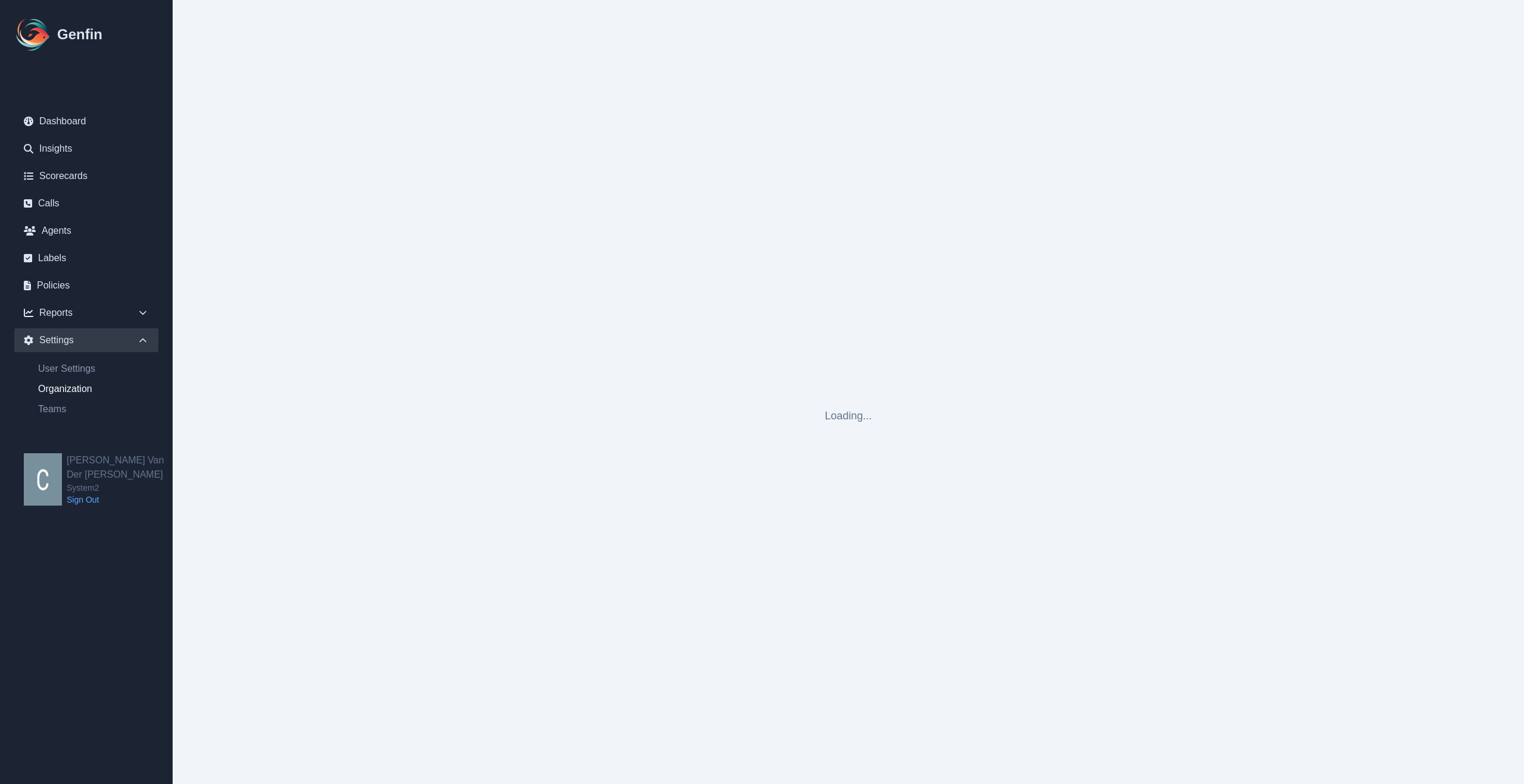
select select "cam_team"
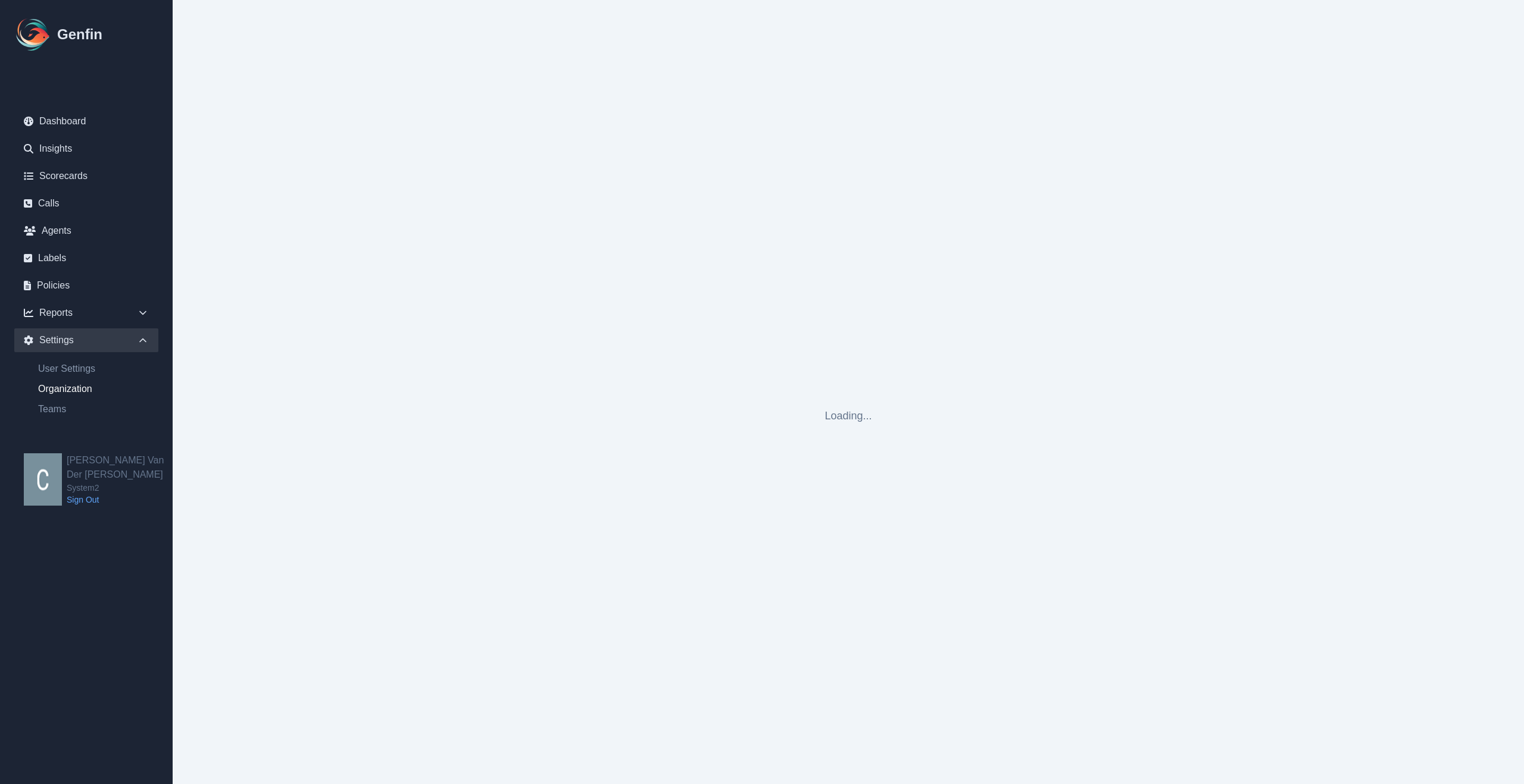
select select "cam_team"
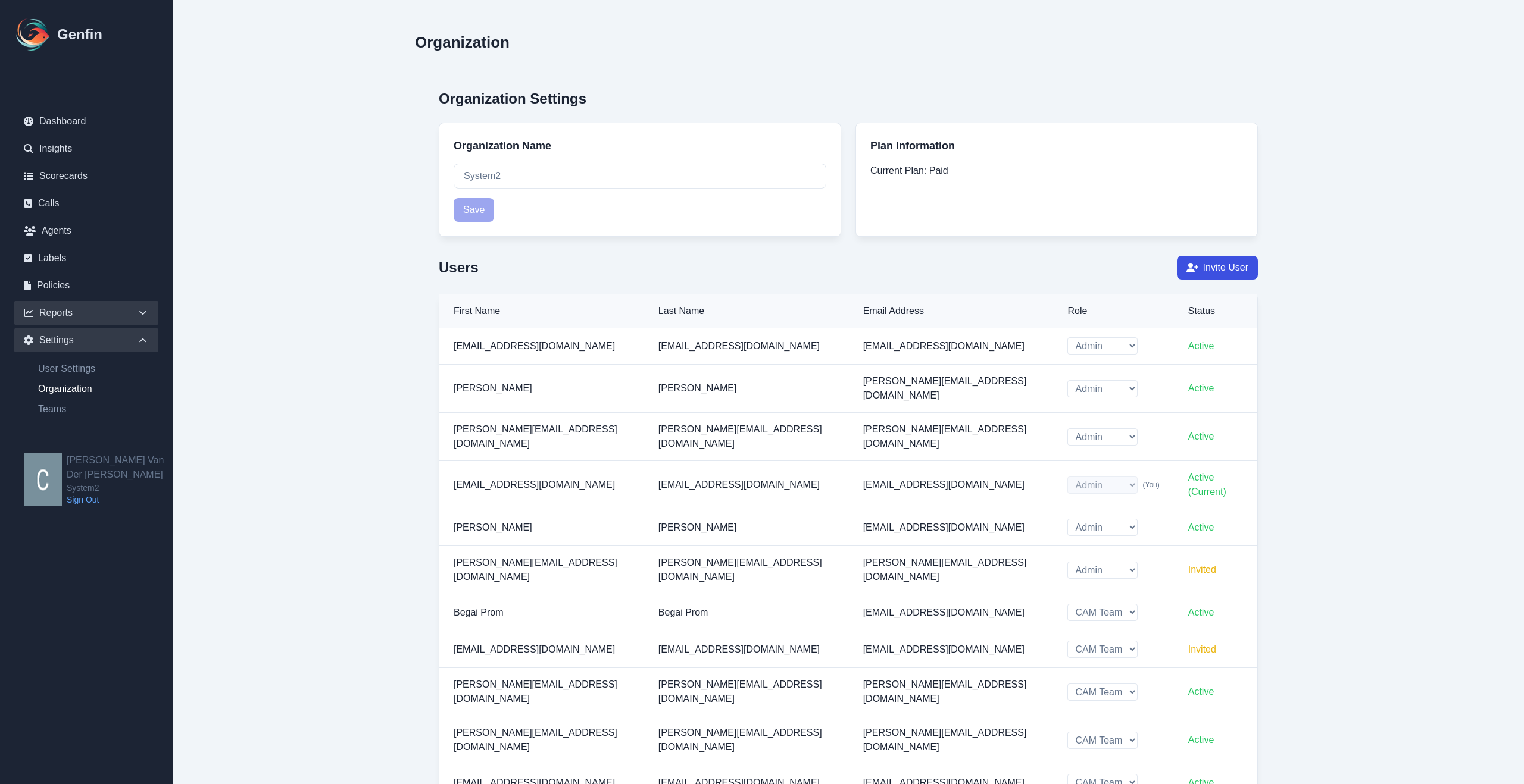
click at [146, 307] on icon at bounding box center [143, 313] width 12 height 12
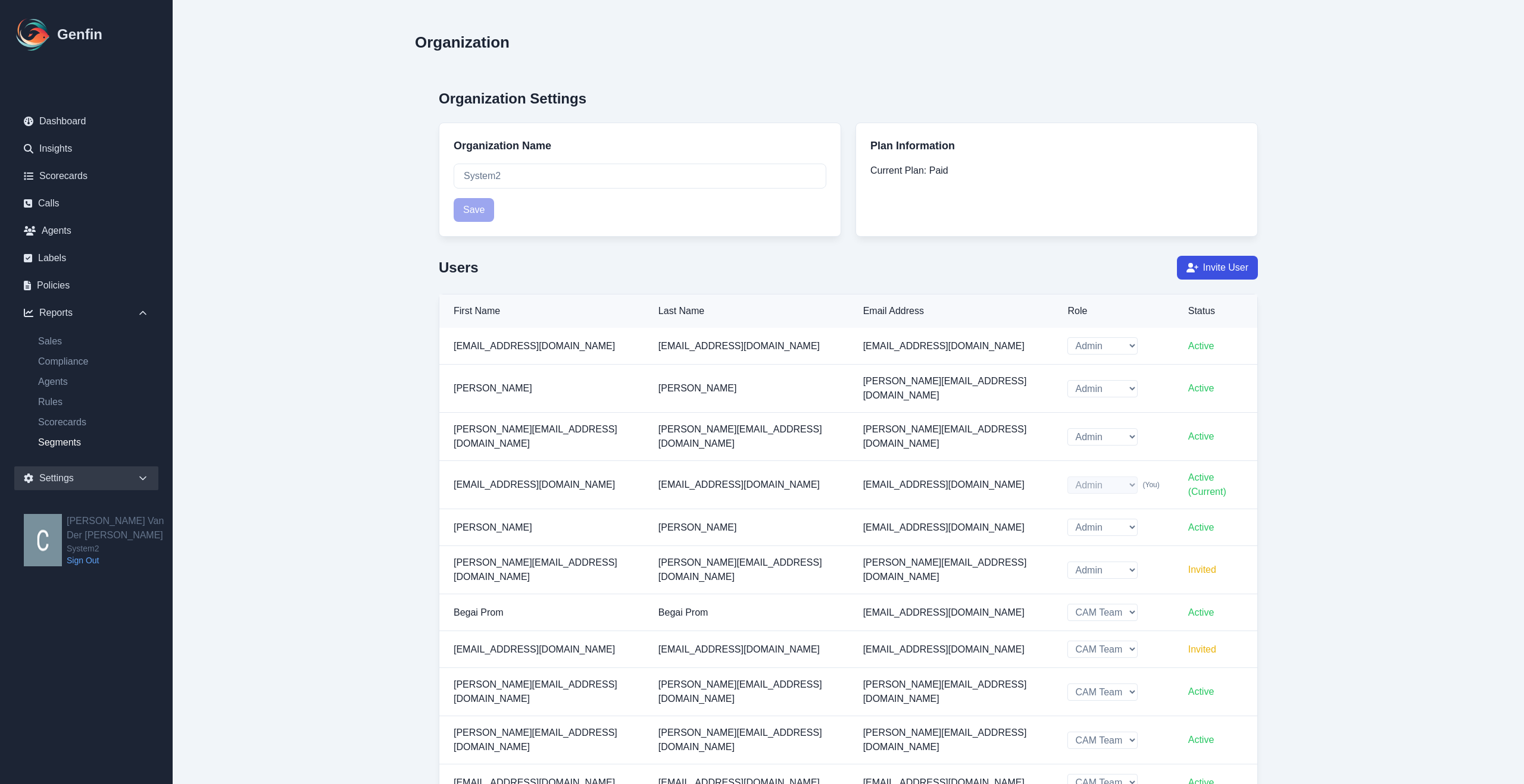
click at [62, 445] on link "Segments" at bounding box center [93, 443] width 130 height 14
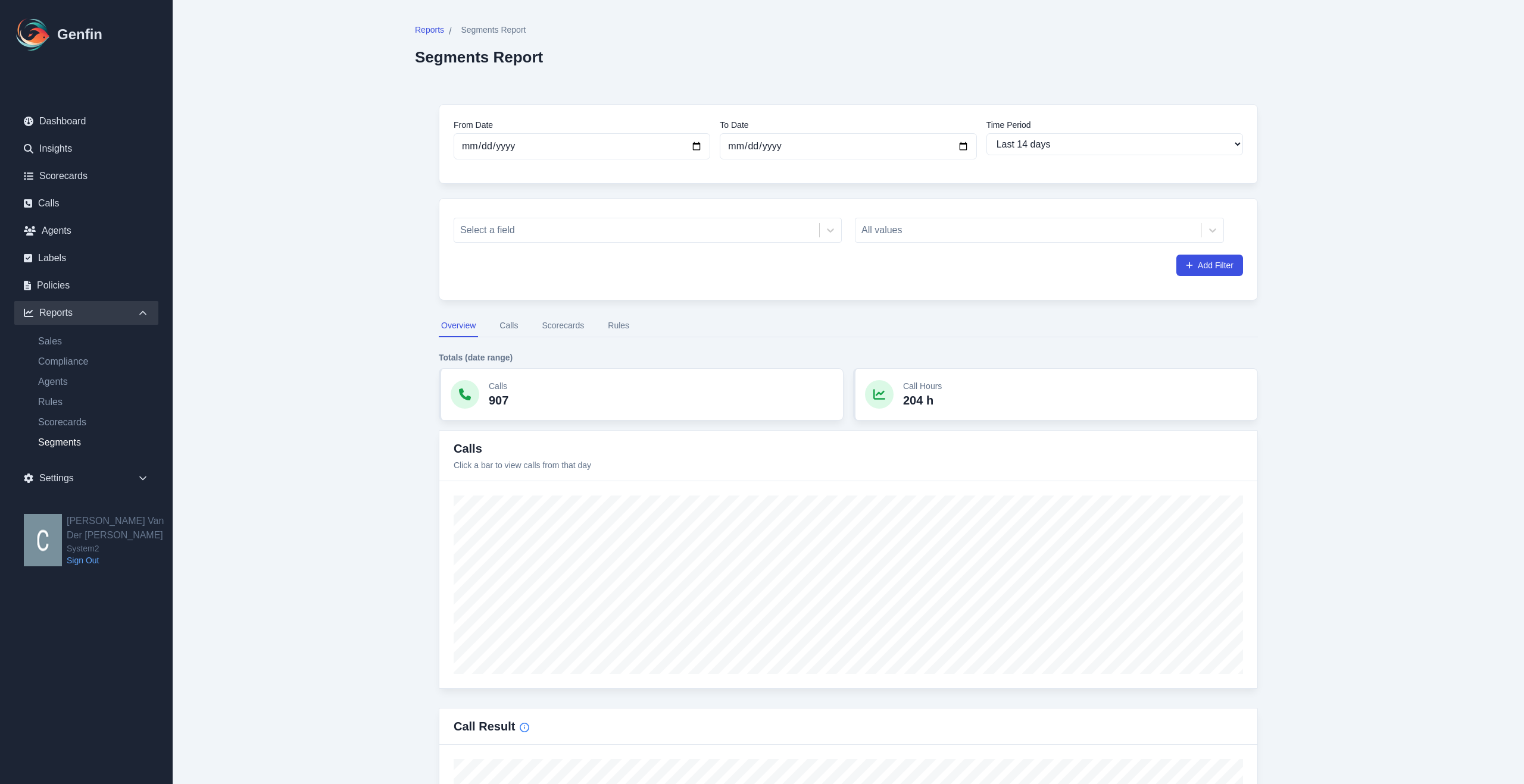
click at [558, 322] on button "Scorecards" at bounding box center [562, 326] width 47 height 22
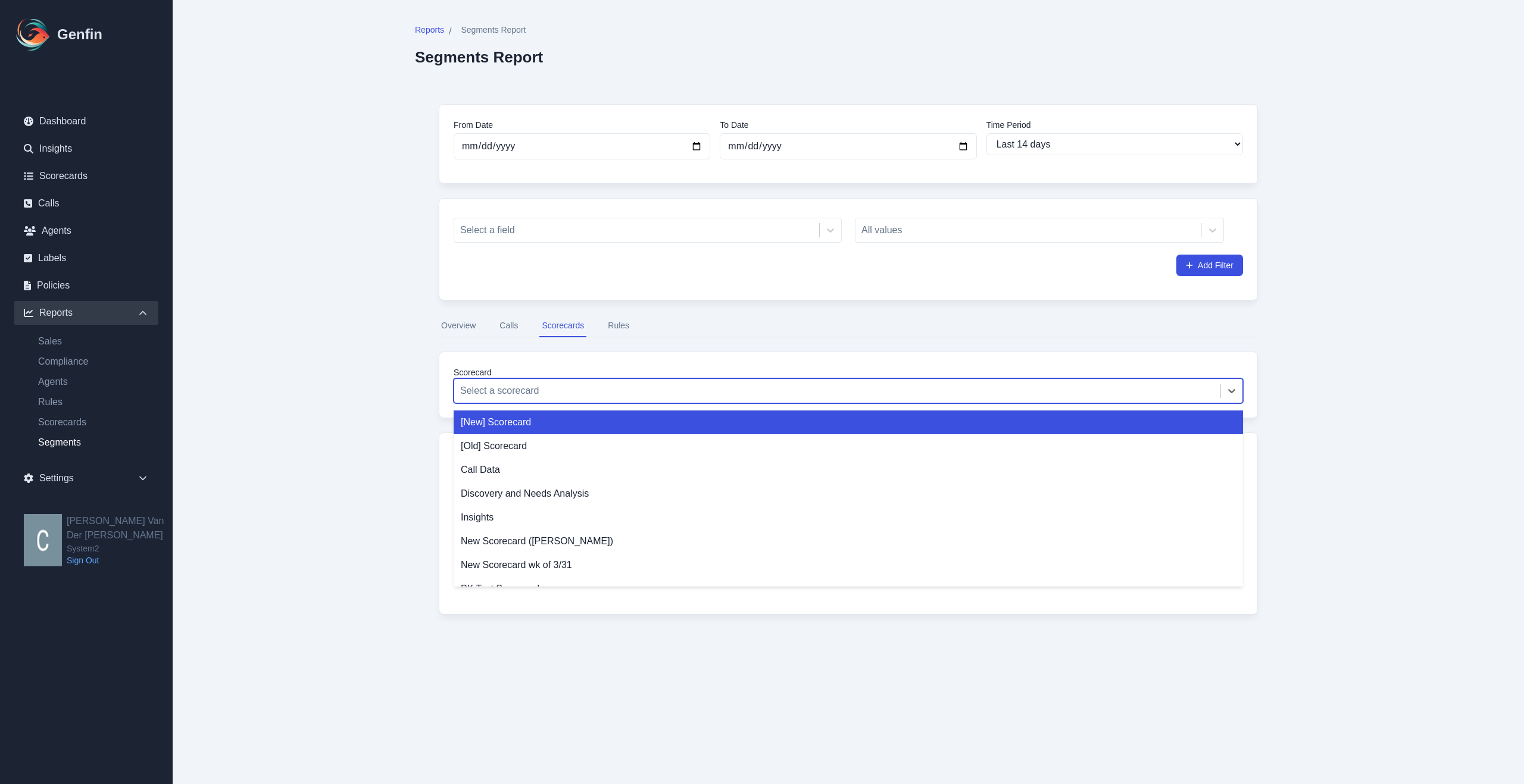
click at [705, 397] on div at bounding box center [837, 391] width 754 height 16
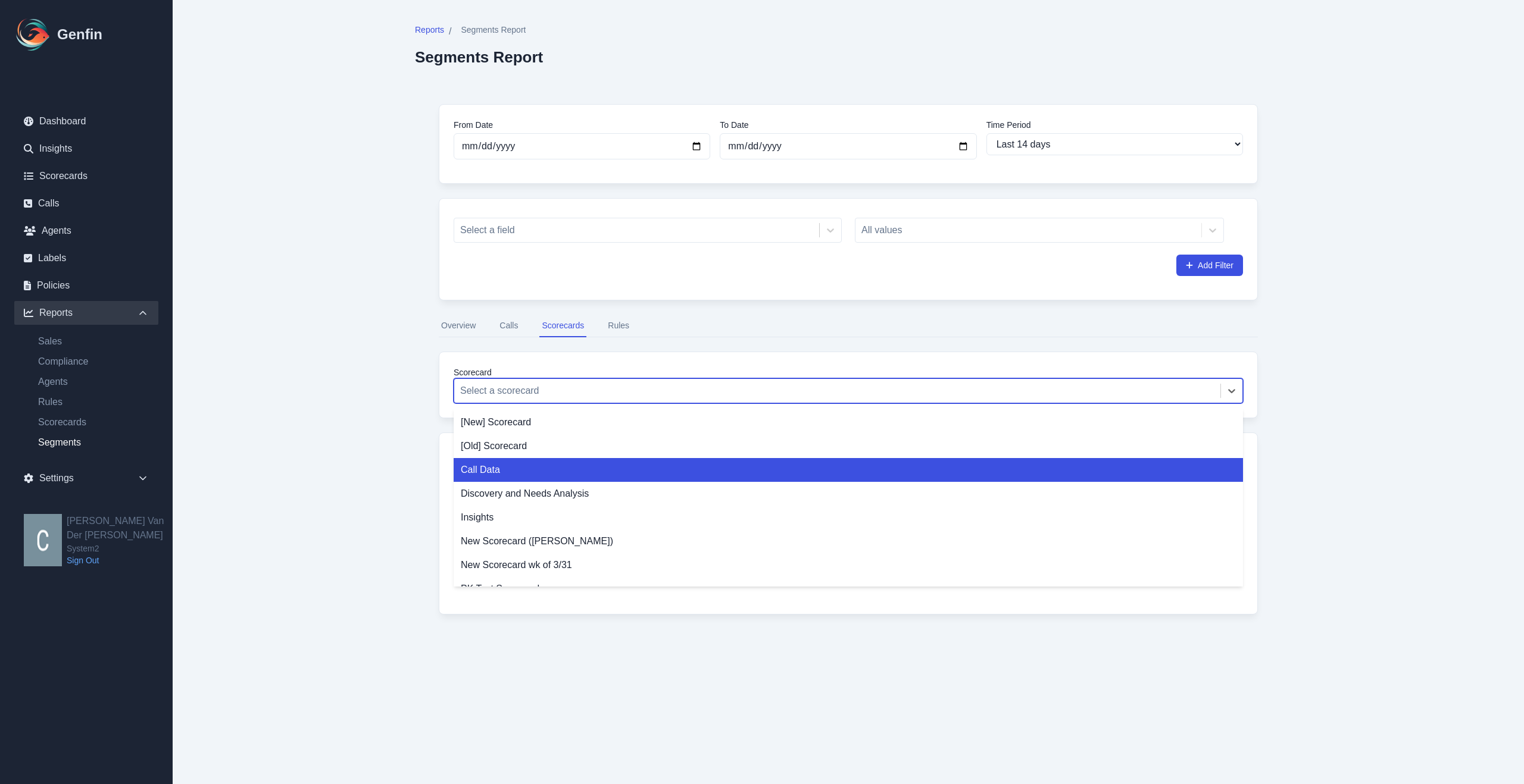
click at [583, 475] on div "Call Data" at bounding box center [848, 470] width 790 height 24
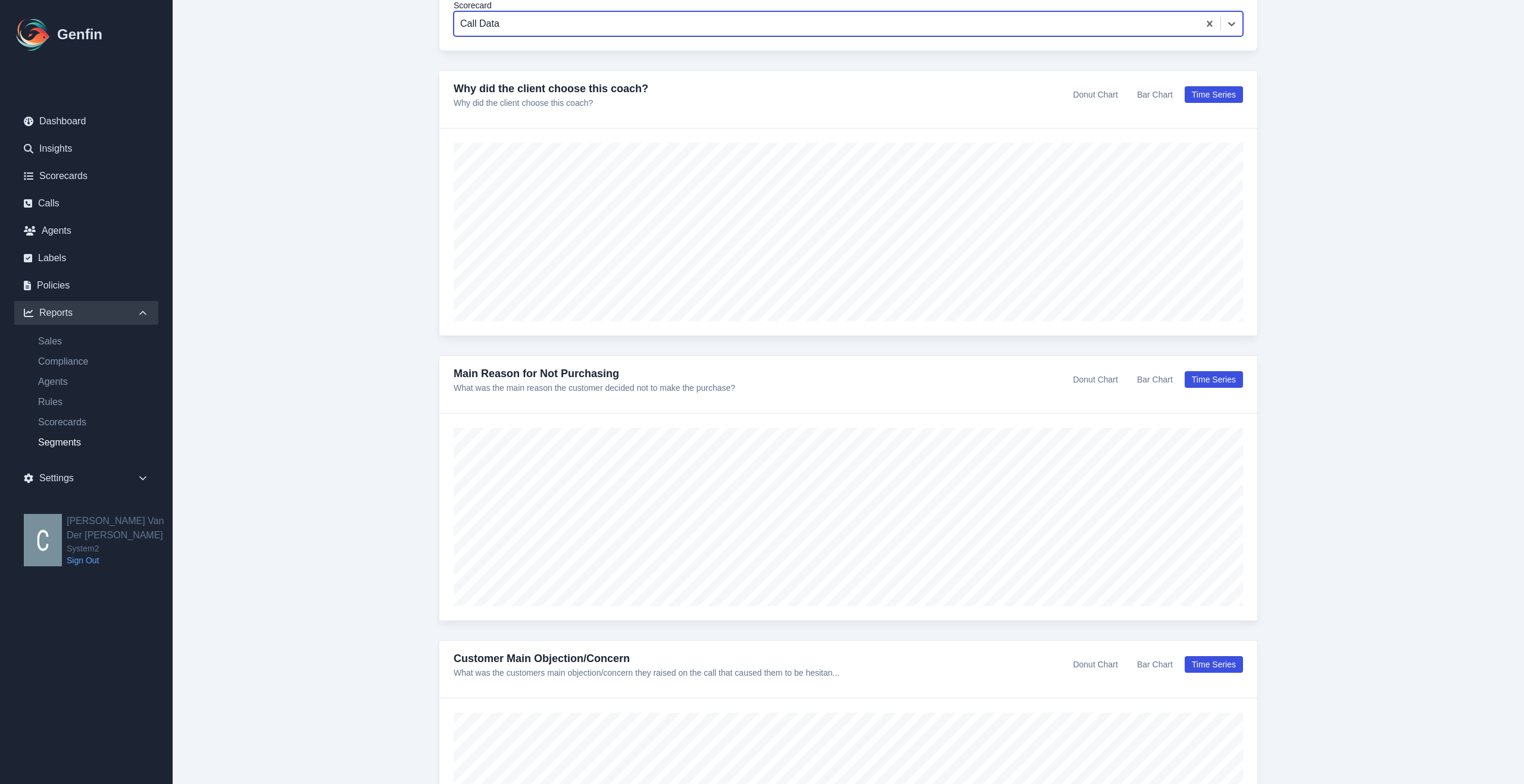
scroll to position [387, 0]
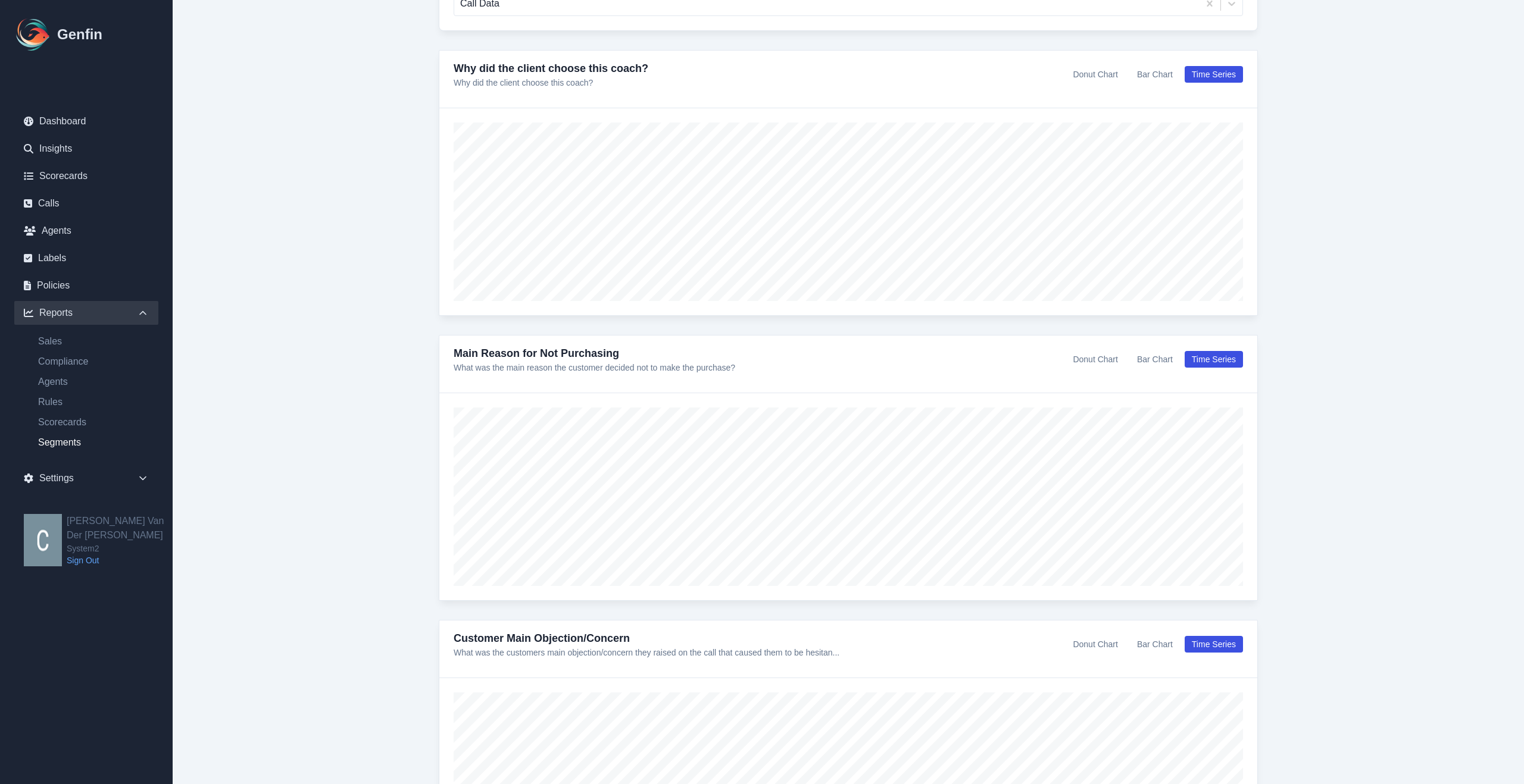
click at [1102, 358] on button "Donut Chart" at bounding box center [1095, 359] width 59 height 16
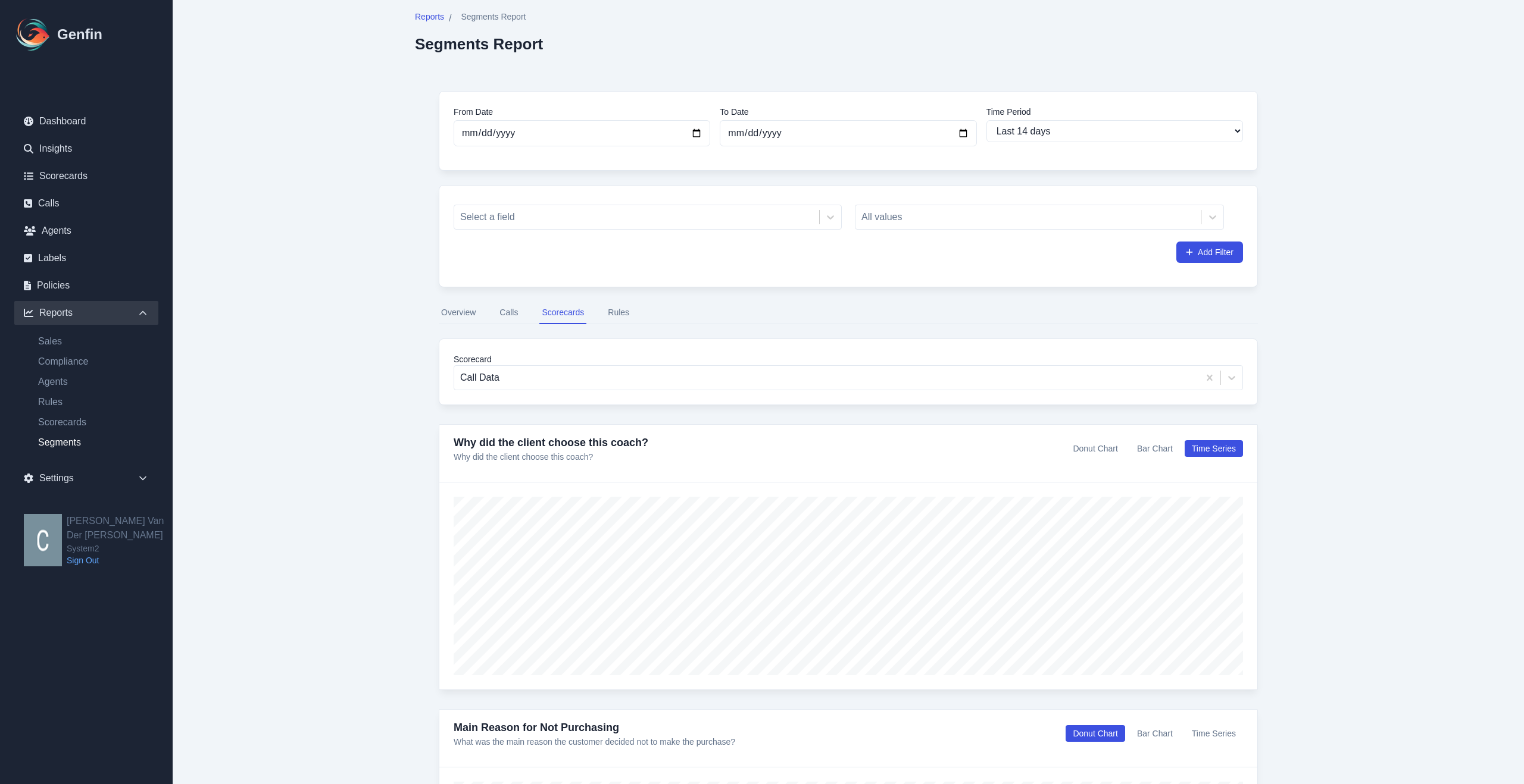
scroll to position [0, 0]
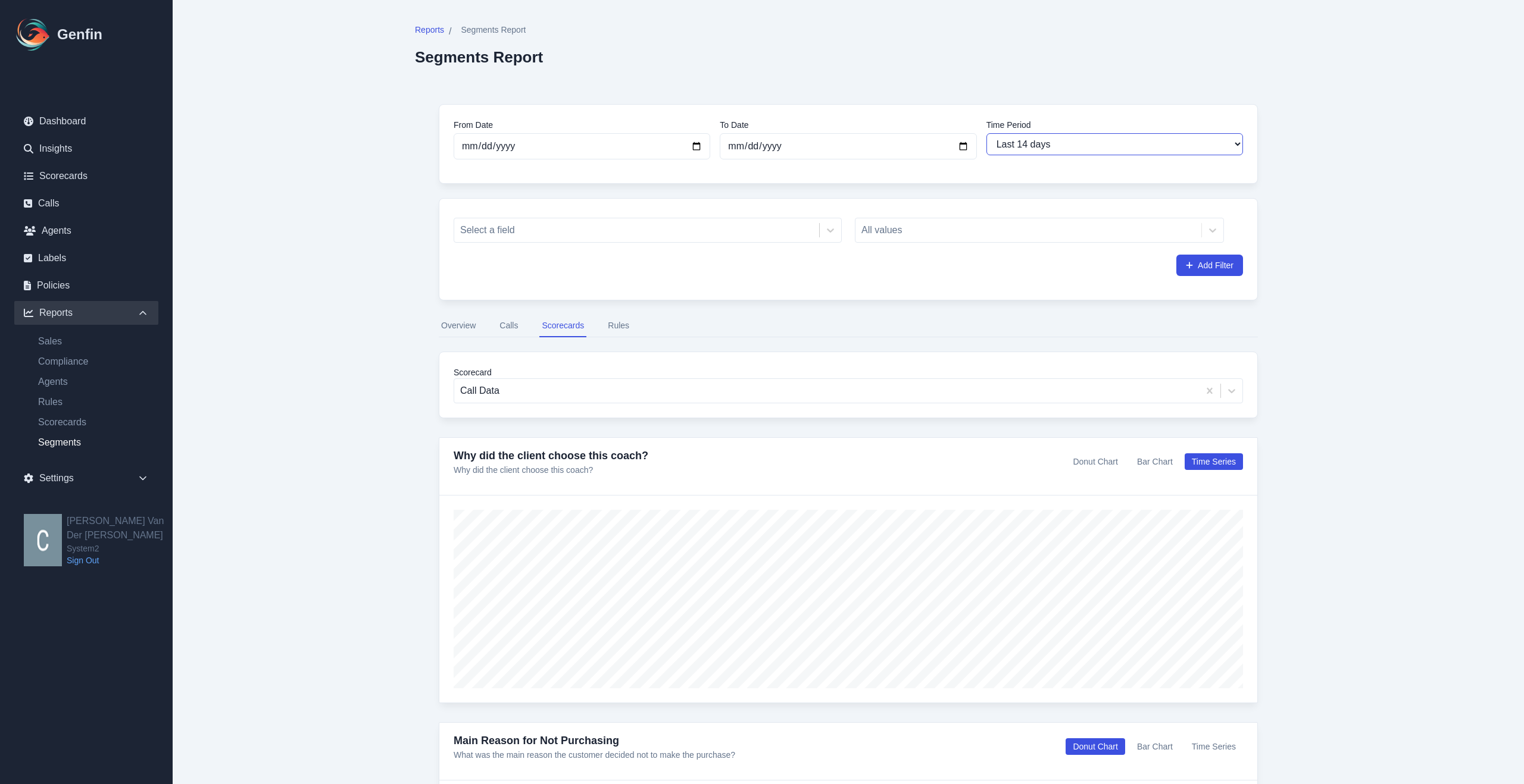
click at [1107, 142] on select "Last 7 days Last 14 days Last 30 days Last 90 days Last 180 days Last 365 days …" at bounding box center [1114, 144] width 256 height 22
select select "30"
click at [986, 133] on select "Last 7 days Last 14 days Last 30 days Last 90 days Last 180 days Last 365 days …" at bounding box center [1114, 144] width 256 height 22
type input "[DATE]"
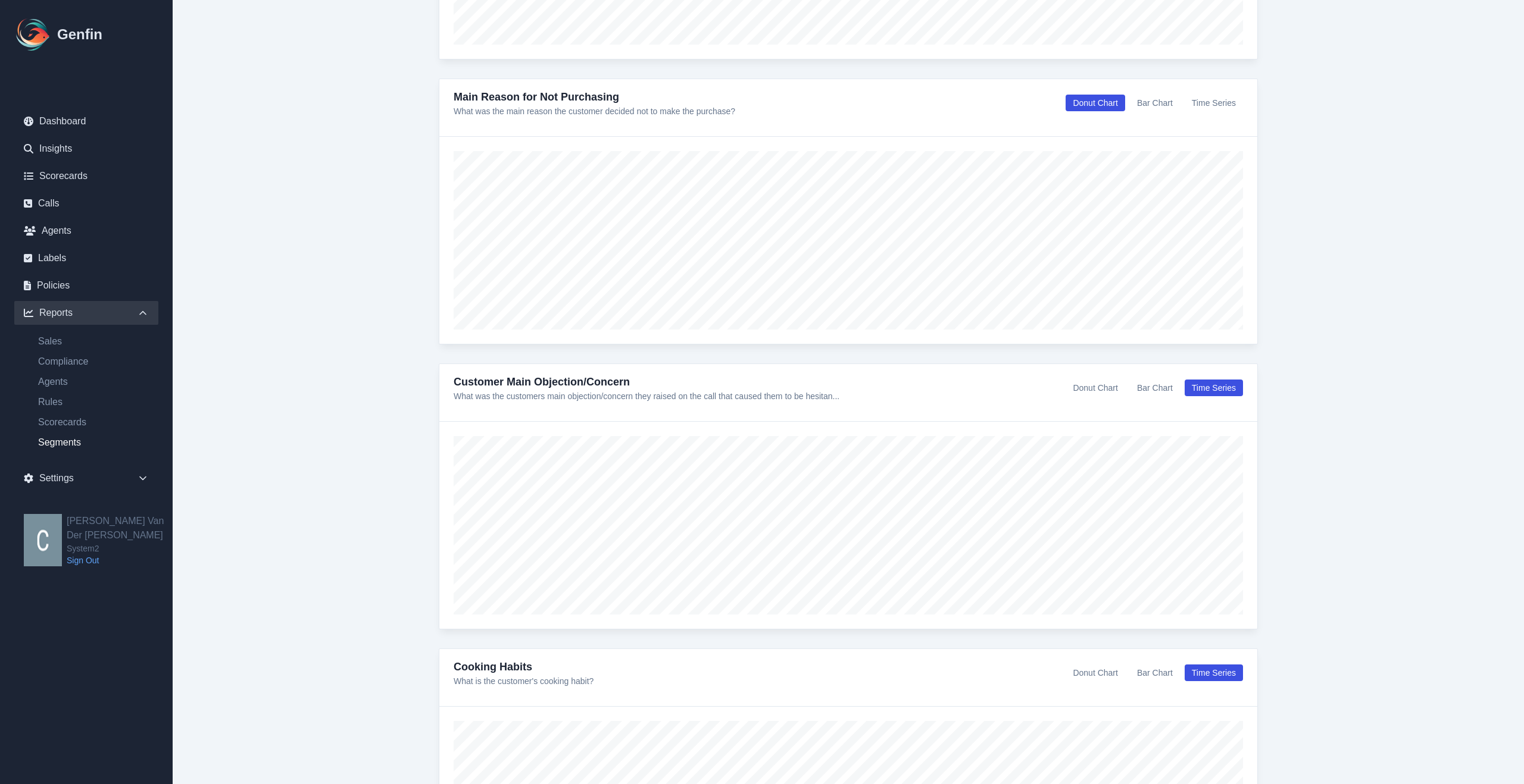
scroll to position [693, 0]
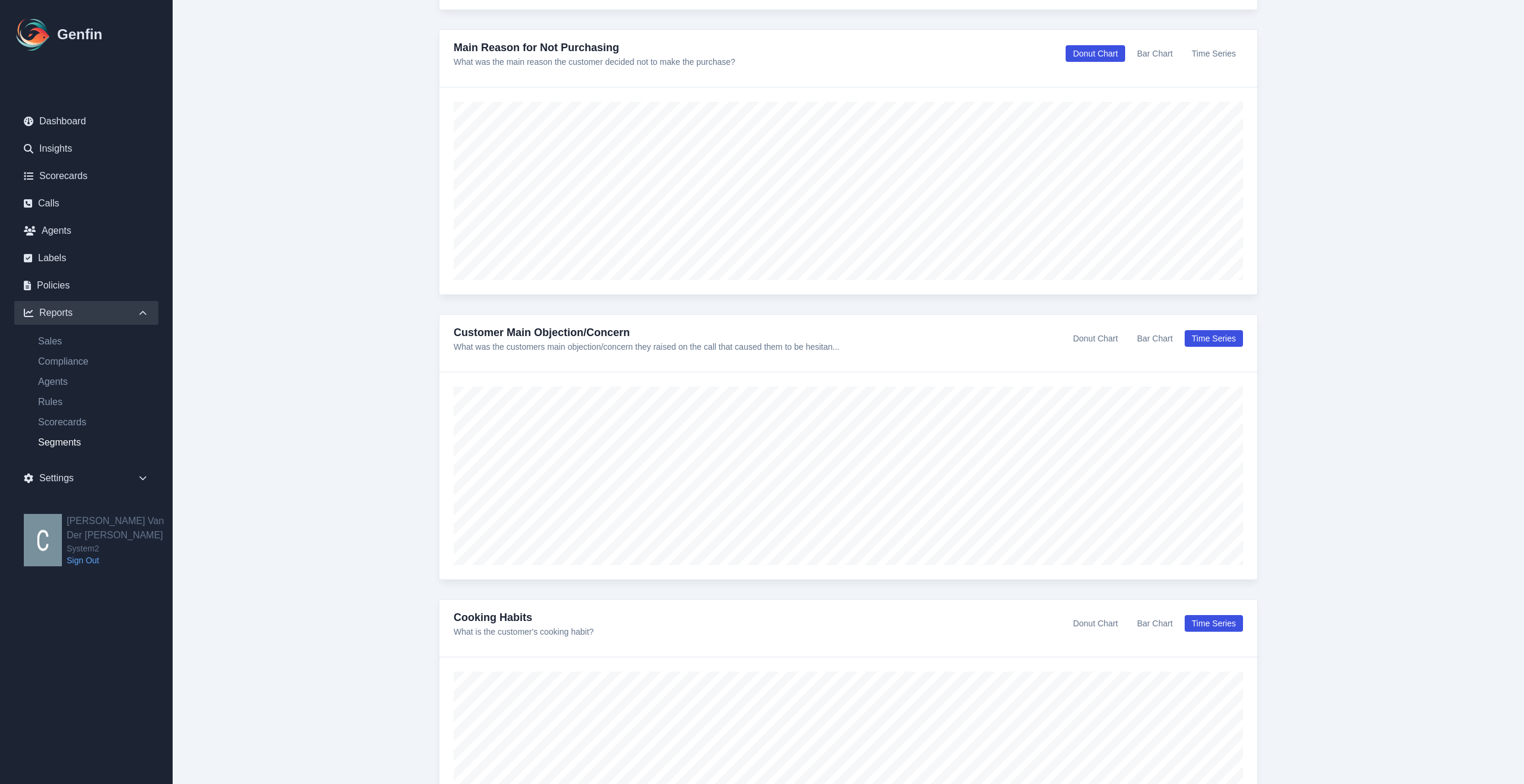
click at [1096, 335] on button "Donut Chart" at bounding box center [1095, 338] width 59 height 16
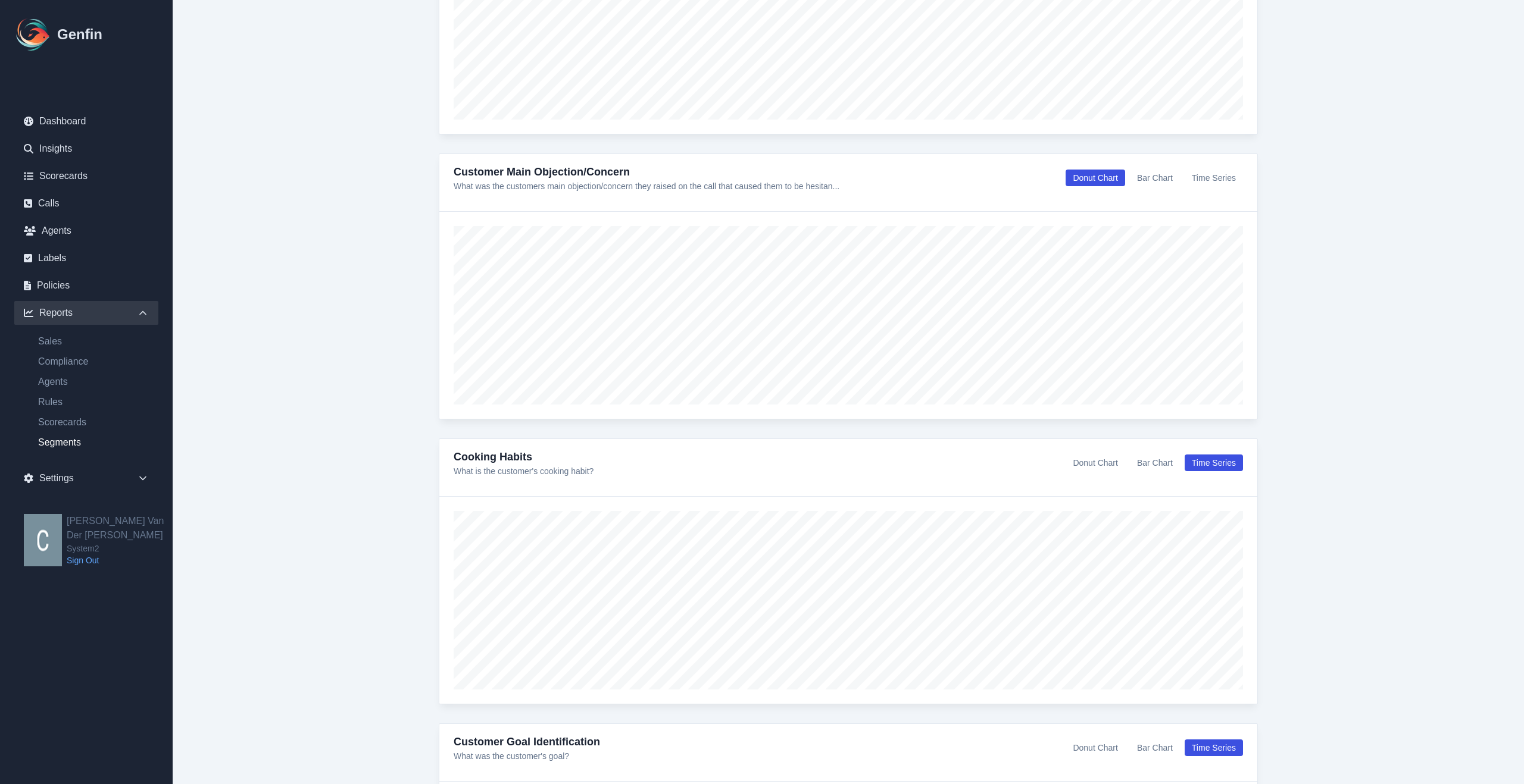
scroll to position [856, 0]
click at [1091, 460] on button "Donut Chart" at bounding box center [1095, 461] width 59 height 16
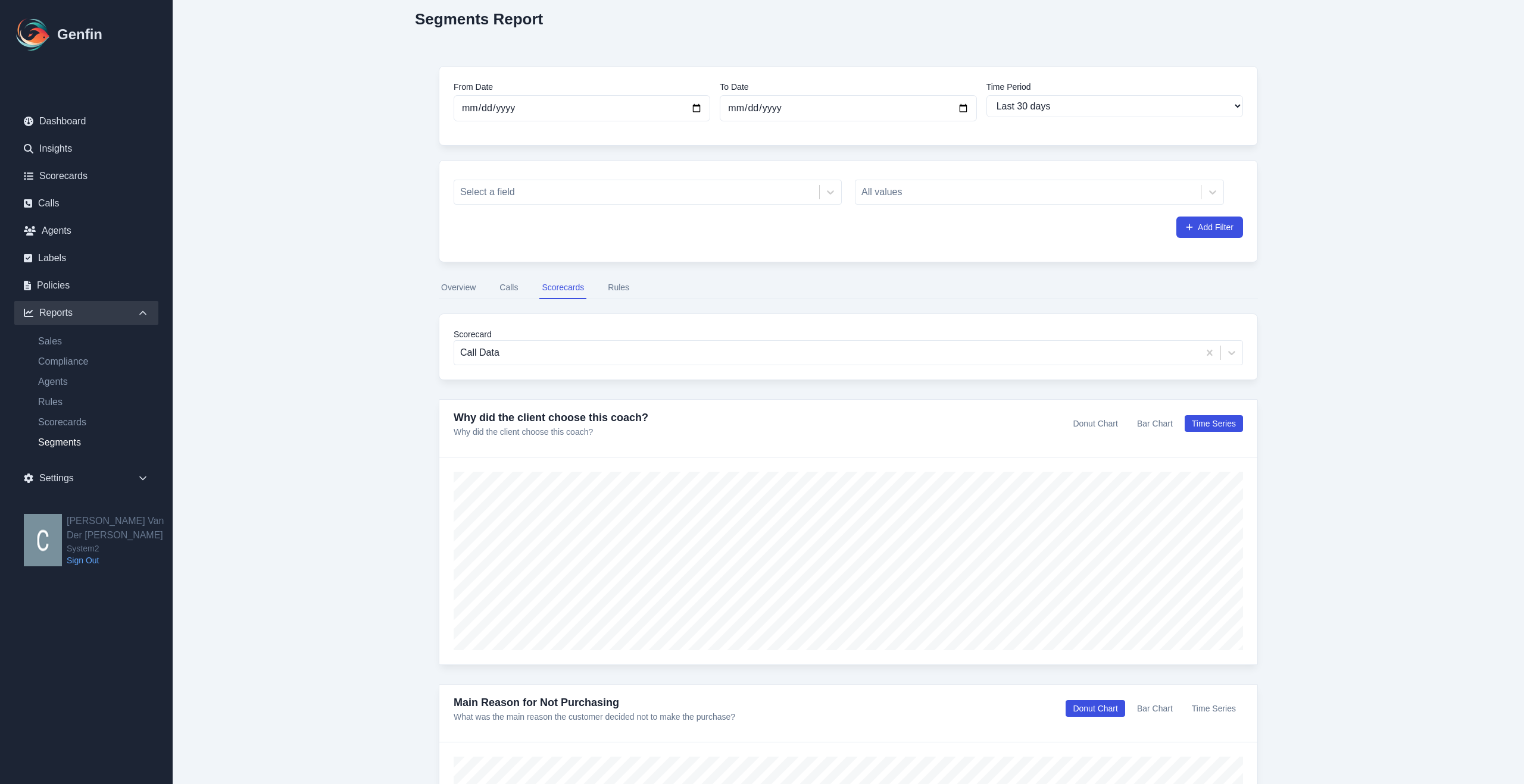
scroll to position [0, 0]
